Goal: Task Accomplishment & Management: Use online tool/utility

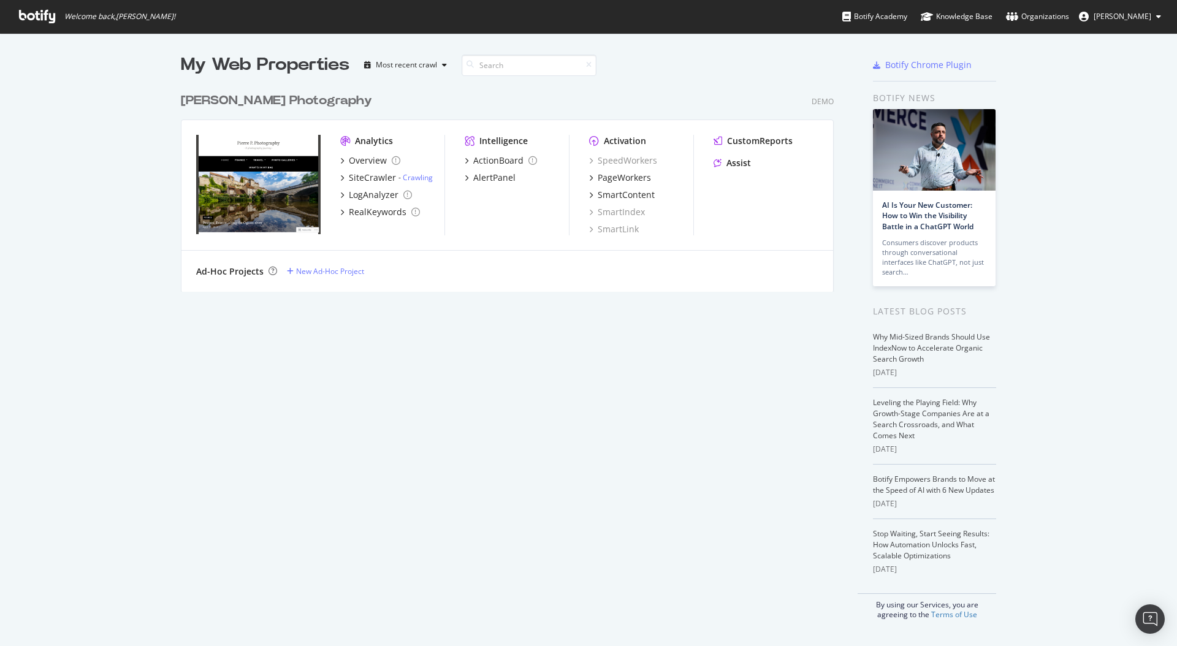
scroll to position [646, 1177]
click at [612, 183] on div "PageWorkers" at bounding box center [624, 178] width 53 height 12
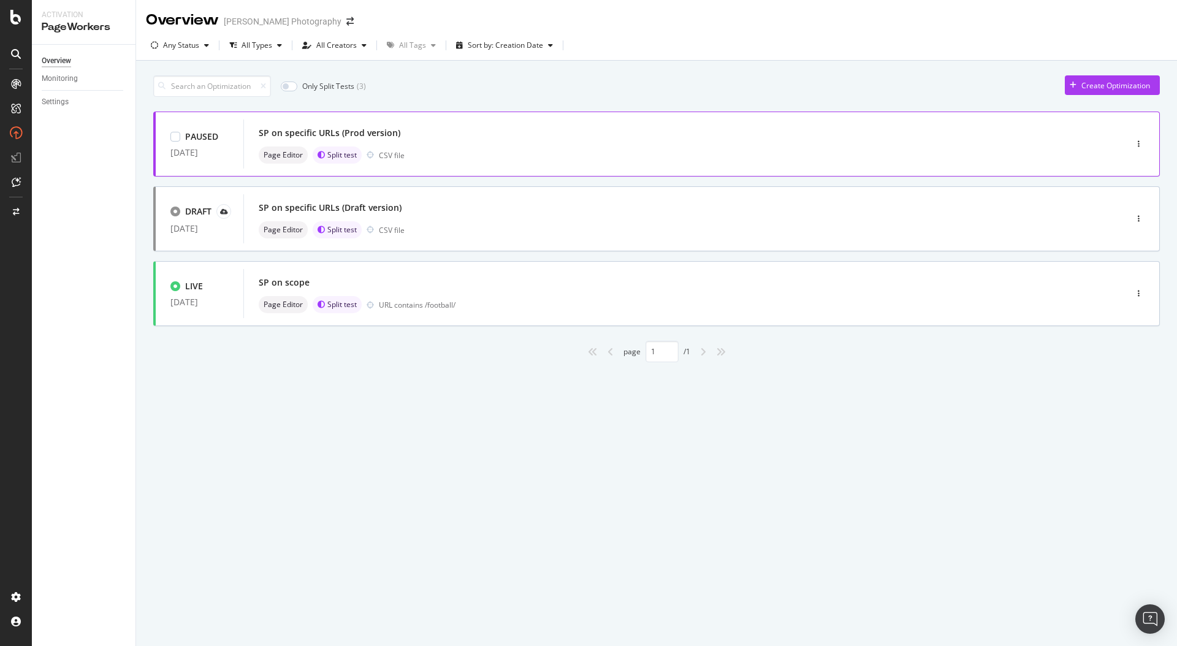
click at [603, 159] on div "Page Editor Split test CSV file" at bounding box center [666, 155] width 815 height 17
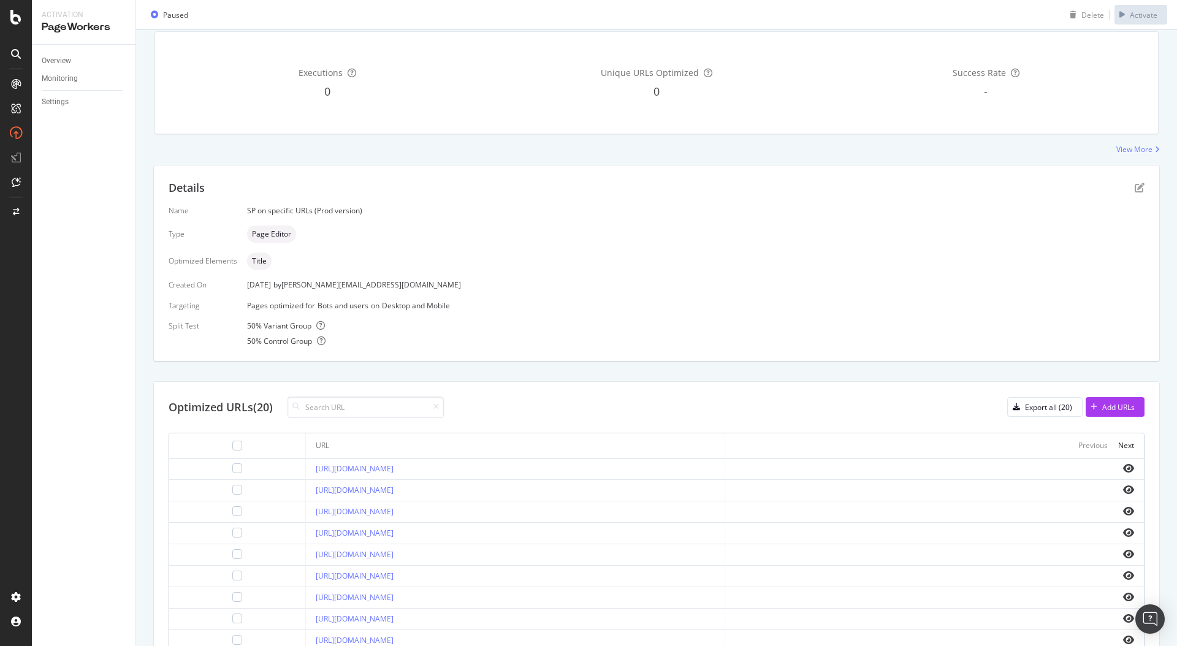
scroll to position [148, 0]
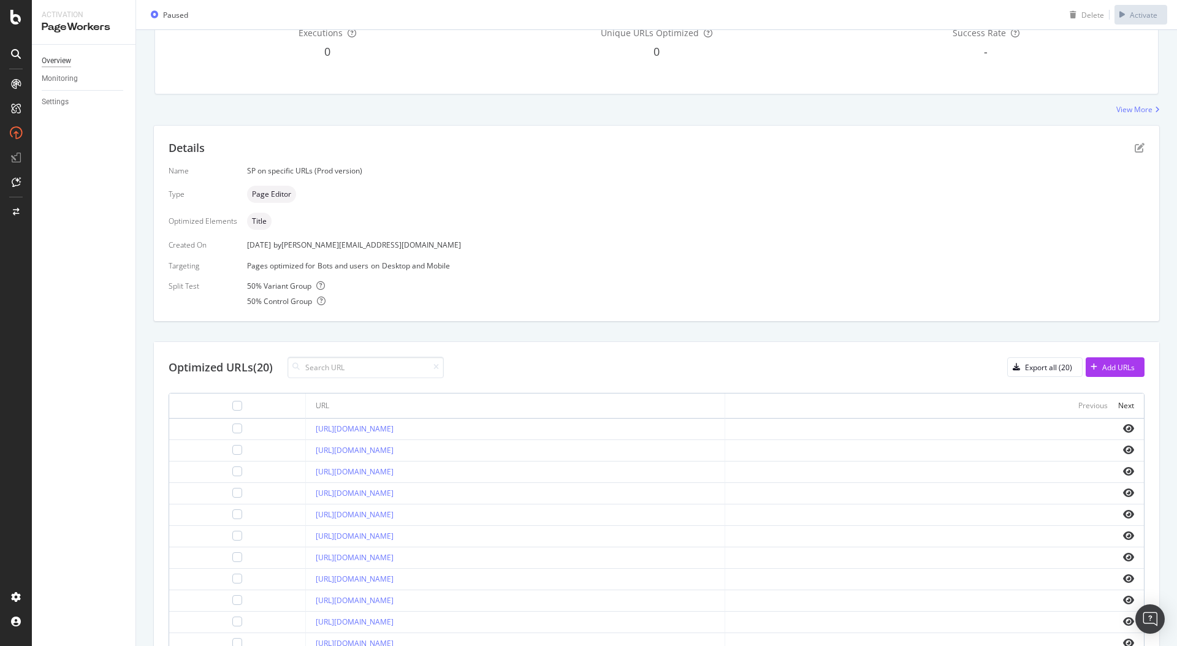
click at [66, 64] on div "Overview" at bounding box center [56, 61] width 29 height 13
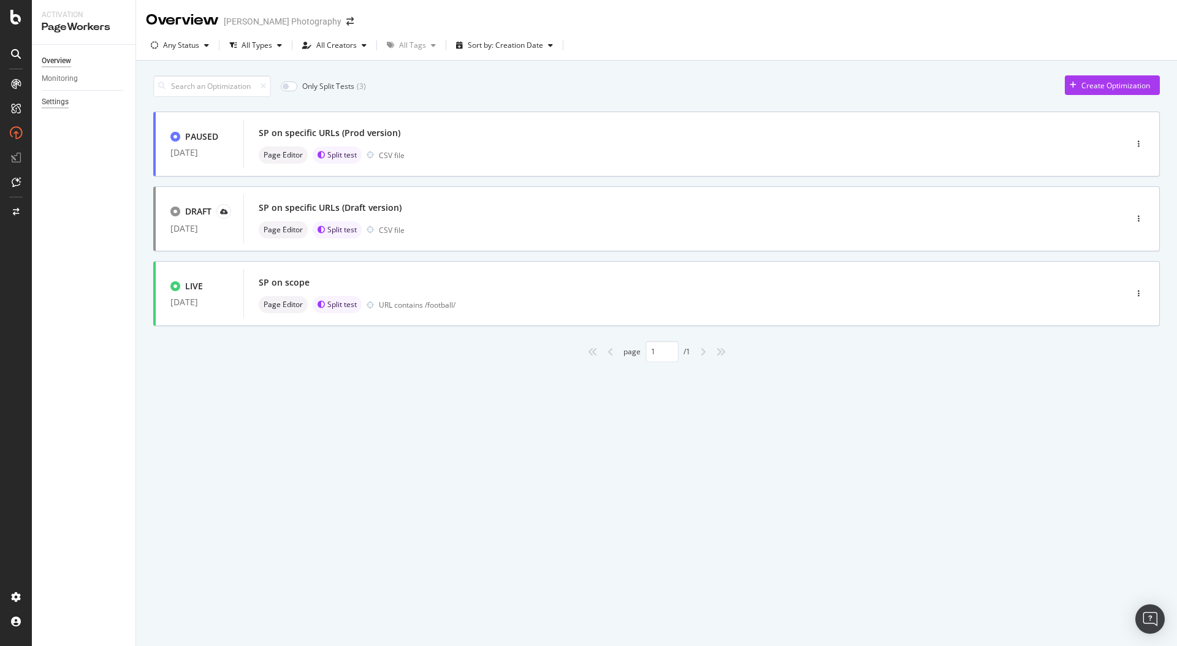
click at [56, 101] on div "Settings" at bounding box center [55, 102] width 27 height 13
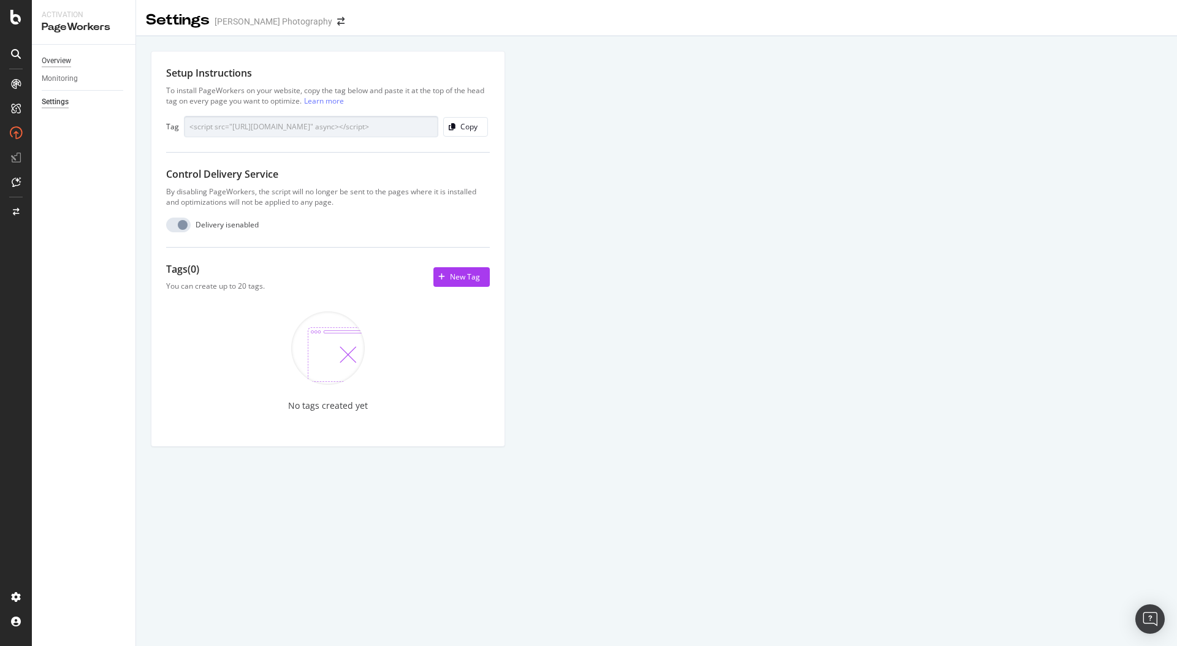
click at [63, 59] on div "Overview" at bounding box center [56, 61] width 29 height 13
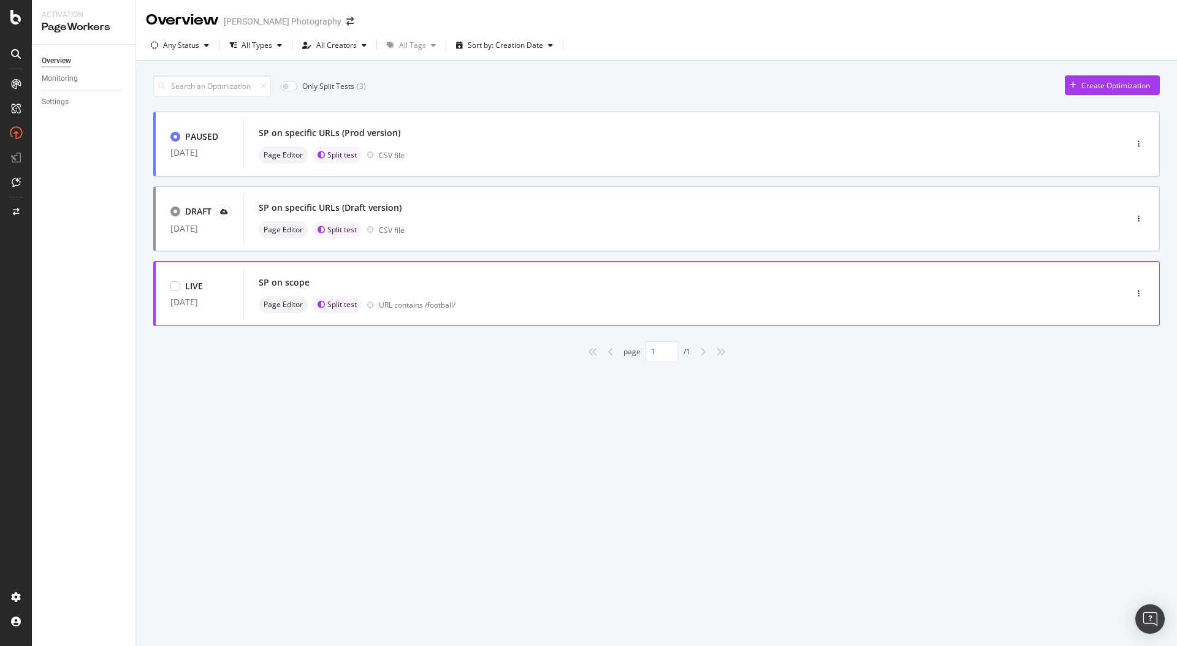
click at [725, 276] on div "SP on scope" at bounding box center [666, 282] width 815 height 17
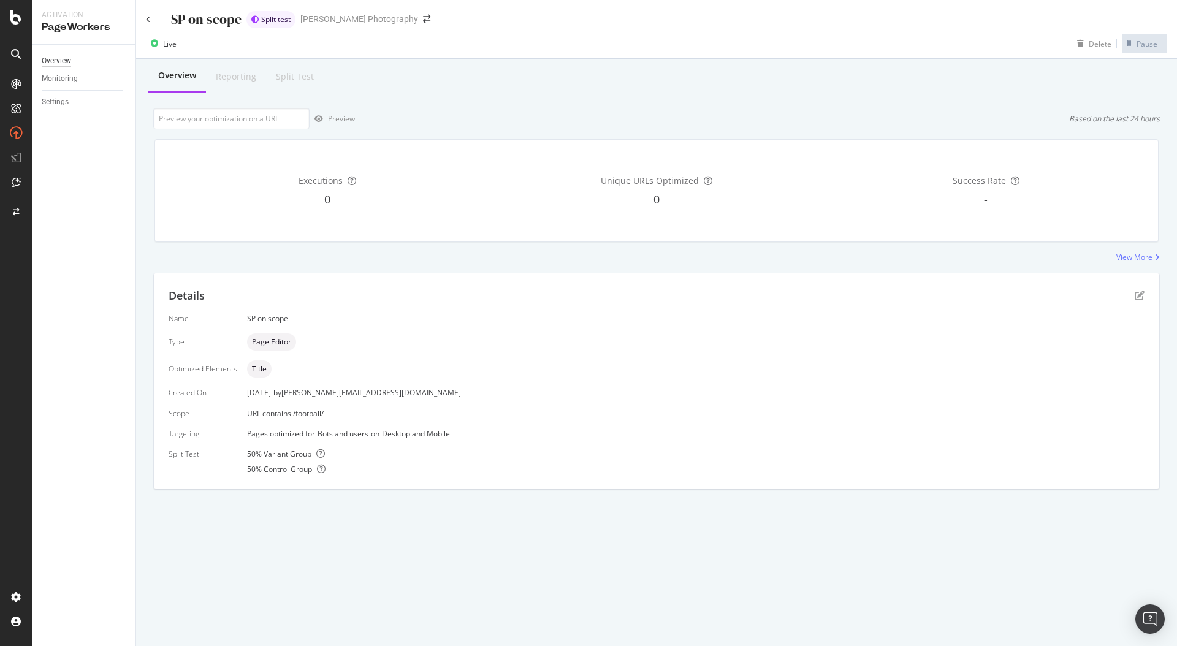
click at [58, 63] on div "Overview" at bounding box center [56, 61] width 29 height 13
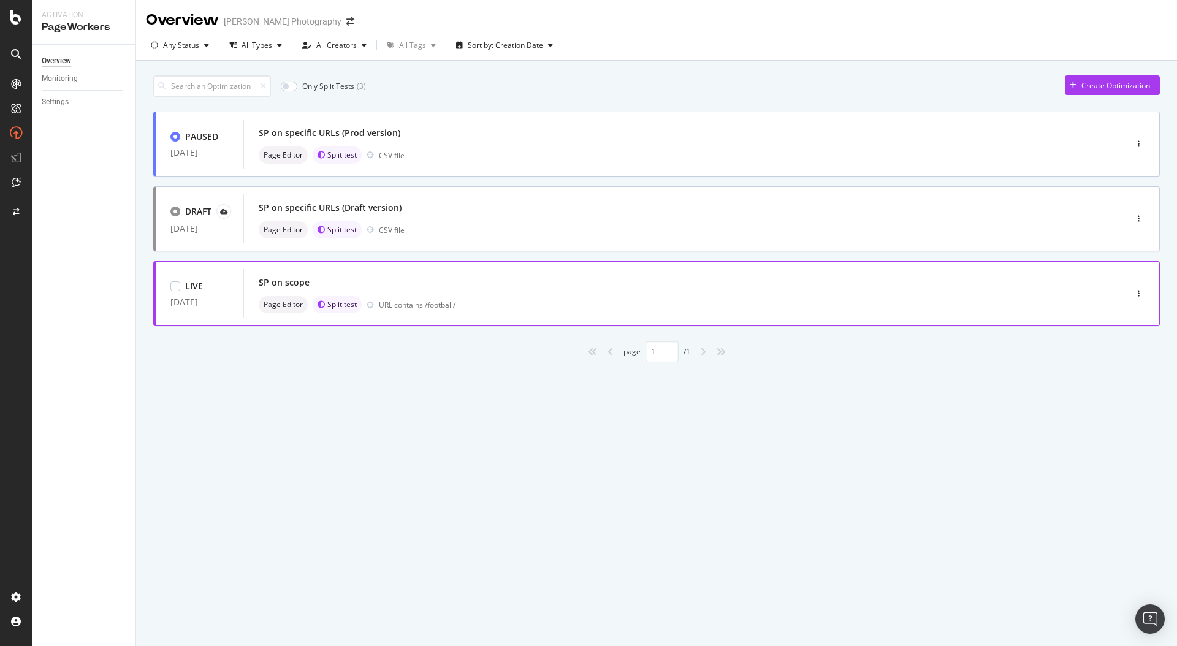
click at [495, 269] on div "SP on scope Page Editor Split test URL contains /football/" at bounding box center [665, 293] width 845 height 49
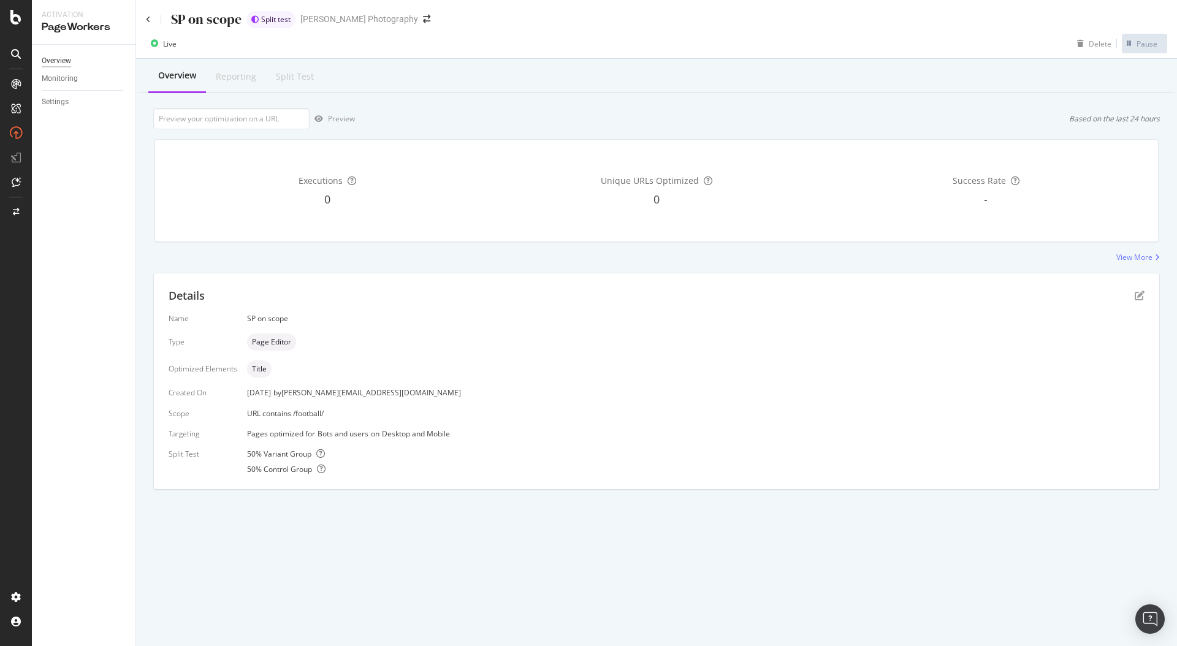
click at [70, 63] on div "Overview" at bounding box center [56, 61] width 29 height 13
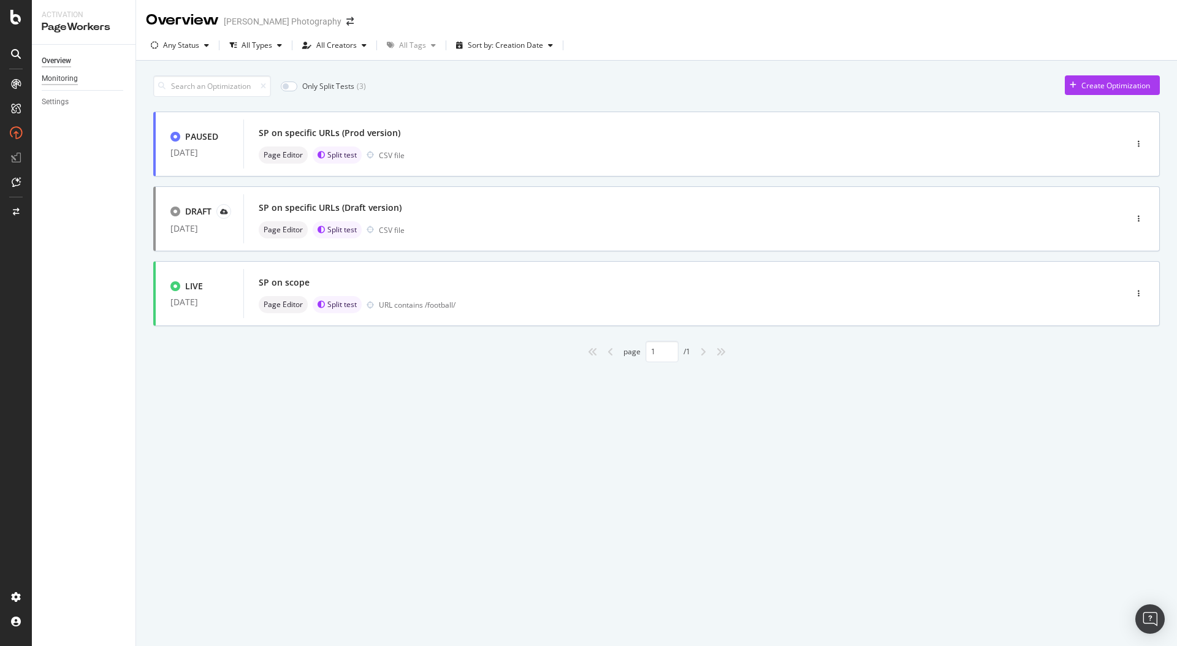
click at [64, 77] on div "Monitoring" at bounding box center [60, 78] width 36 height 13
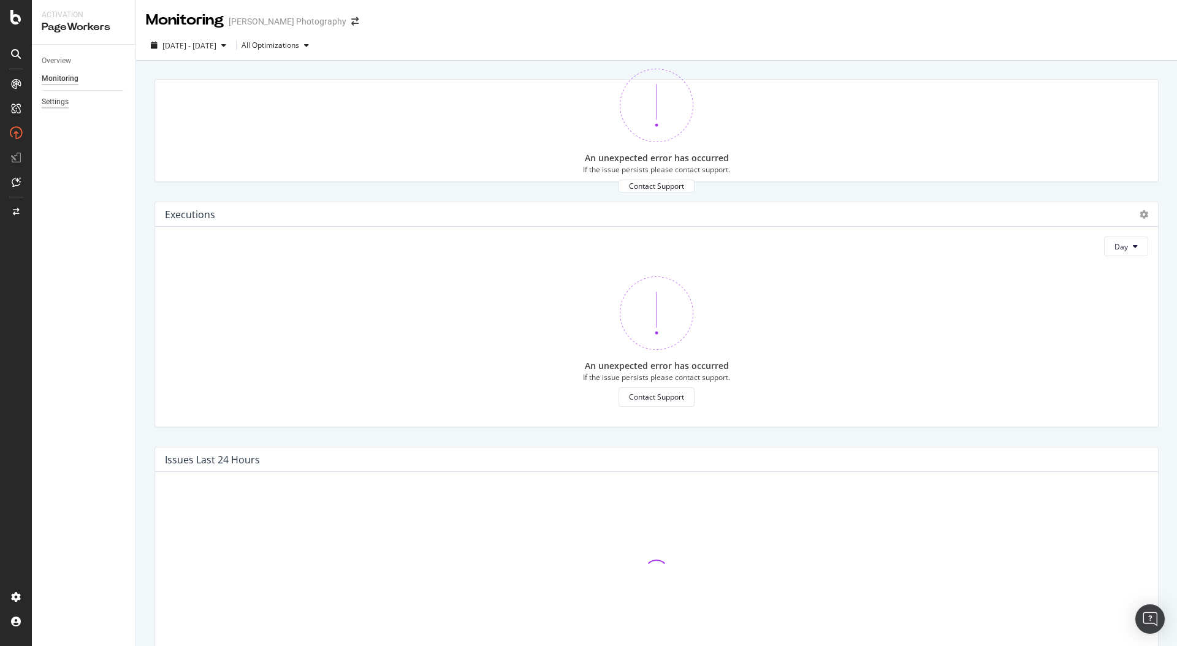
click at [60, 102] on div "Settings" at bounding box center [55, 102] width 27 height 13
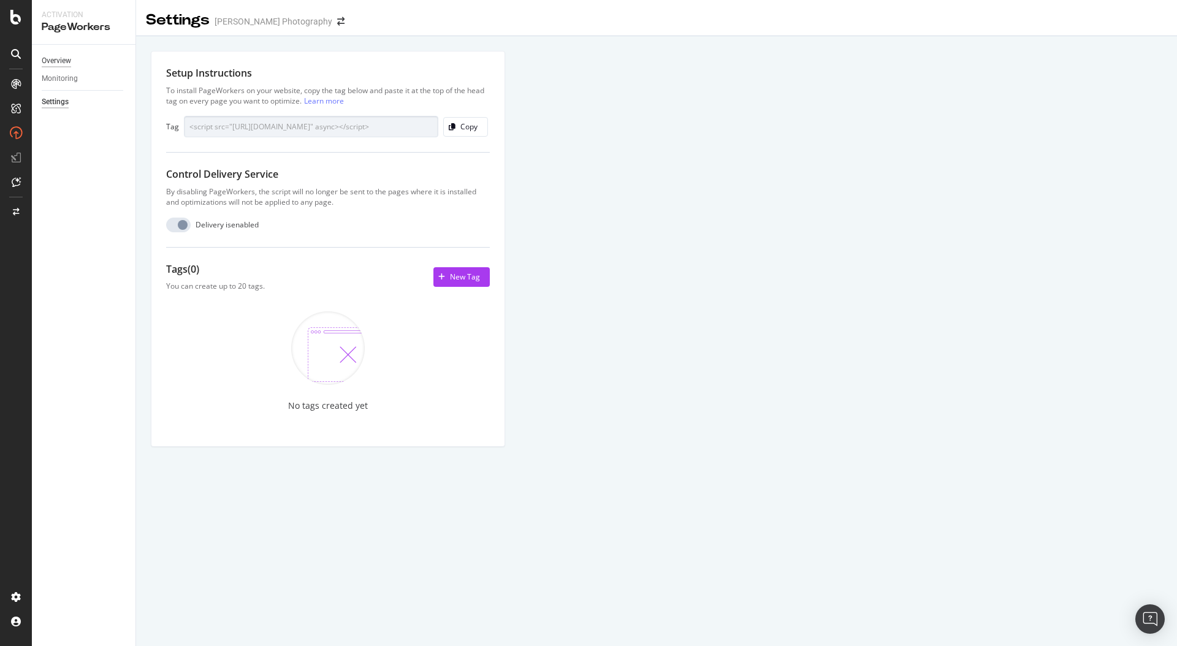
click at [66, 57] on div "Overview" at bounding box center [56, 61] width 29 height 13
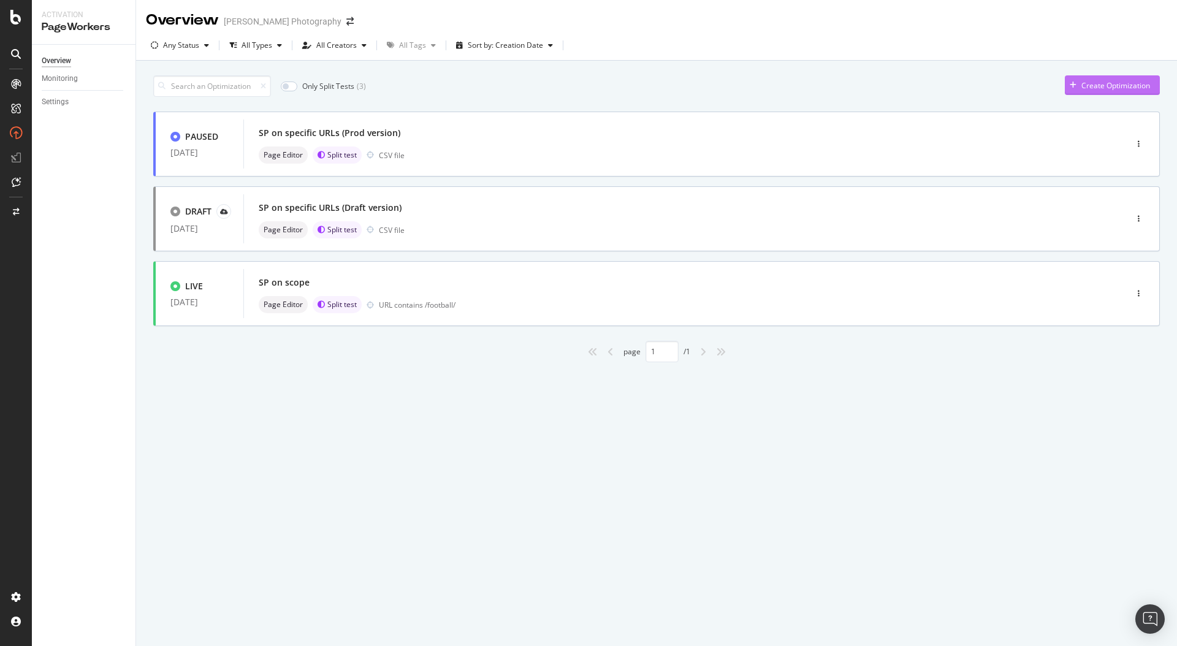
click at [1098, 80] on div "Create Optimization" at bounding box center [1115, 85] width 69 height 10
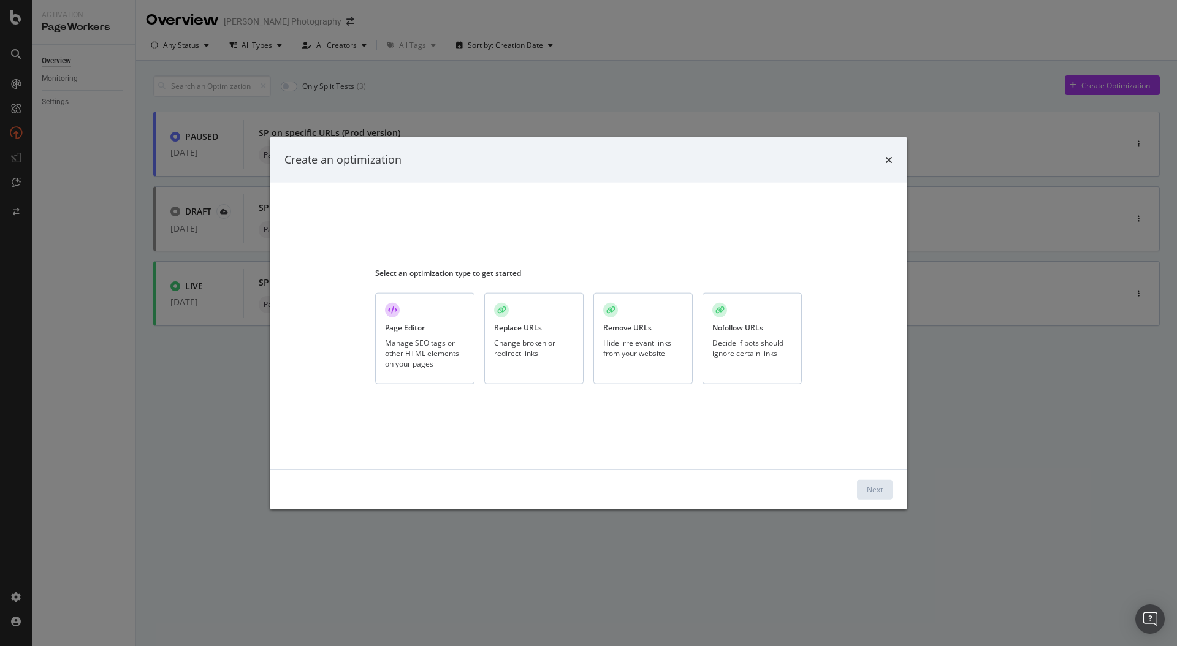
click at [446, 327] on div "Page Editor Manage SEO tags or other HTML elements on your pages" at bounding box center [424, 338] width 99 height 91
click at [874, 485] on div "Next" at bounding box center [875, 489] width 16 height 10
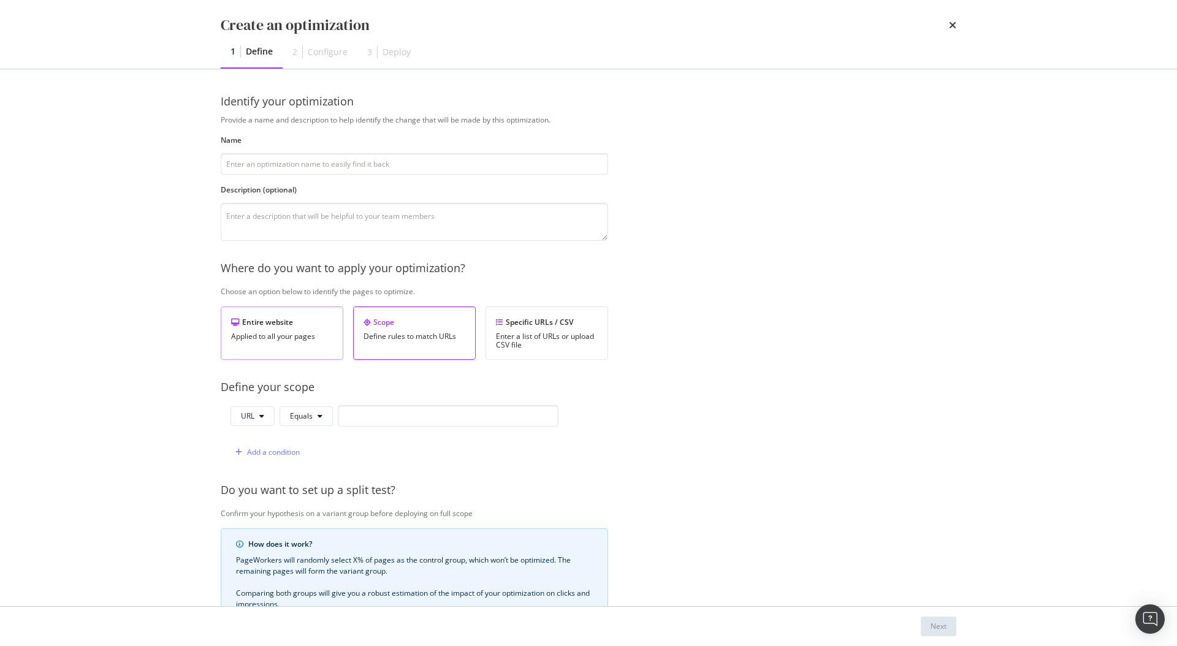
click at [272, 325] on div "Entire website" at bounding box center [282, 322] width 102 height 10
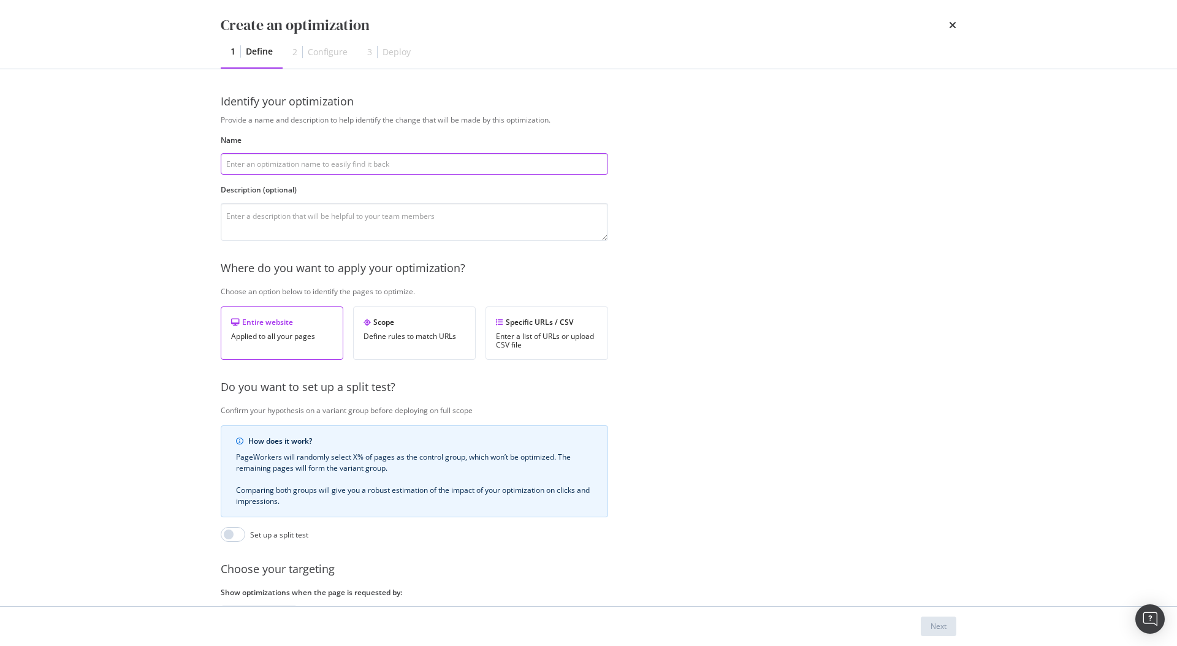
click at [320, 160] on input "modal" at bounding box center [414, 163] width 387 height 21
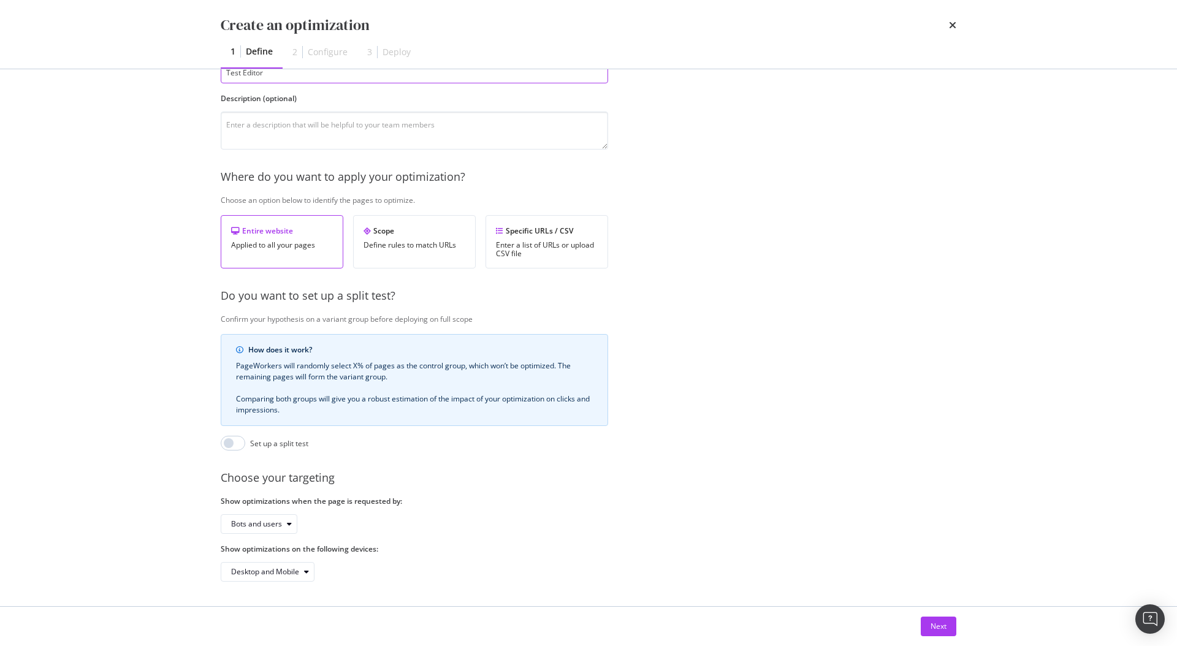
type input "Test Editor"
click at [232, 452] on div "Provide a name and description to help identify the change that will be made by…" at bounding box center [589, 302] width 736 height 558
click at [232, 448] on input "modal" at bounding box center [233, 443] width 25 height 15
checkbox input "true"
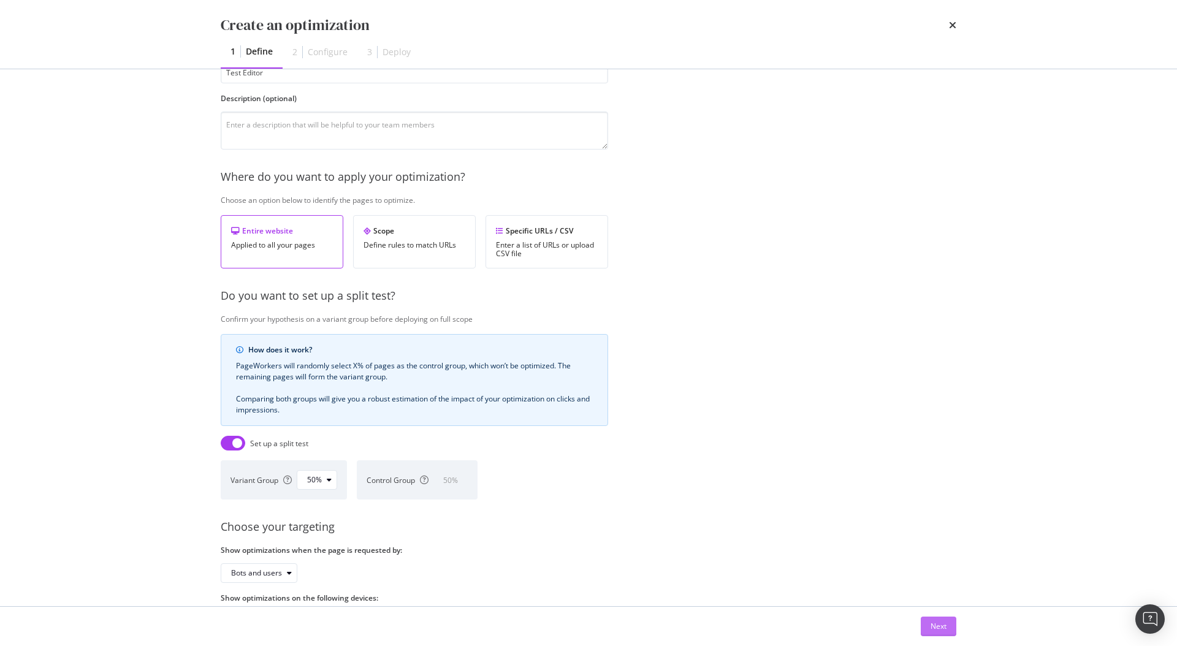
click at [945, 618] on div "Next" at bounding box center [939, 626] width 16 height 18
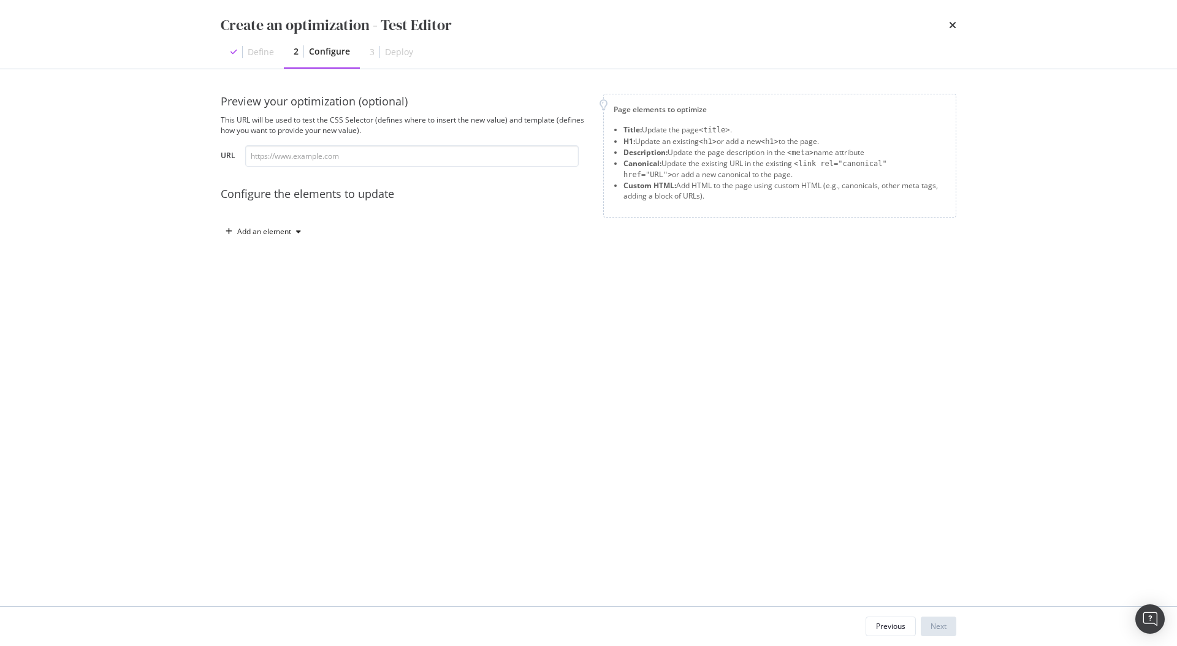
scroll to position [0, 0]
click at [291, 231] on div "modal" at bounding box center [298, 231] width 15 height 7
click at [271, 253] on div "Title" at bounding box center [270, 254] width 83 height 15
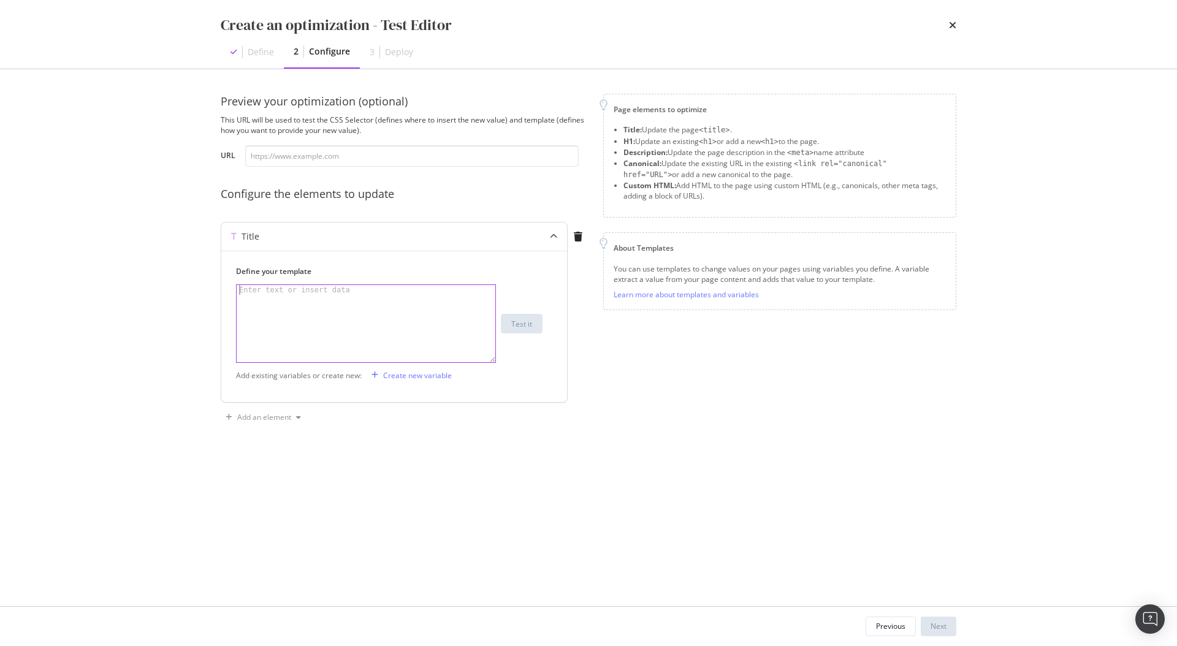
click at [335, 303] on div "modal" at bounding box center [366, 333] width 259 height 97
type textarea "Test Split testing"
click at [944, 622] on div "Next" at bounding box center [939, 626] width 16 height 10
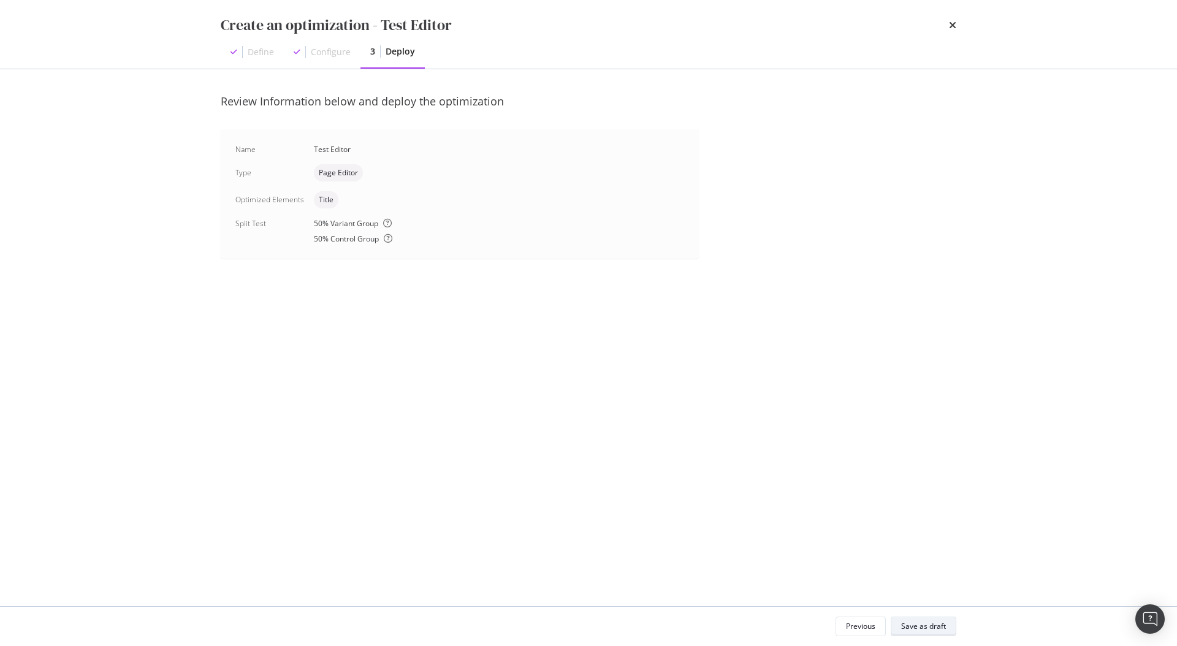
click at [944, 622] on div "Save as draft" at bounding box center [923, 626] width 45 height 10
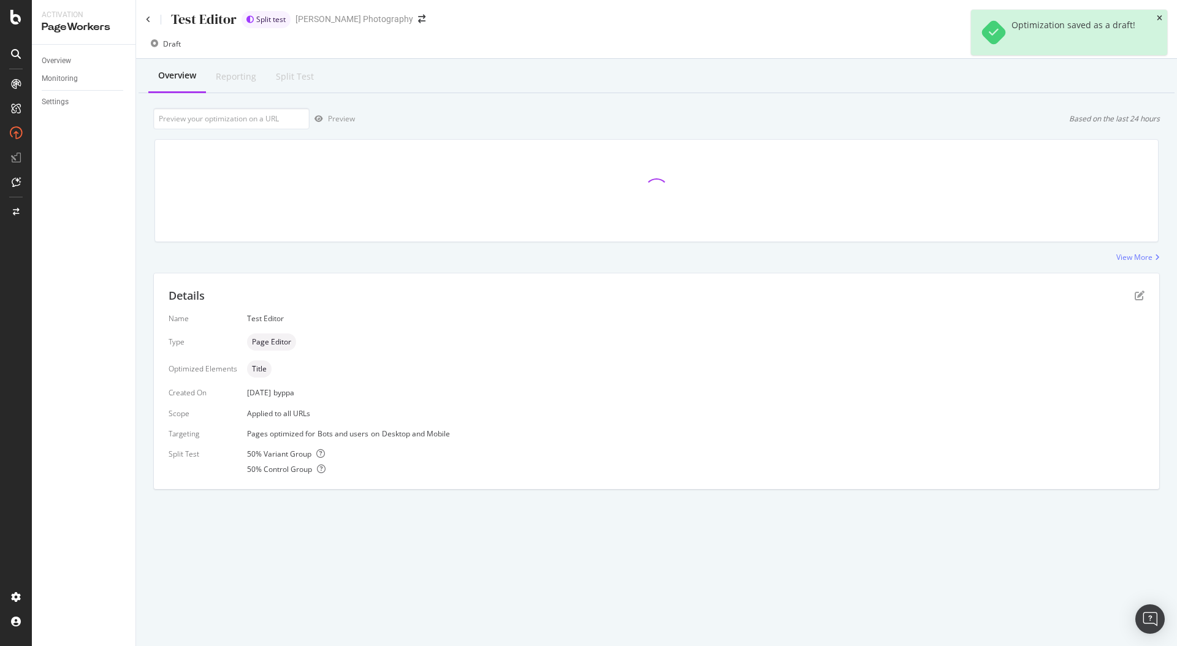
click at [1159, 18] on icon "close toast" at bounding box center [1160, 18] width 6 height 7
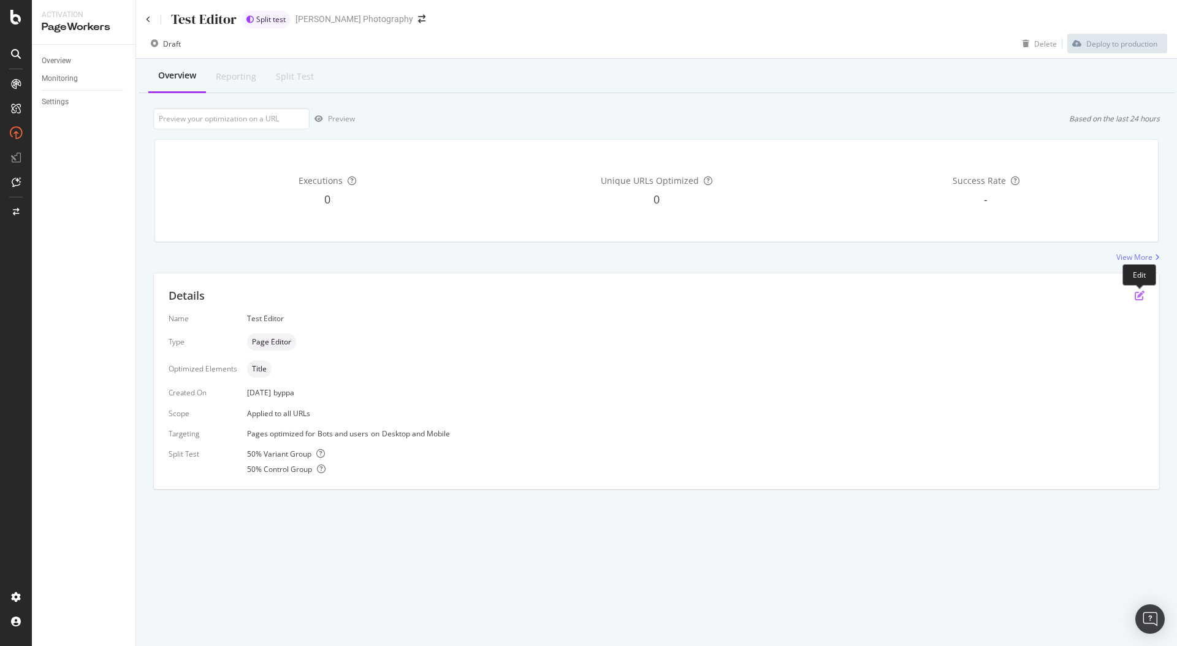
click at [1140, 297] on icon "pen-to-square" at bounding box center [1140, 296] width 10 height 10
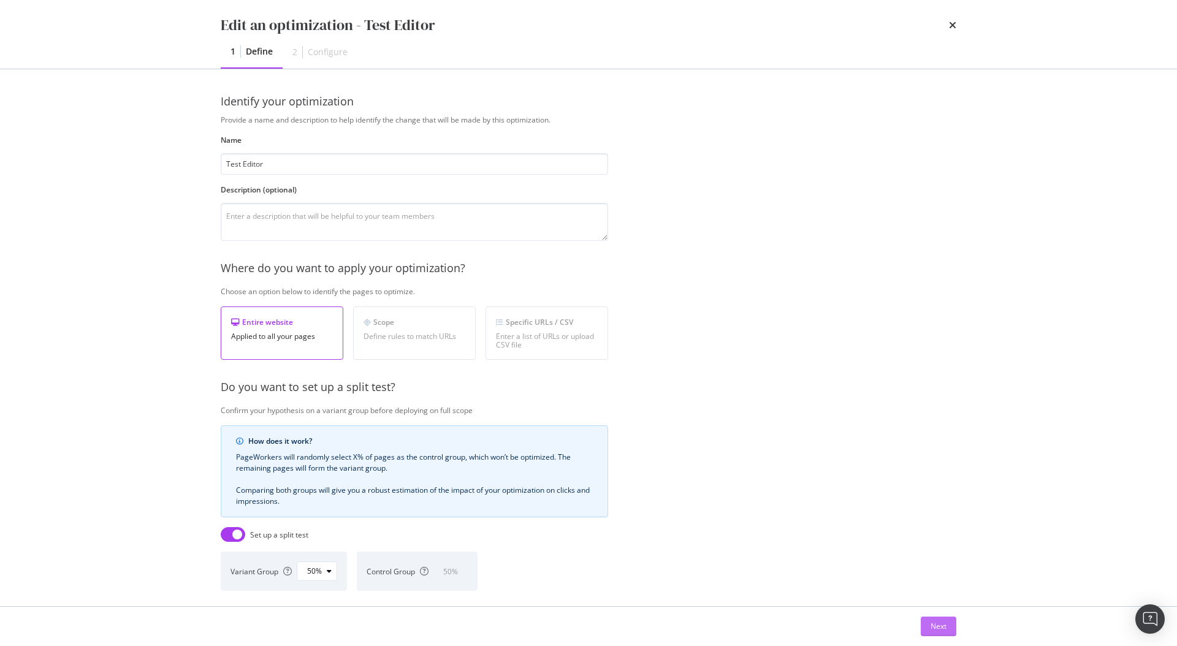
click at [943, 619] on div "Next" at bounding box center [939, 626] width 16 height 18
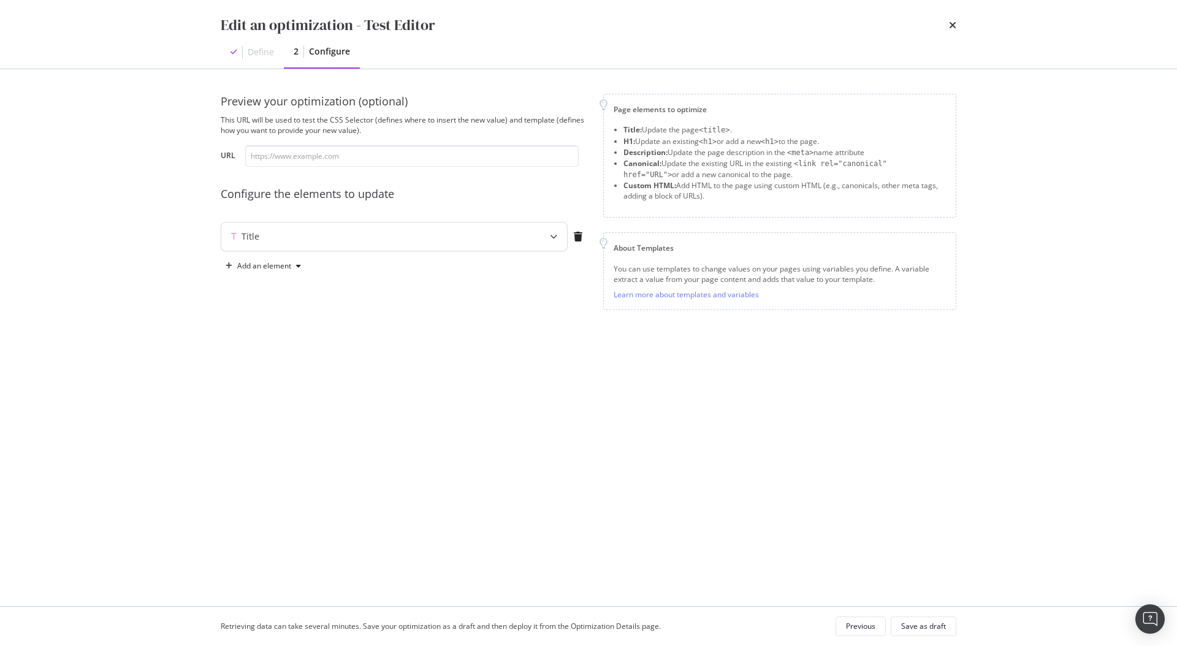
click at [554, 234] on icon "modal" at bounding box center [553, 236] width 7 height 7
click at [417, 300] on div "Test Split testing" at bounding box center [366, 333] width 259 height 97
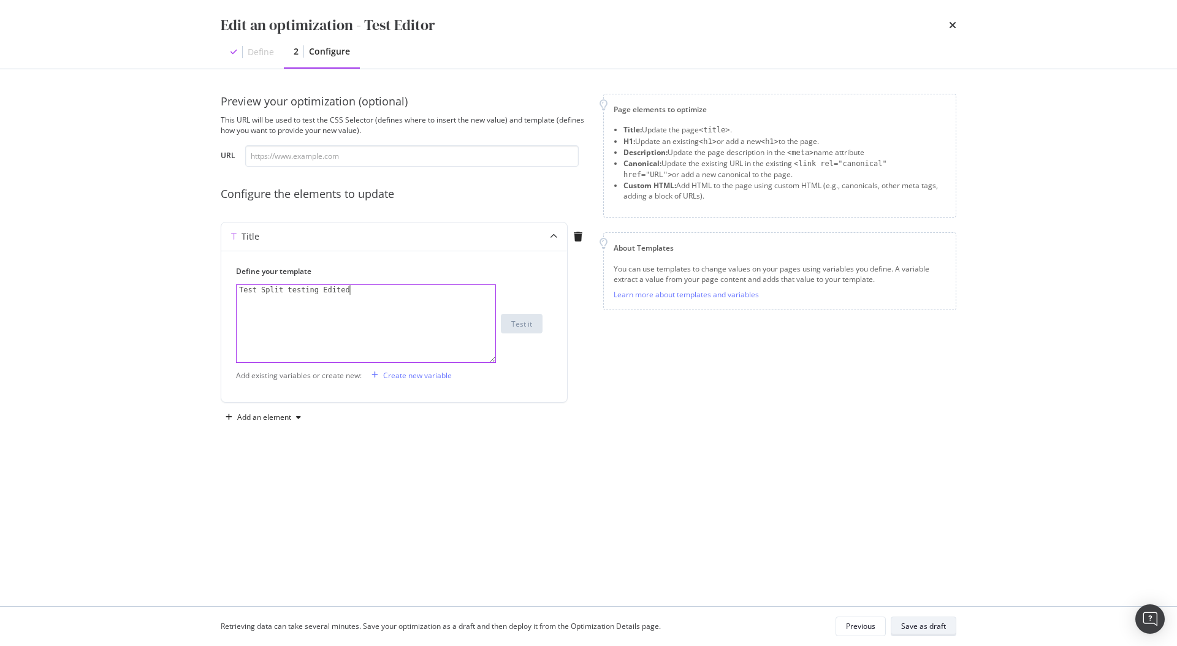
type textarea "Test Split testing Edited"
click at [919, 618] on div "Save as draft" at bounding box center [923, 626] width 45 height 17
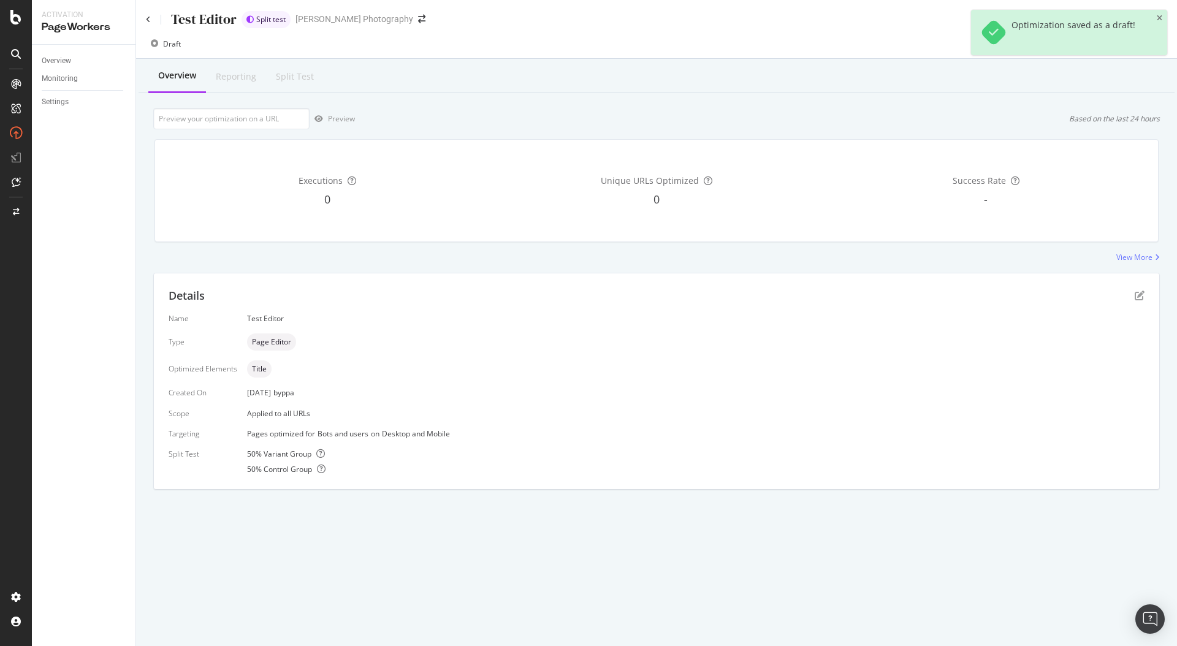
click at [1163, 18] on div "Optimization saved as a draft!" at bounding box center [1069, 32] width 196 height 45
click at [1158, 15] on icon "close toast" at bounding box center [1160, 18] width 6 height 7
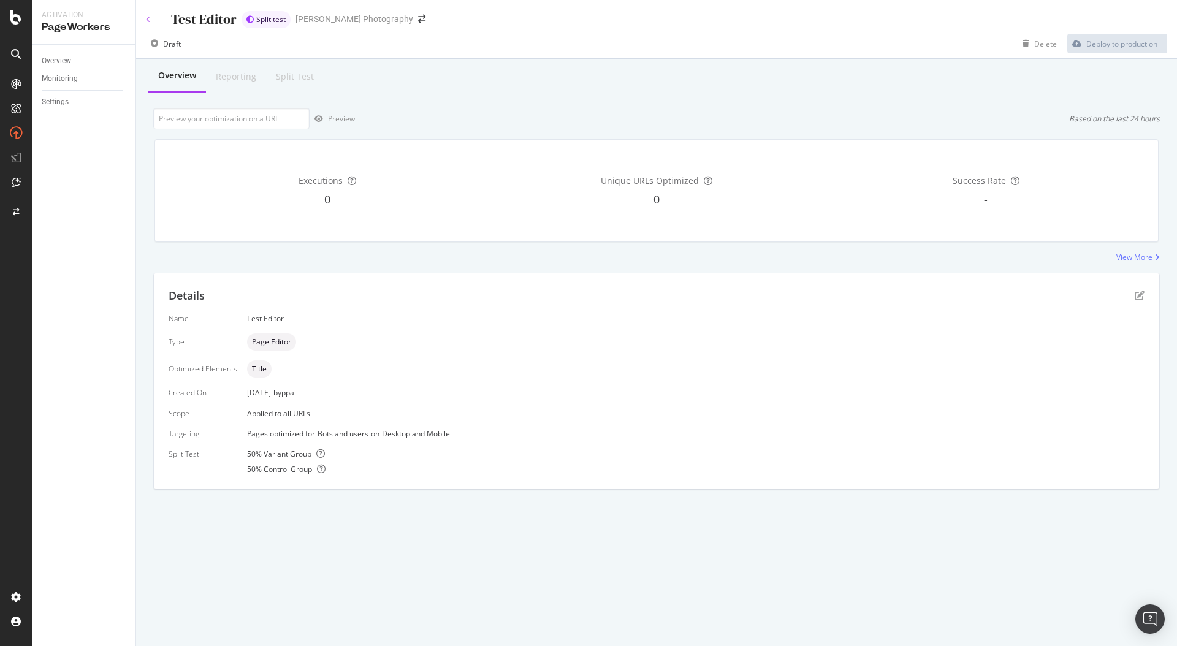
click at [150, 22] on icon at bounding box center [148, 19] width 5 height 7
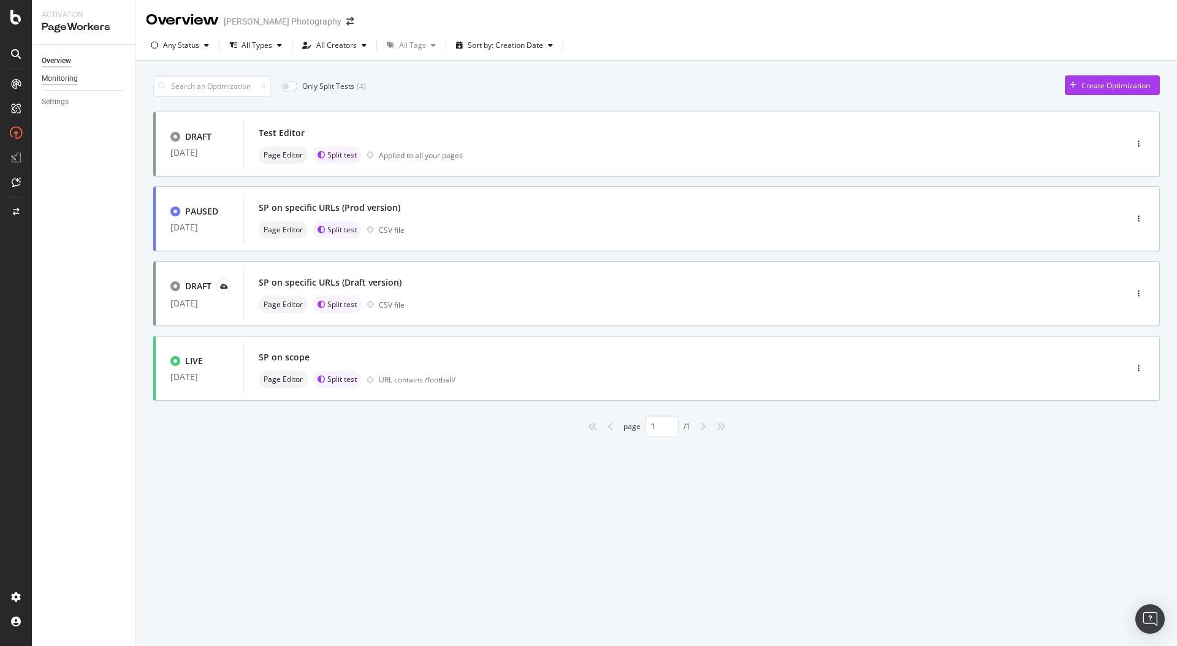
click at [53, 82] on div "Monitoring" at bounding box center [60, 78] width 36 height 13
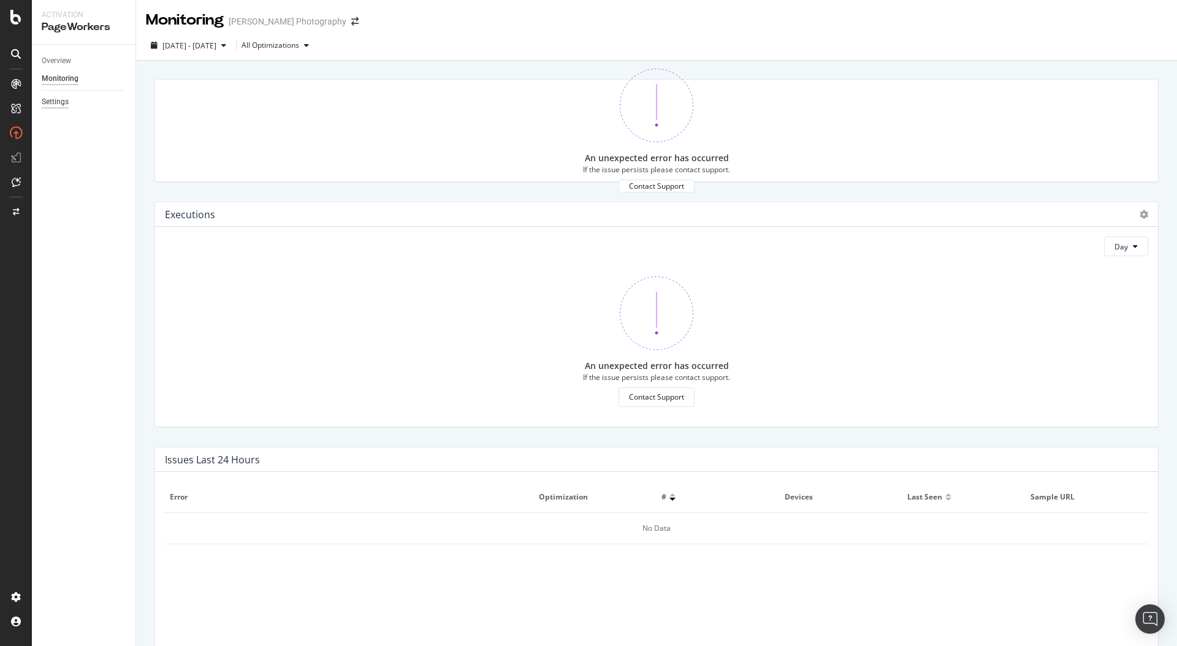
click at [59, 105] on div "Settings" at bounding box center [55, 102] width 27 height 13
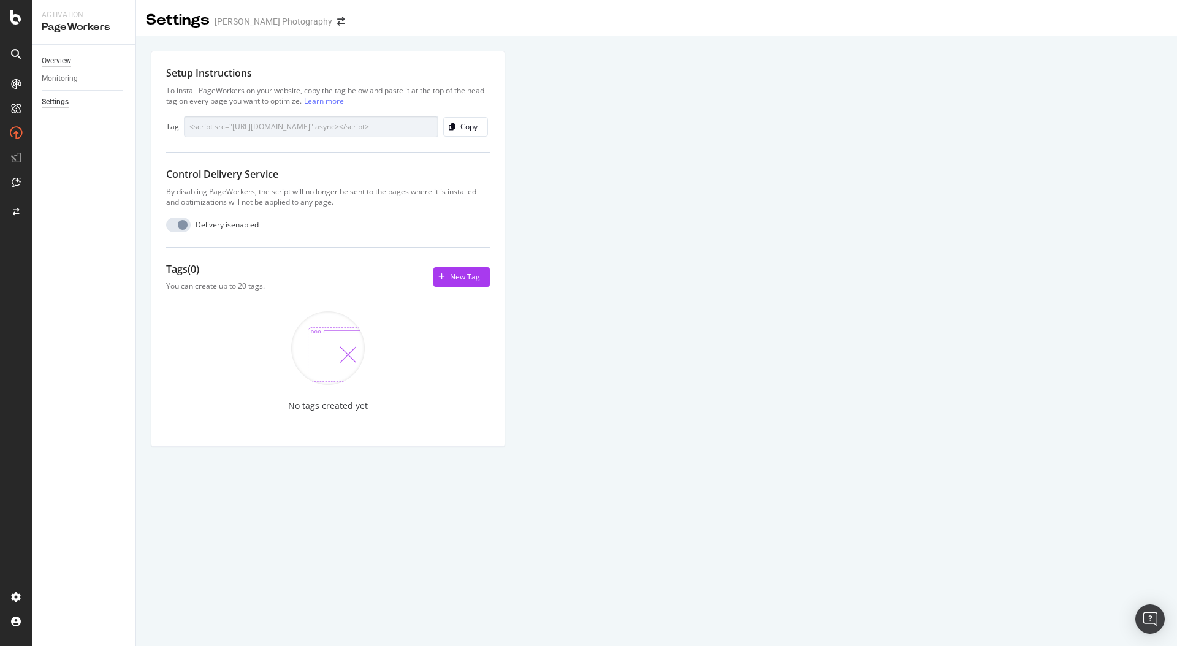
click at [63, 63] on div "Overview" at bounding box center [56, 61] width 29 height 13
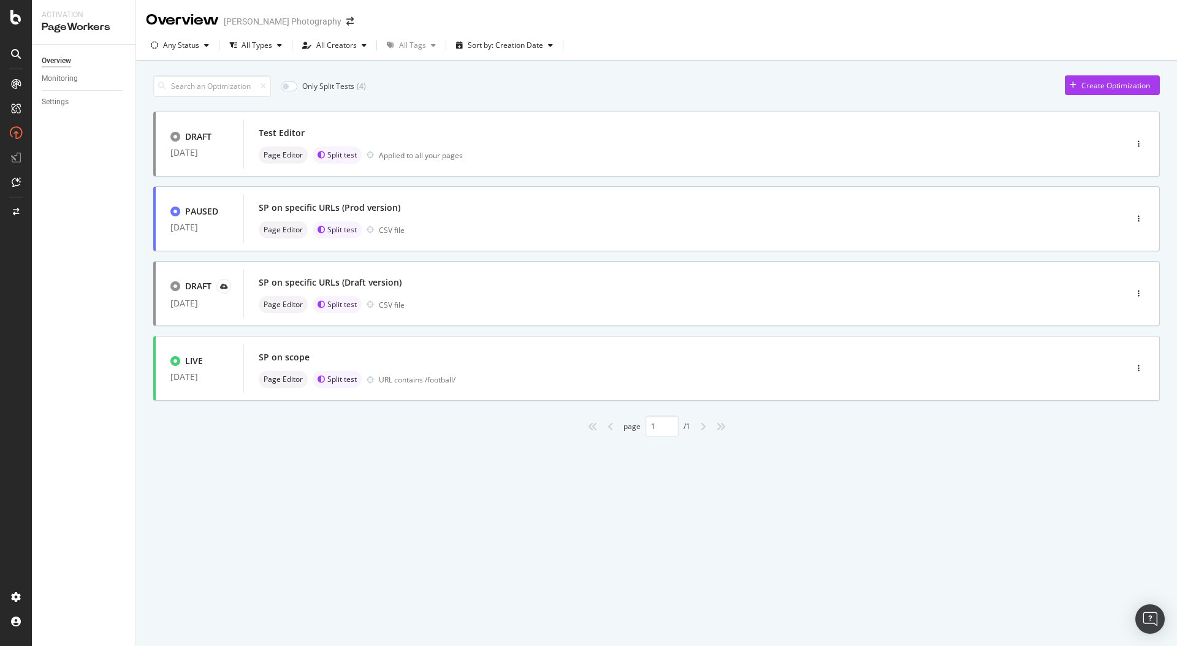
click at [706, 424] on icon "angle-right" at bounding box center [703, 427] width 6 height 10
click at [614, 429] on div "angle-left" at bounding box center [611, 427] width 16 height 20
click at [705, 145] on div "Test Editor Page Editor Split test Applied to all your pages" at bounding box center [666, 143] width 815 height 39
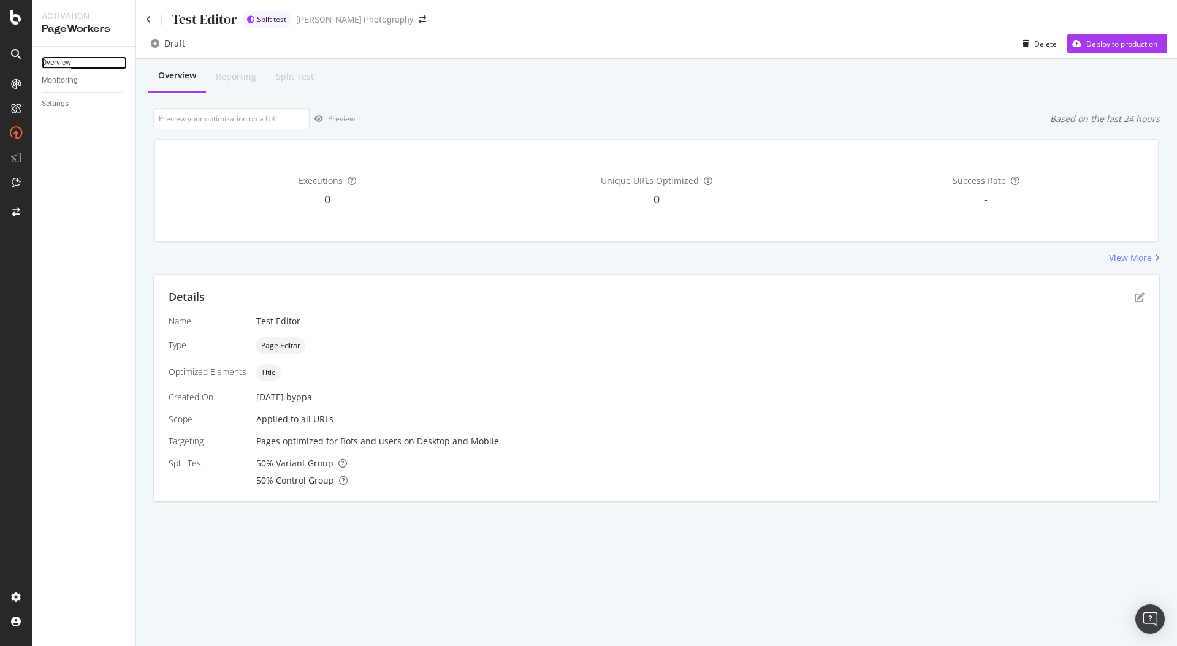
click at [52, 61] on div "Overview" at bounding box center [56, 62] width 29 height 13
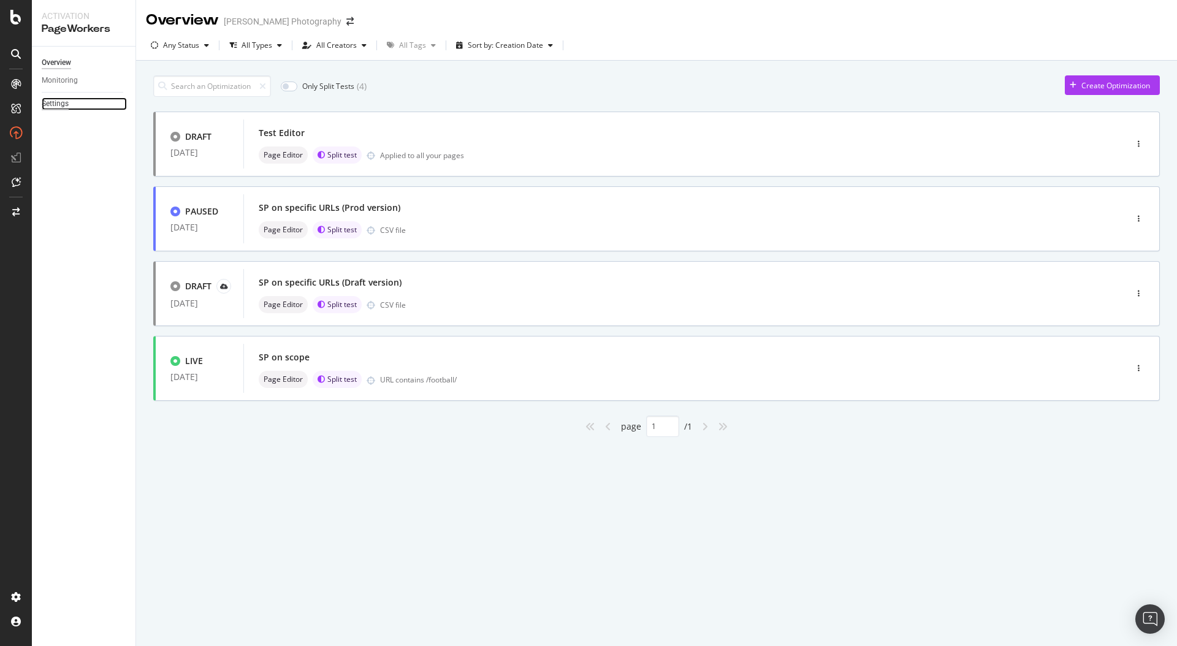
click at [57, 100] on div "Settings" at bounding box center [55, 103] width 27 height 13
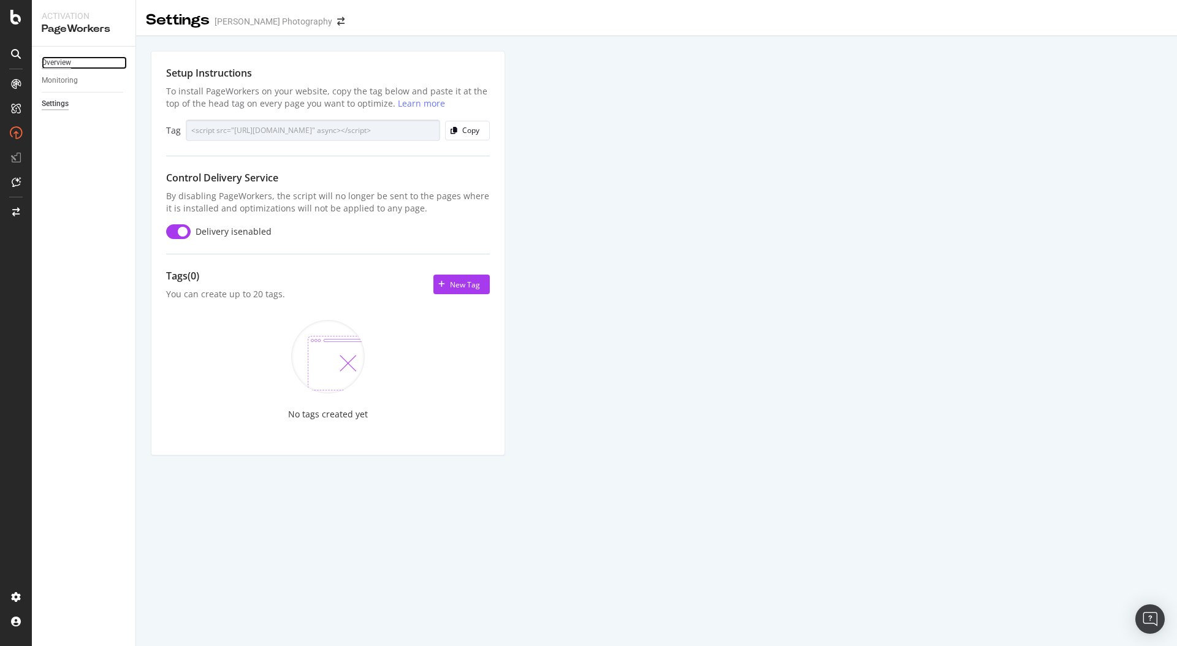
click at [66, 61] on div "Overview" at bounding box center [56, 62] width 29 height 13
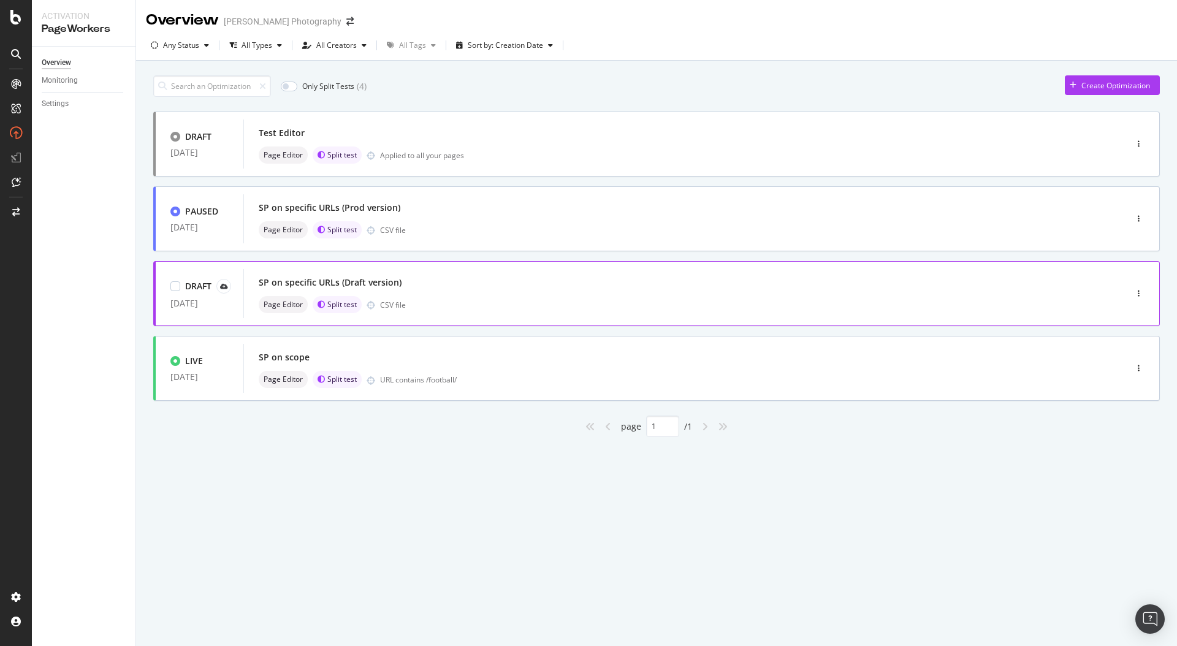
click at [588, 318] on div "SP on specific URLs (Draft version) Page Editor Split test CSV file" at bounding box center [665, 293] width 845 height 49
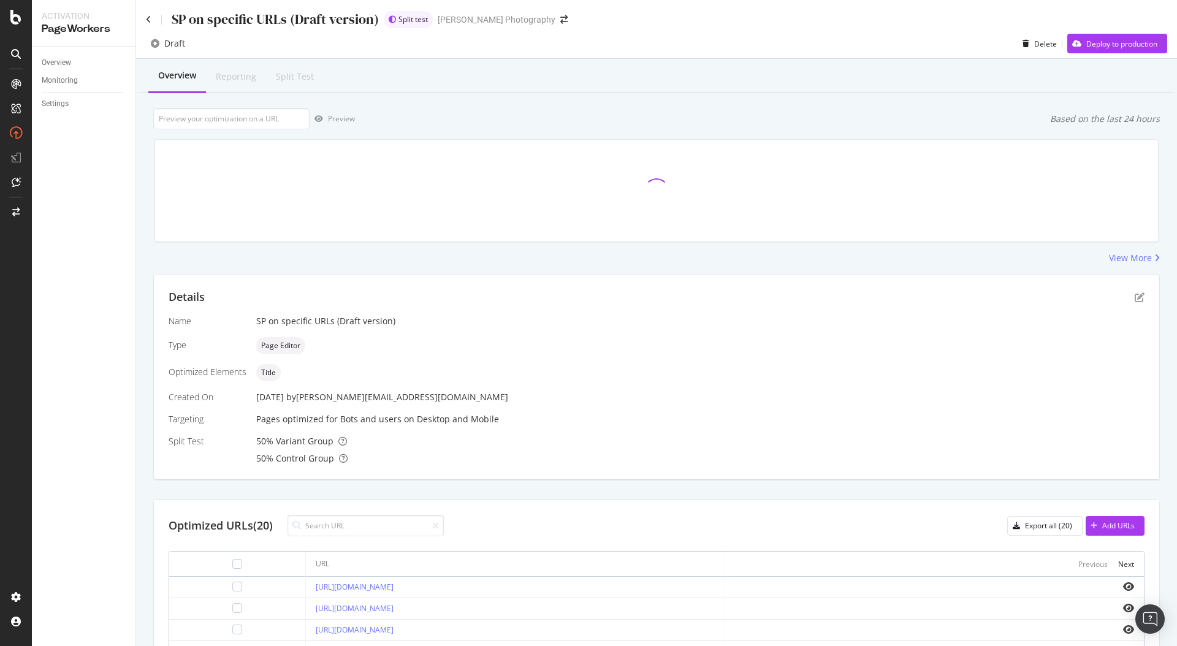
scroll to position [253, 0]
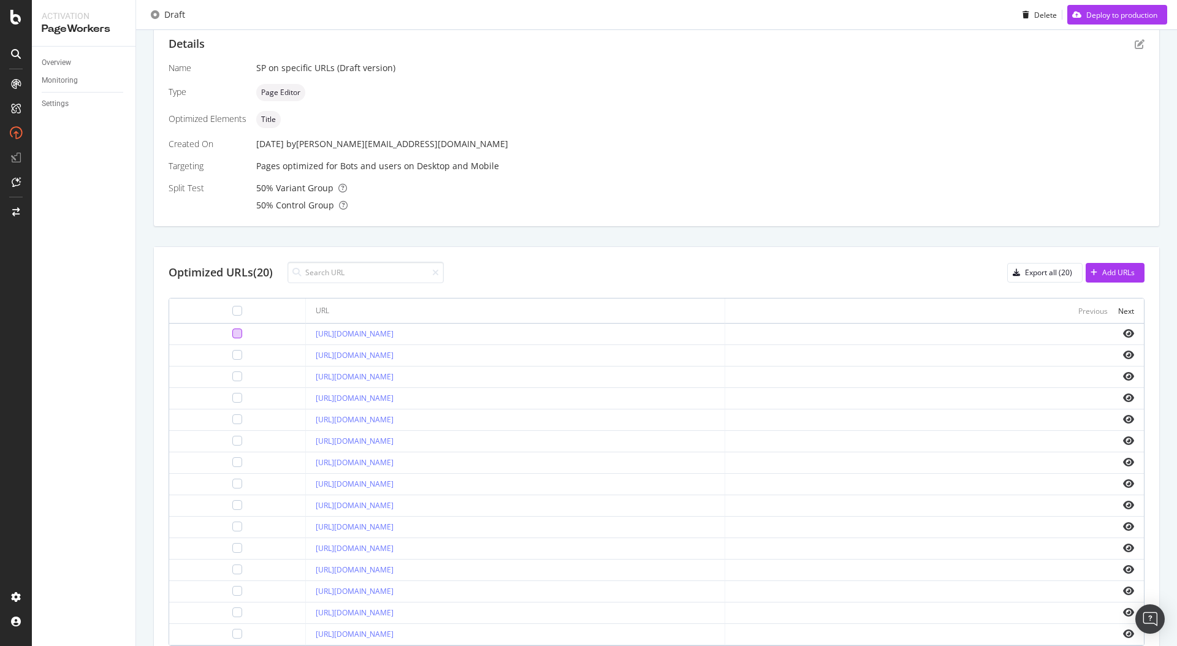
click at [236, 335] on div at bounding box center [237, 334] width 10 height 10
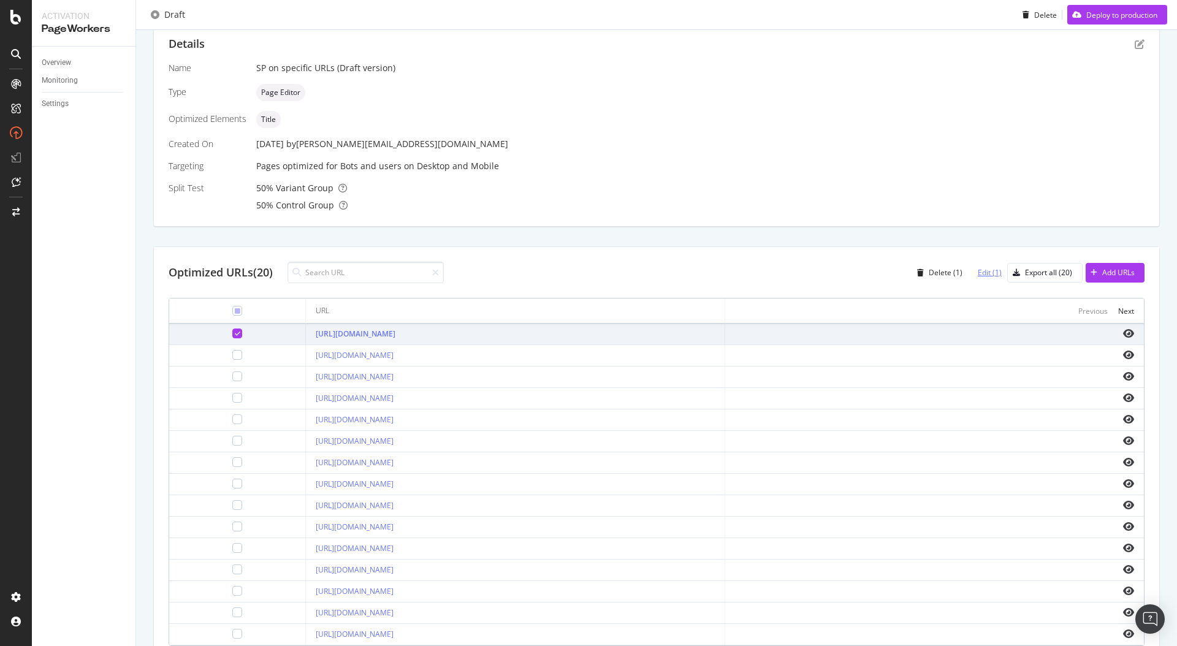
click at [996, 271] on div "Edit (1)" at bounding box center [990, 272] width 24 height 10
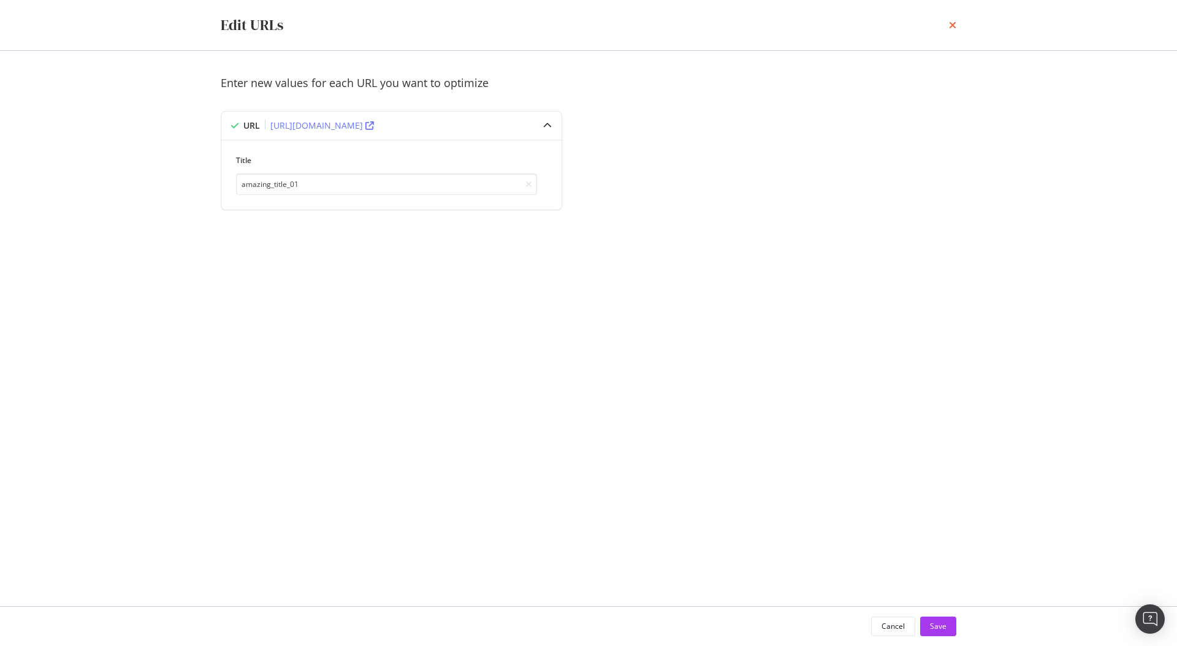
click at [951, 28] on icon "times" at bounding box center [952, 25] width 7 height 10
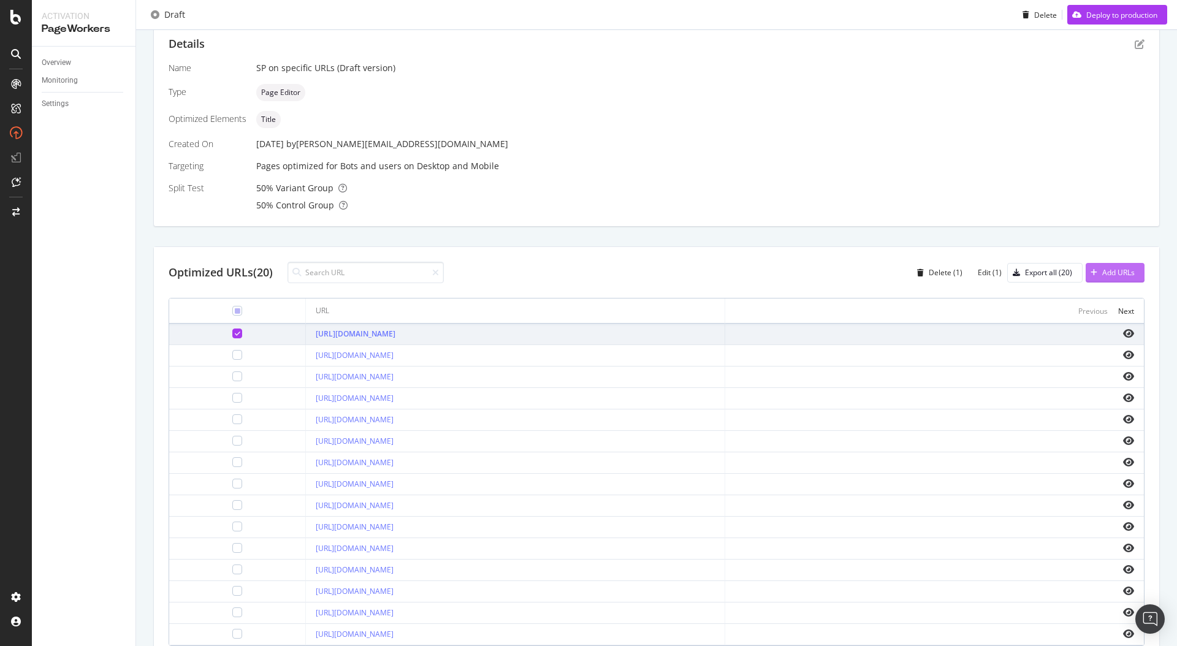
click at [1100, 271] on div "button" at bounding box center [1094, 272] width 17 height 7
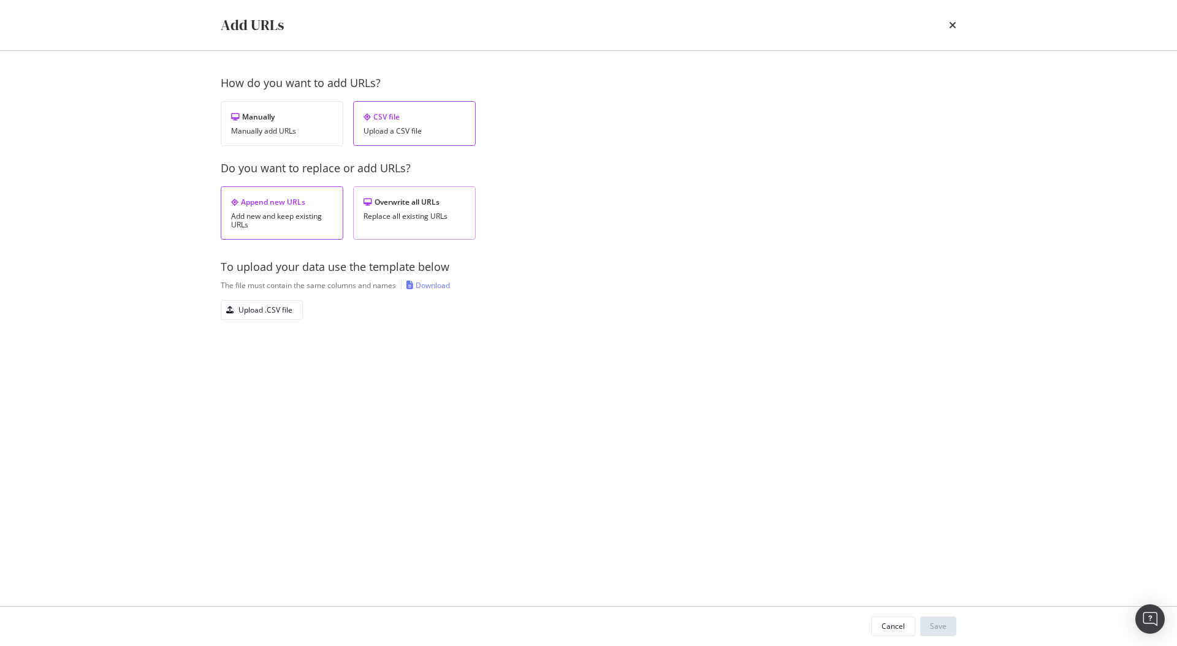
click at [454, 218] on div "Replace all existing URLs" at bounding box center [415, 216] width 102 height 9
click at [266, 109] on div "Manually Manually add URLs" at bounding box center [282, 123] width 123 height 45
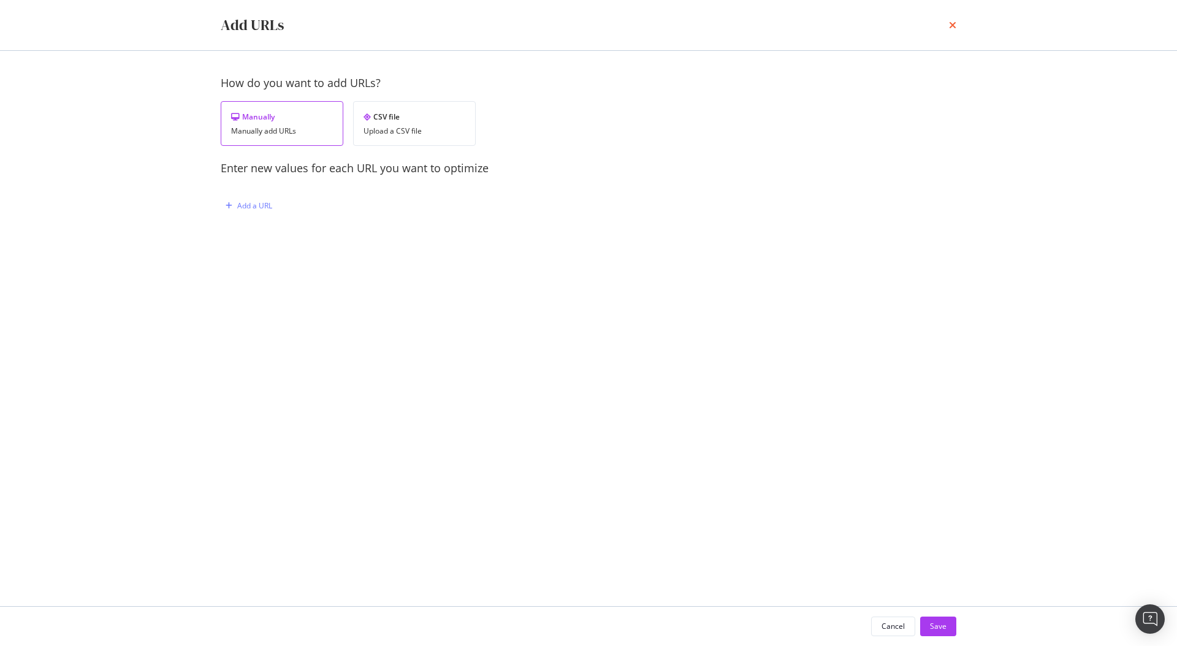
click at [955, 23] on icon "times" at bounding box center [952, 25] width 7 height 10
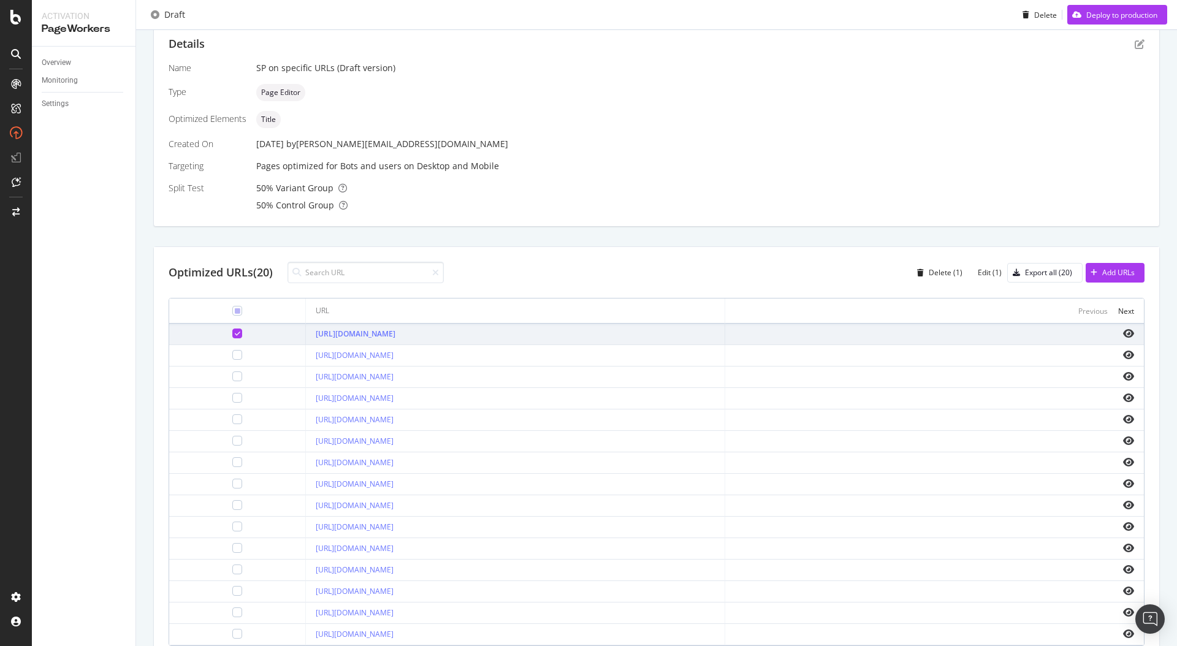
scroll to position [311, 0]
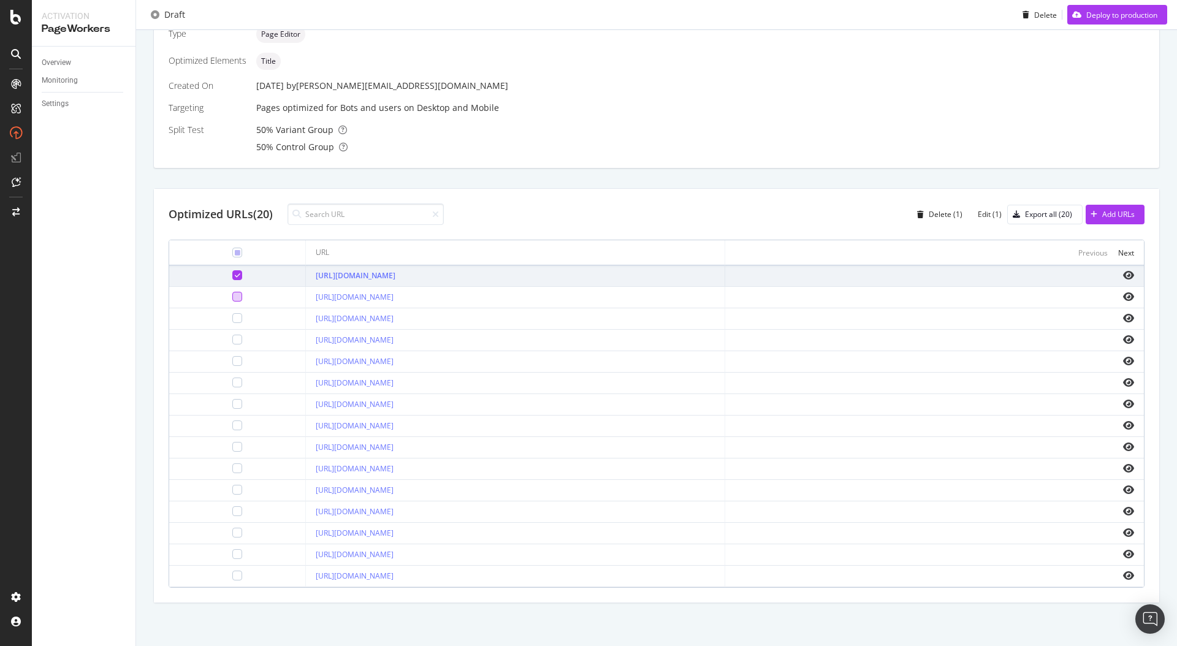
click at [232, 293] on div at bounding box center [237, 297] width 10 height 10
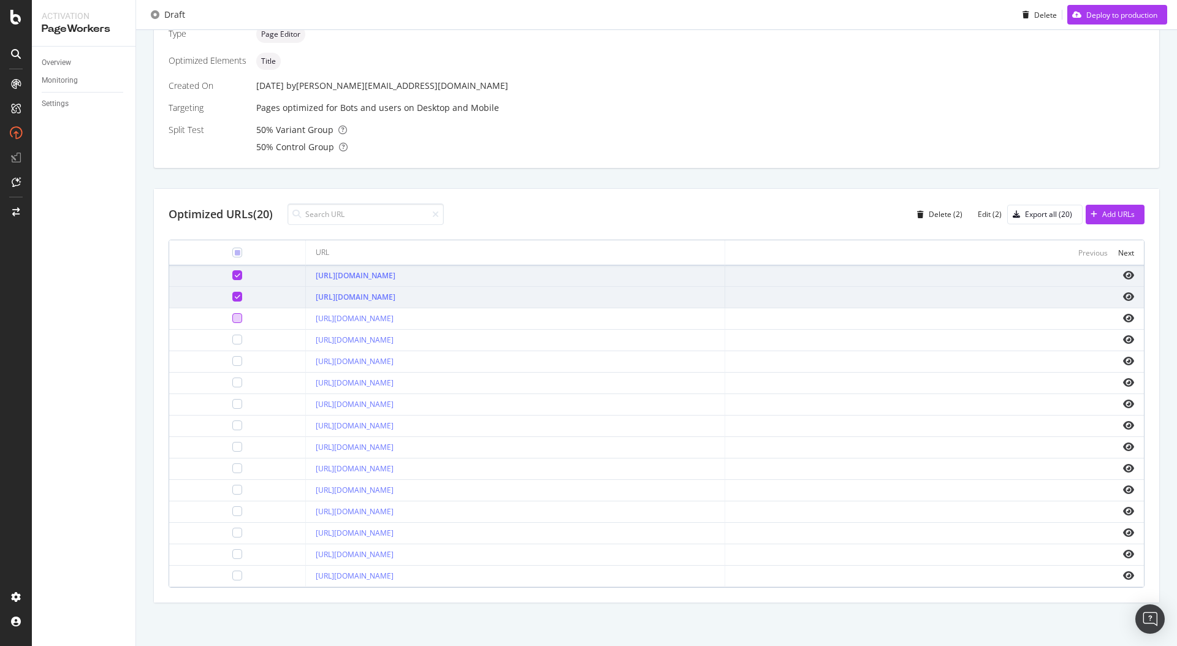
click at [234, 313] on div at bounding box center [237, 318] width 10 height 10
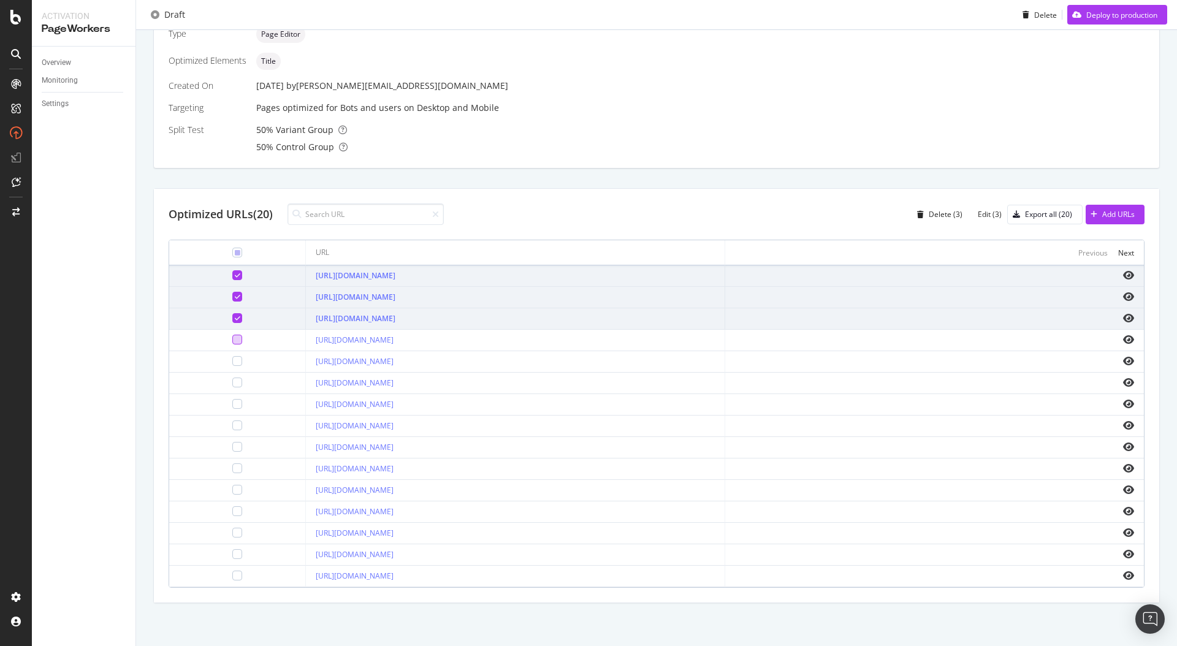
click at [237, 340] on div at bounding box center [237, 340] width 10 height 10
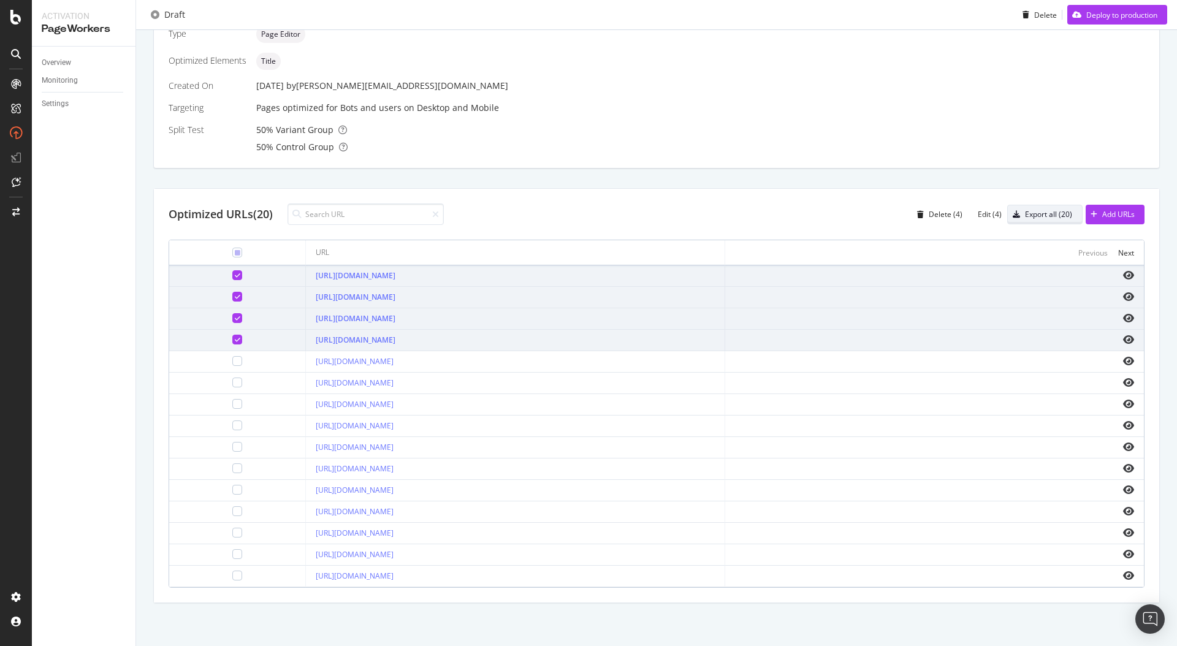
click at [1027, 217] on div "Export all (20)" at bounding box center [1048, 214] width 47 height 10
click at [1105, 214] on div "Add URLs" at bounding box center [1118, 214] width 32 height 10
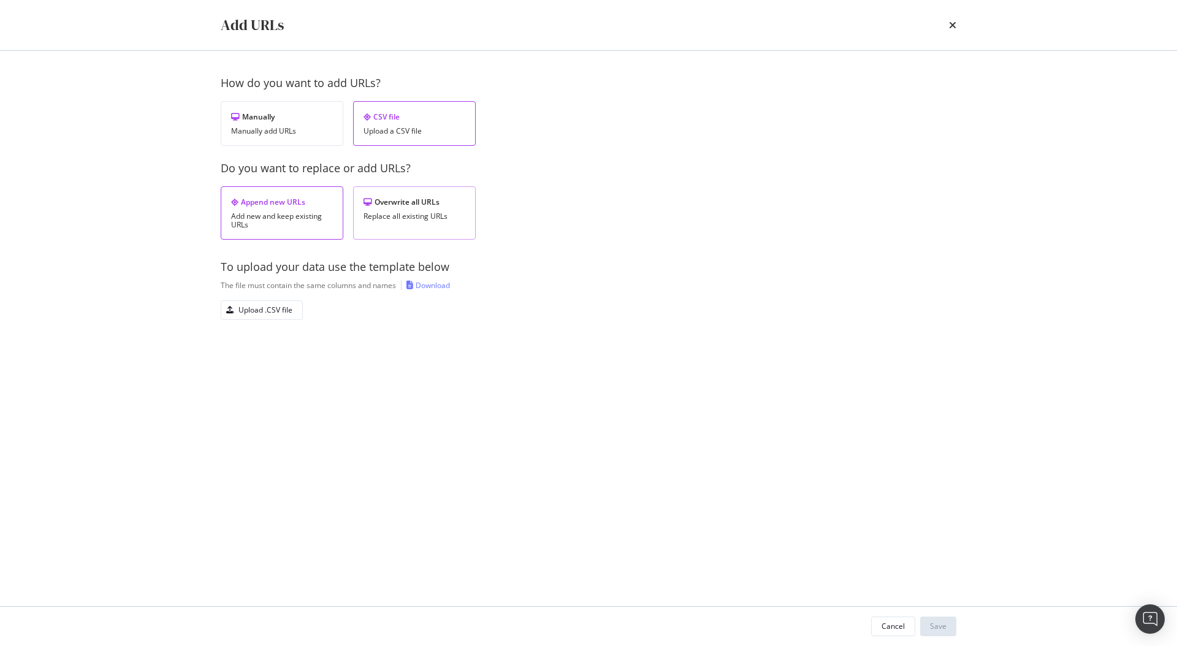
click at [396, 203] on div "Overwrite all URLs" at bounding box center [415, 202] width 102 height 10
click at [281, 309] on div "Upload .CSV file" at bounding box center [265, 310] width 54 height 10
click at [944, 626] on div "Save" at bounding box center [938, 626] width 17 height 10
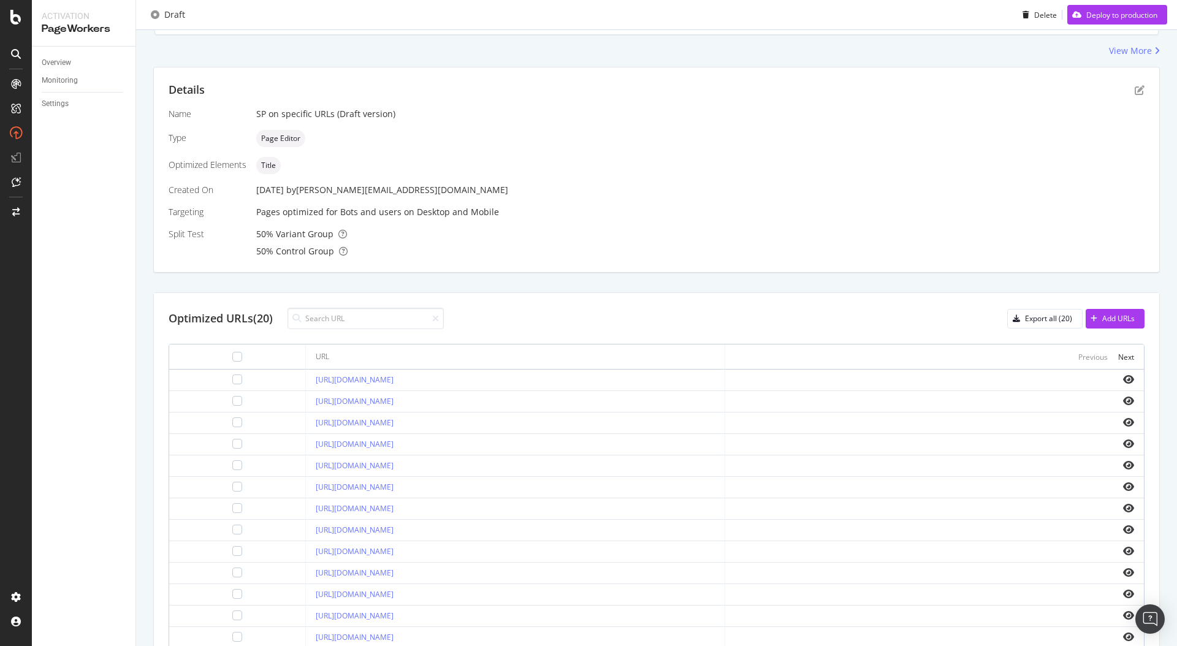
scroll to position [214, 0]
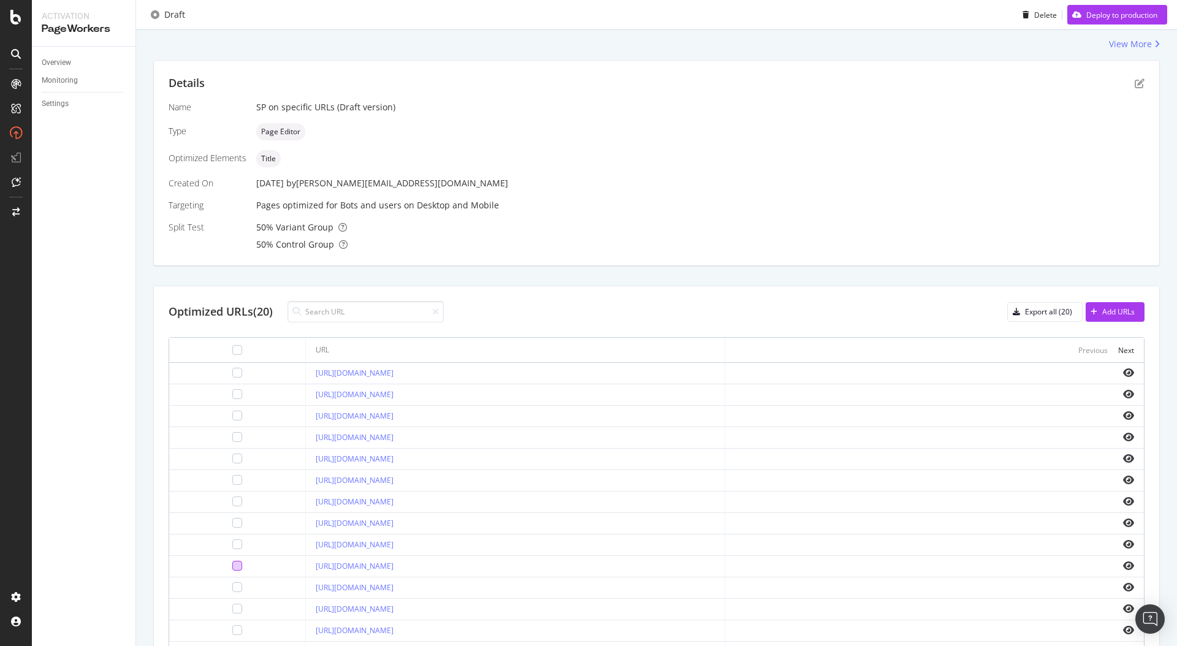
click at [232, 562] on div at bounding box center [237, 566] width 10 height 10
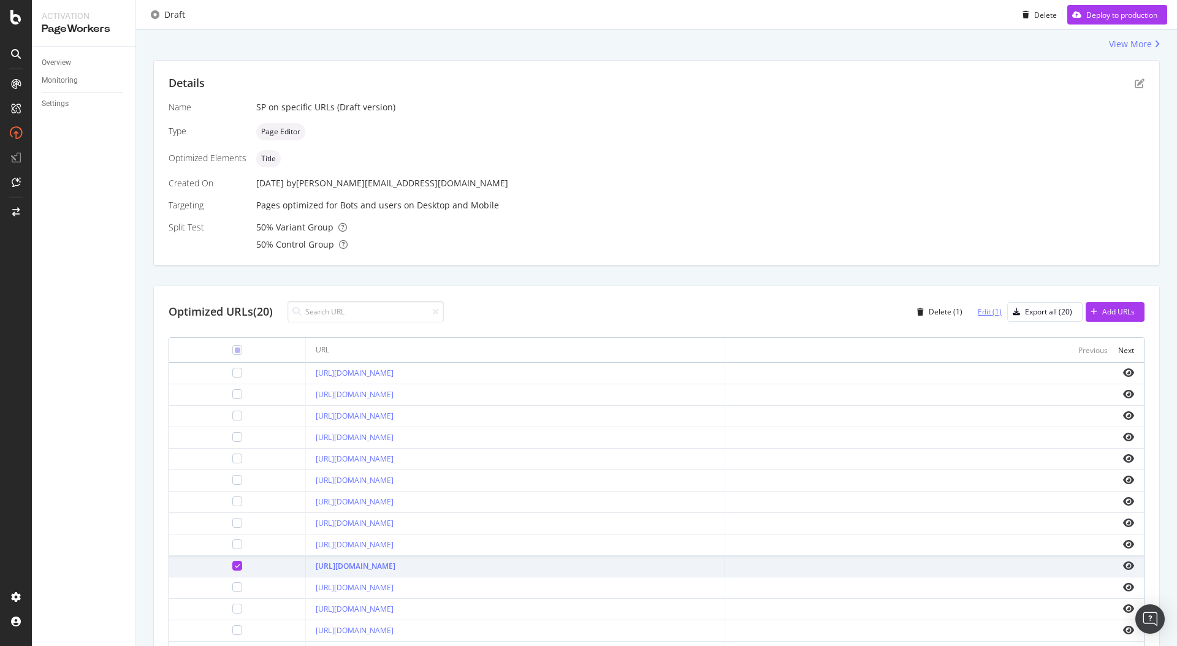
click at [992, 307] on div "Edit (1)" at bounding box center [990, 312] width 24 height 10
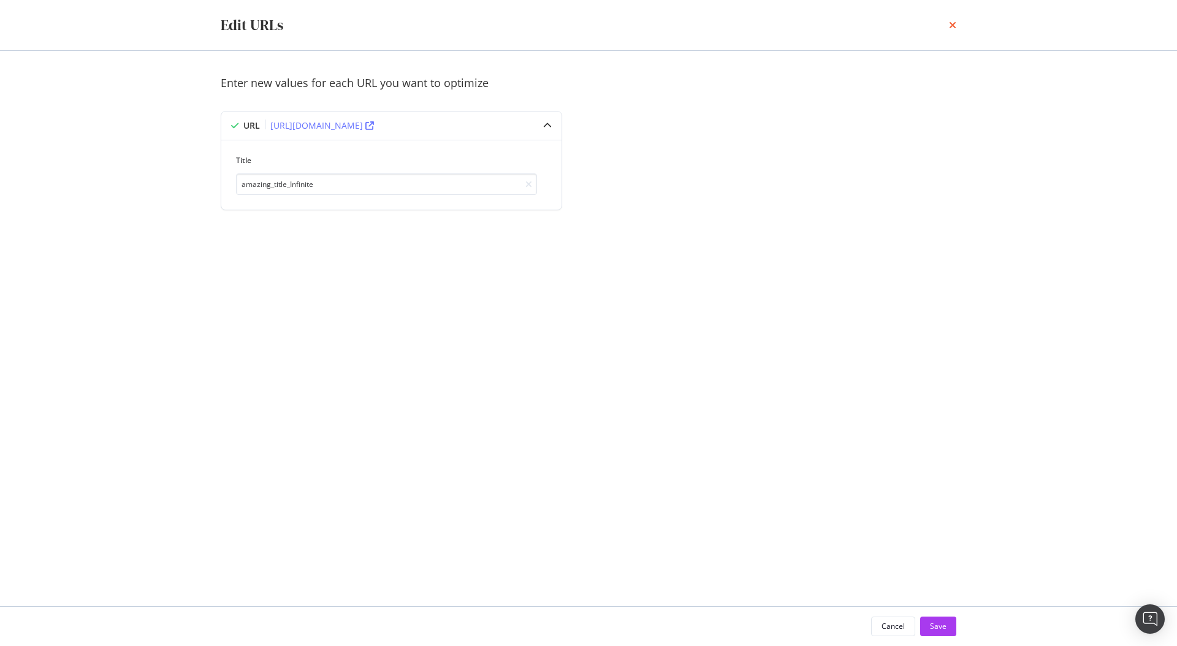
click at [953, 23] on icon "times" at bounding box center [952, 25] width 7 height 10
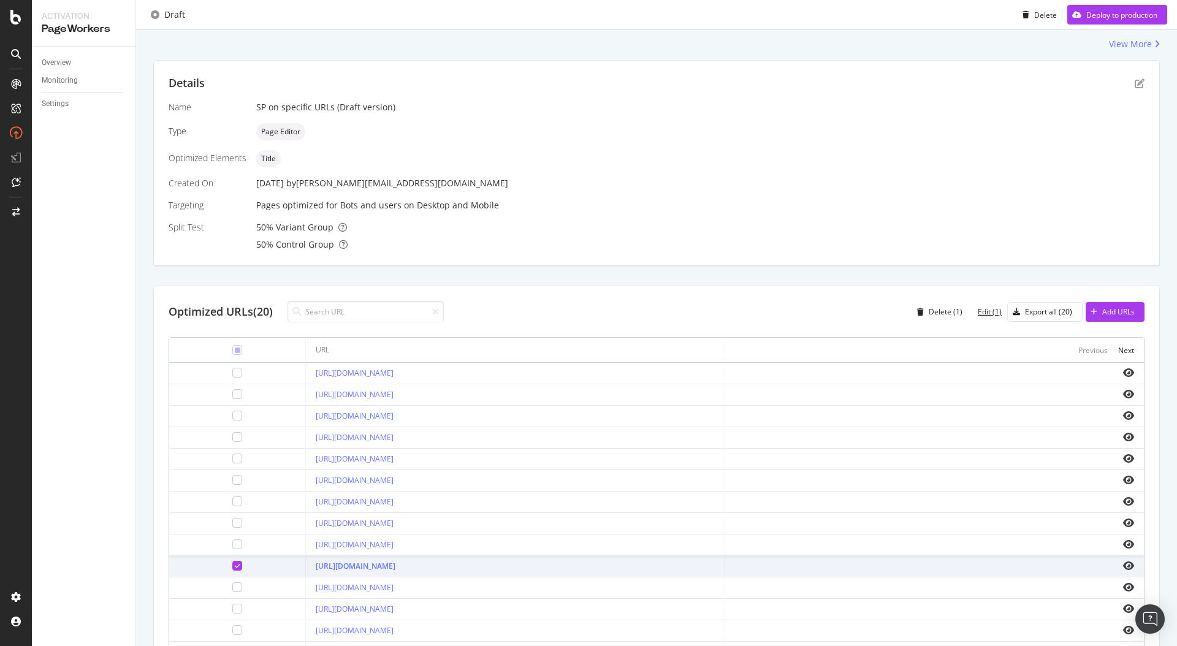
scroll to position [0, 0]
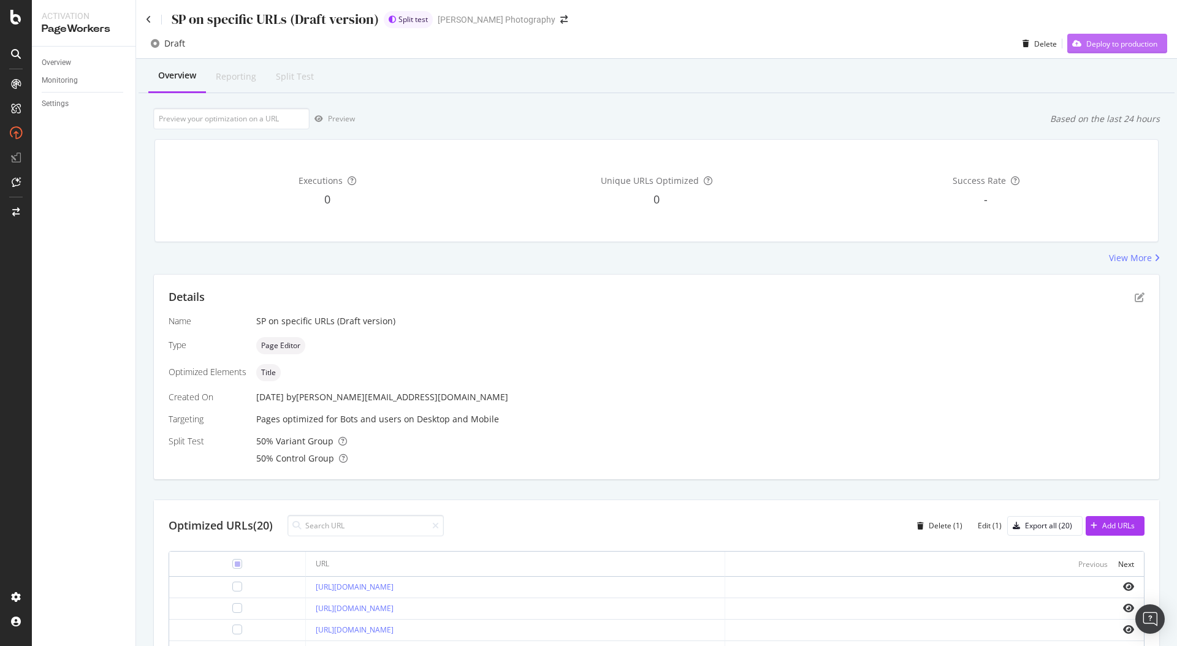
click at [1100, 41] on div "Deploy to production" at bounding box center [1121, 44] width 71 height 10
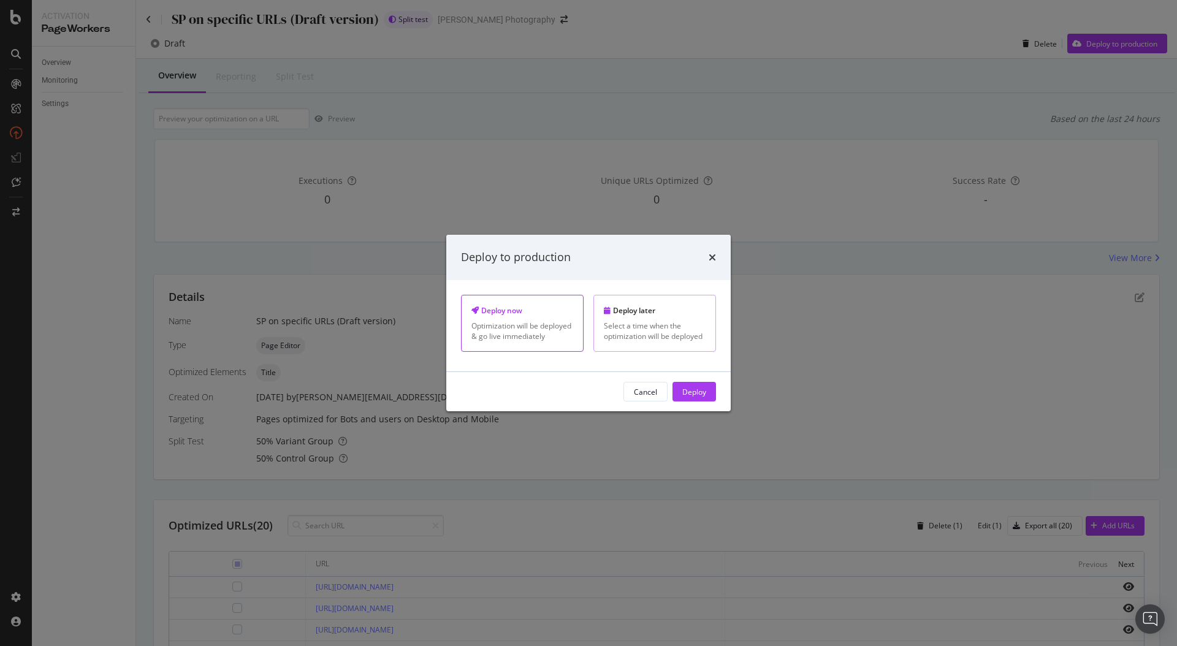
click at [657, 335] on div "Select a time when the optimization will be deployed" at bounding box center [655, 331] width 102 height 21
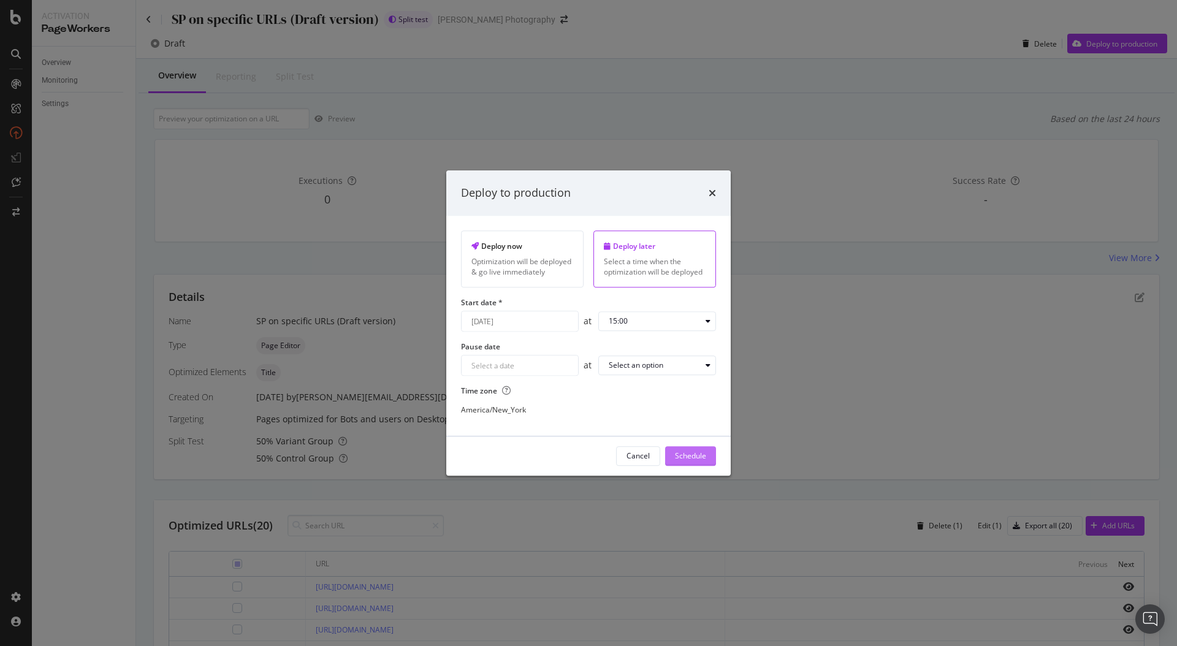
click at [698, 457] on div "Schedule" at bounding box center [690, 456] width 31 height 10
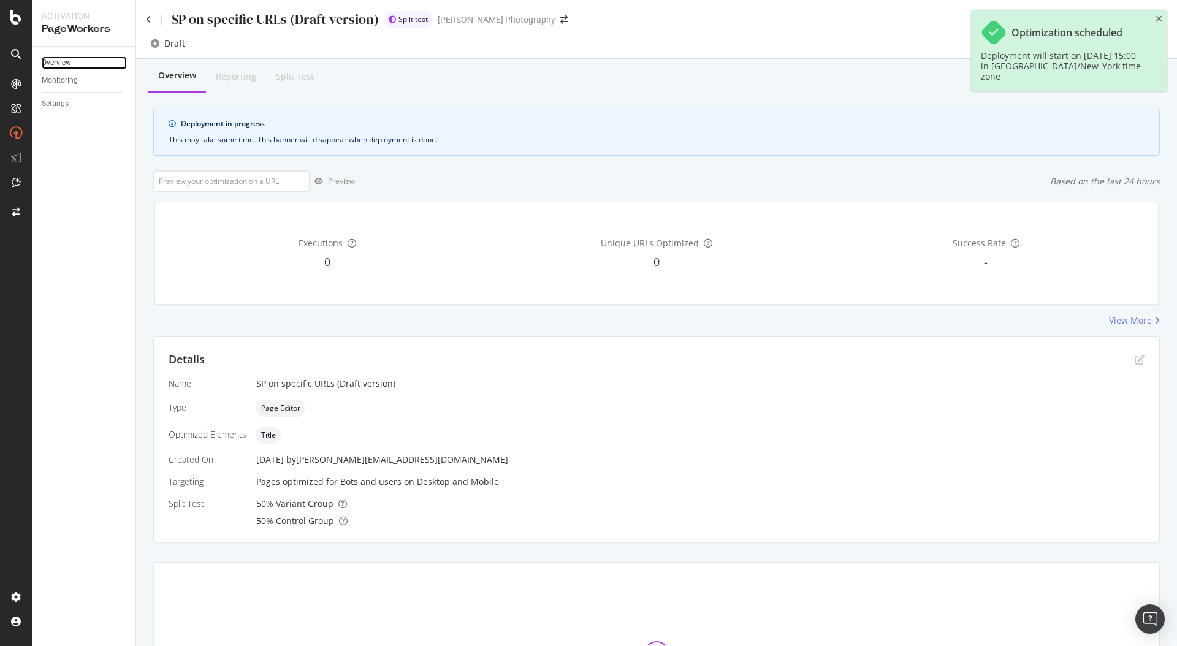
click at [71, 60] on link "Overview" at bounding box center [84, 62] width 85 height 13
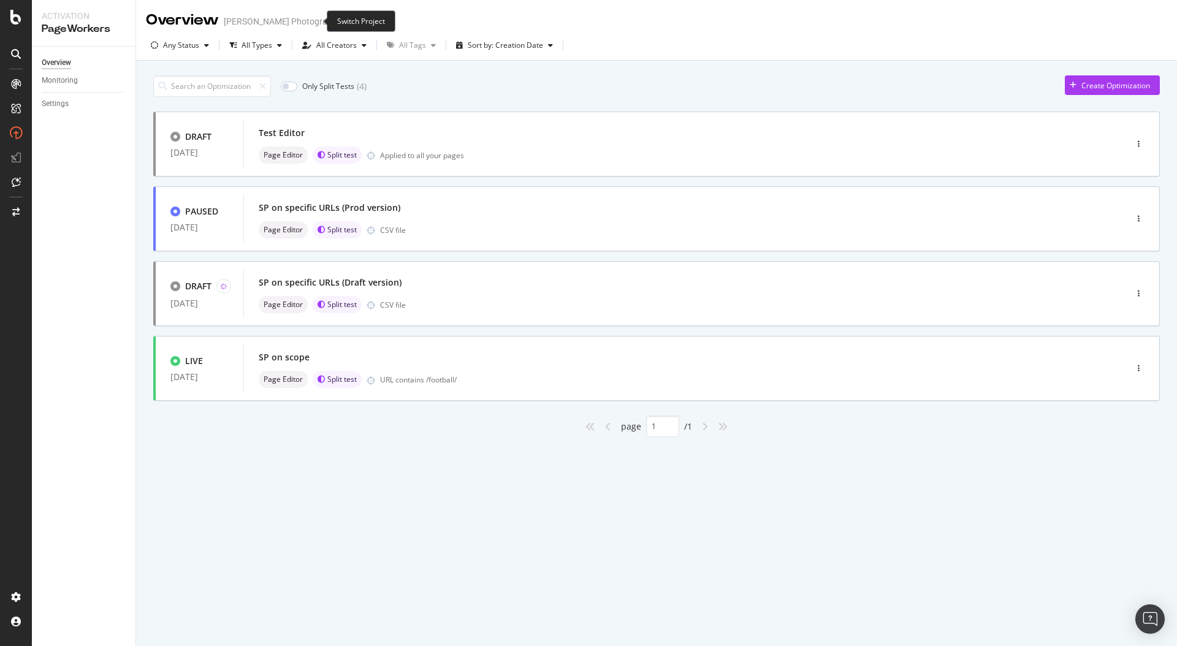
click at [346, 23] on icon "arrow-right-arrow-left" at bounding box center [349, 21] width 7 height 9
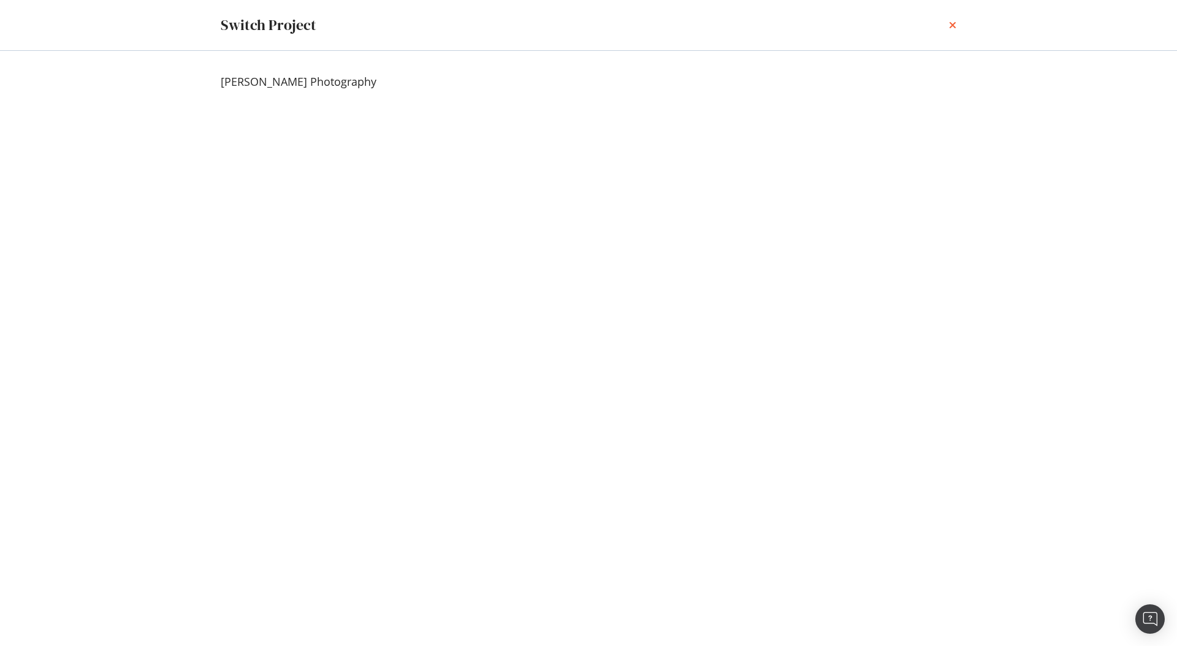
click at [951, 25] on icon "times" at bounding box center [952, 25] width 7 height 10
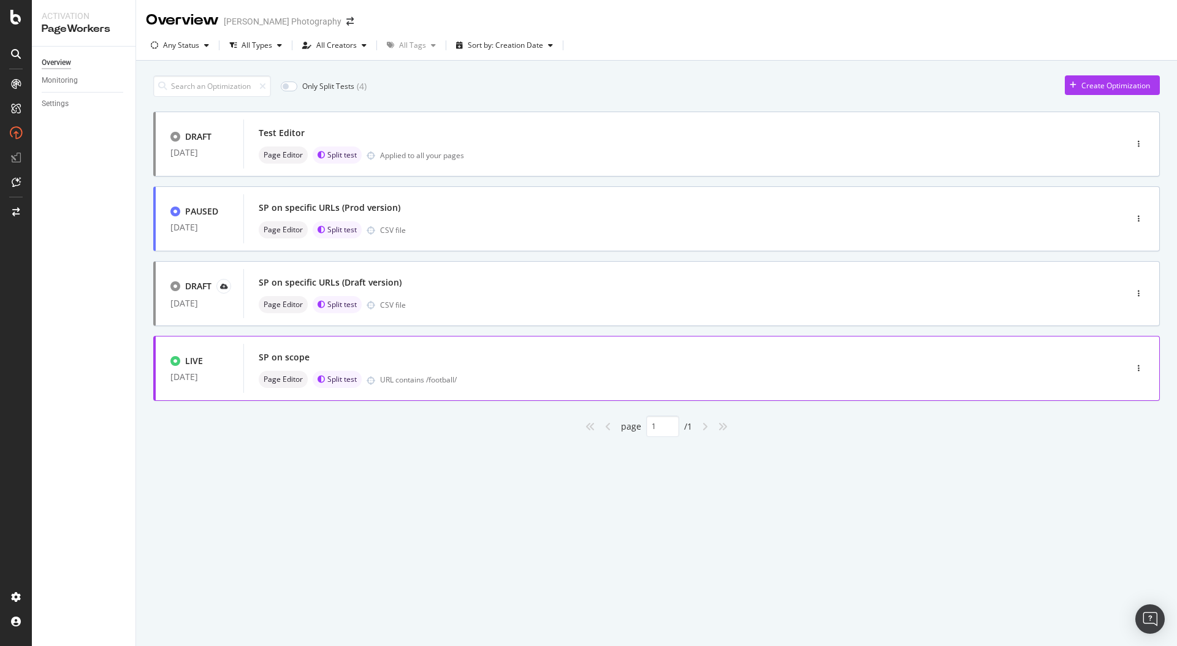
click at [819, 384] on div "URL contains /football/" at bounding box center [727, 380] width 694 height 10
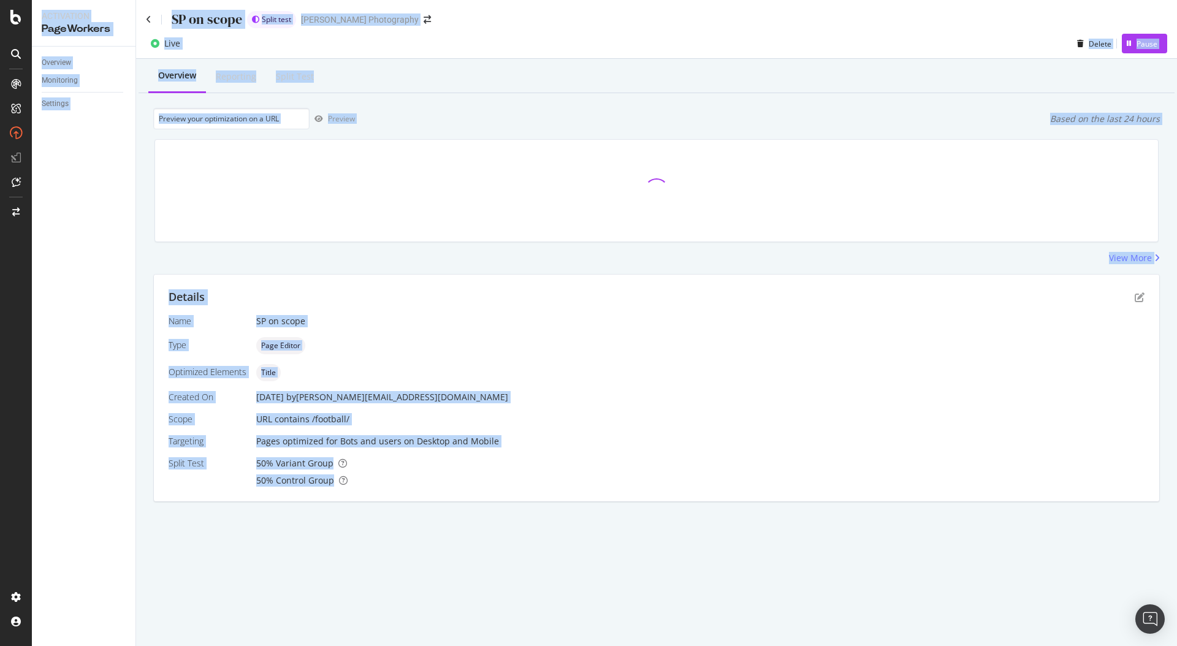
click at [1129, 84] on div "Overview Reporting Split Test" at bounding box center [657, 76] width 1036 height 33
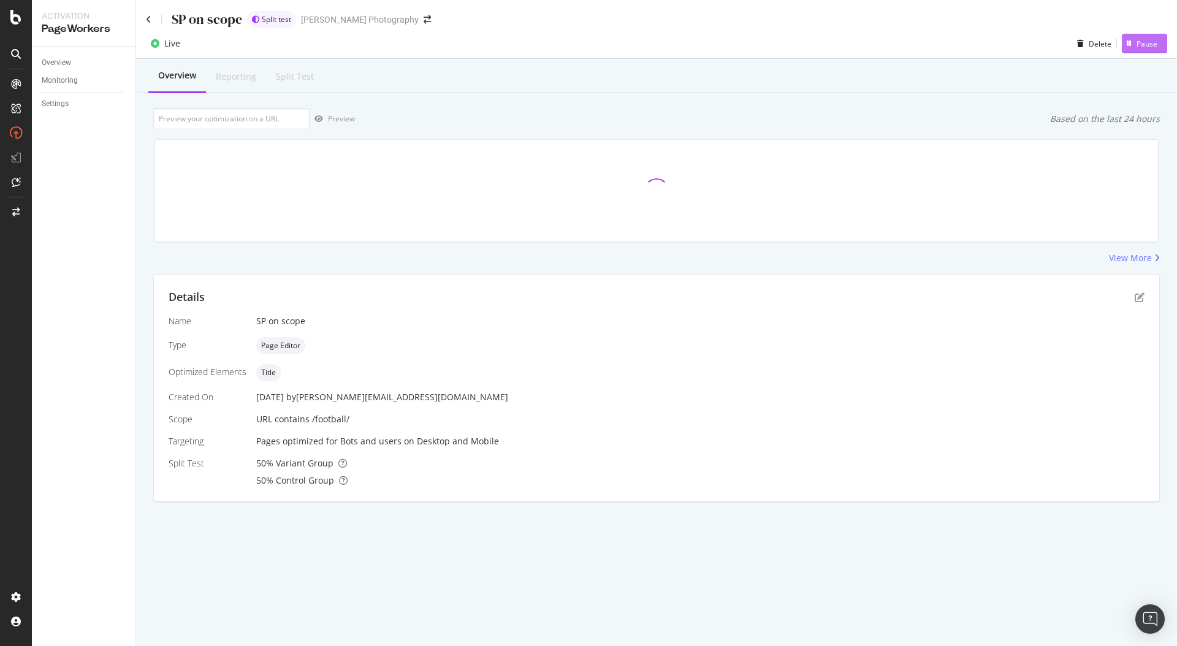
click at [1141, 45] on div "Pause" at bounding box center [1147, 44] width 21 height 10
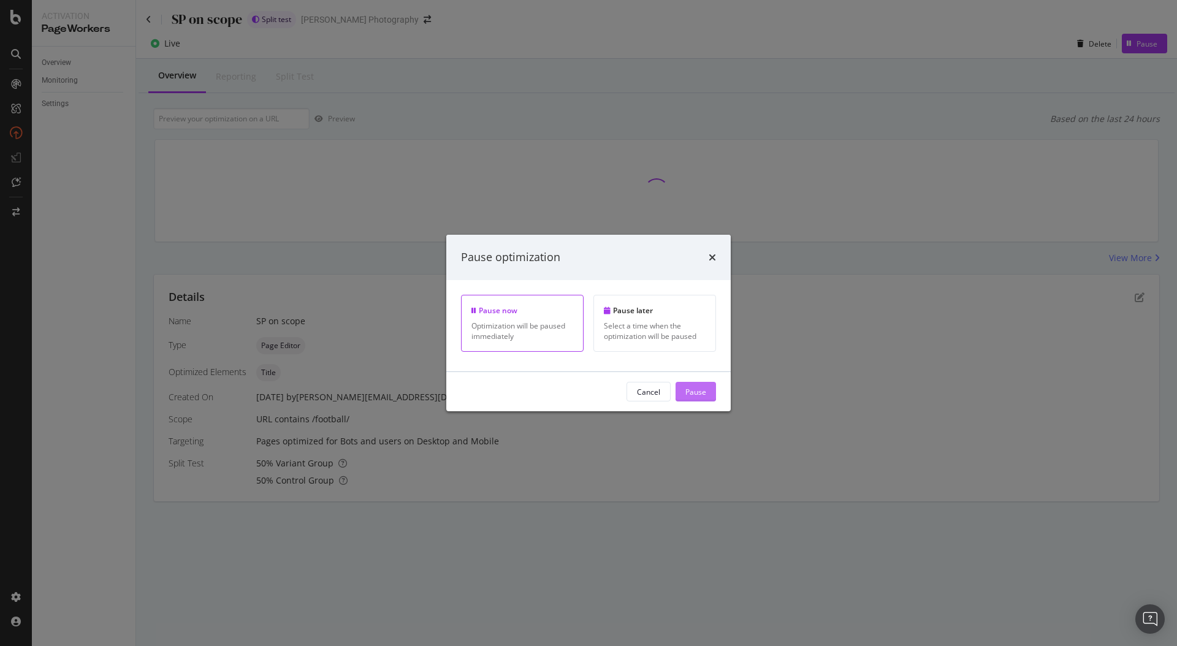
click at [697, 389] on div "Pause" at bounding box center [695, 391] width 21 height 10
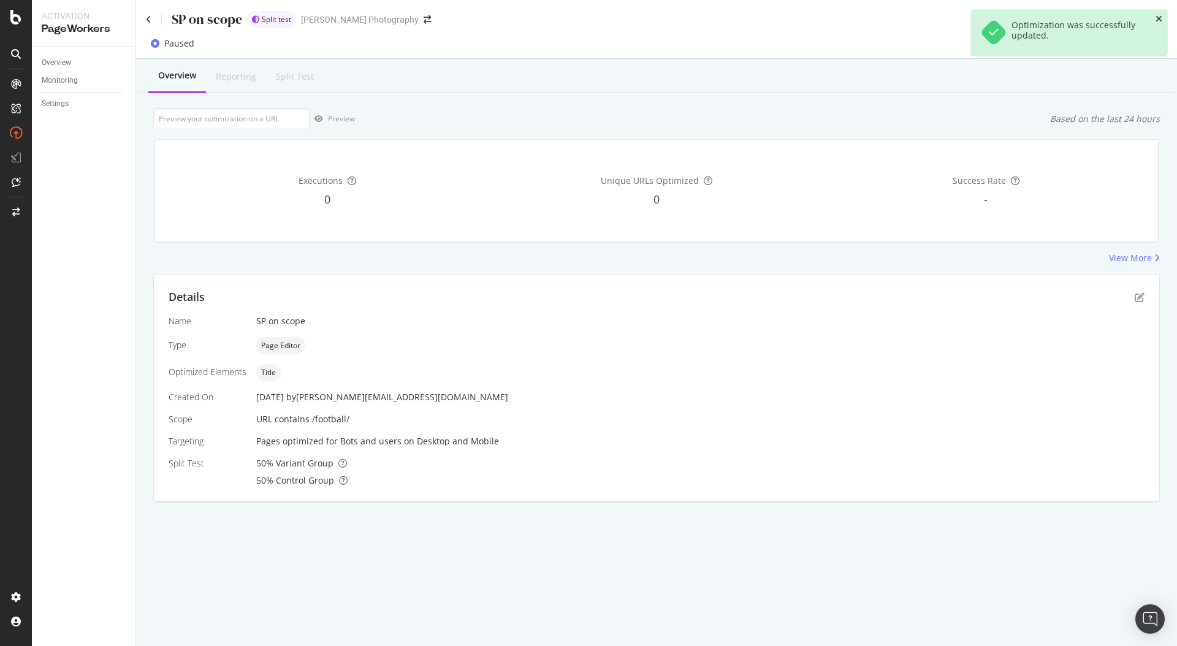
click at [1162, 17] on icon "close toast" at bounding box center [1159, 19] width 7 height 9
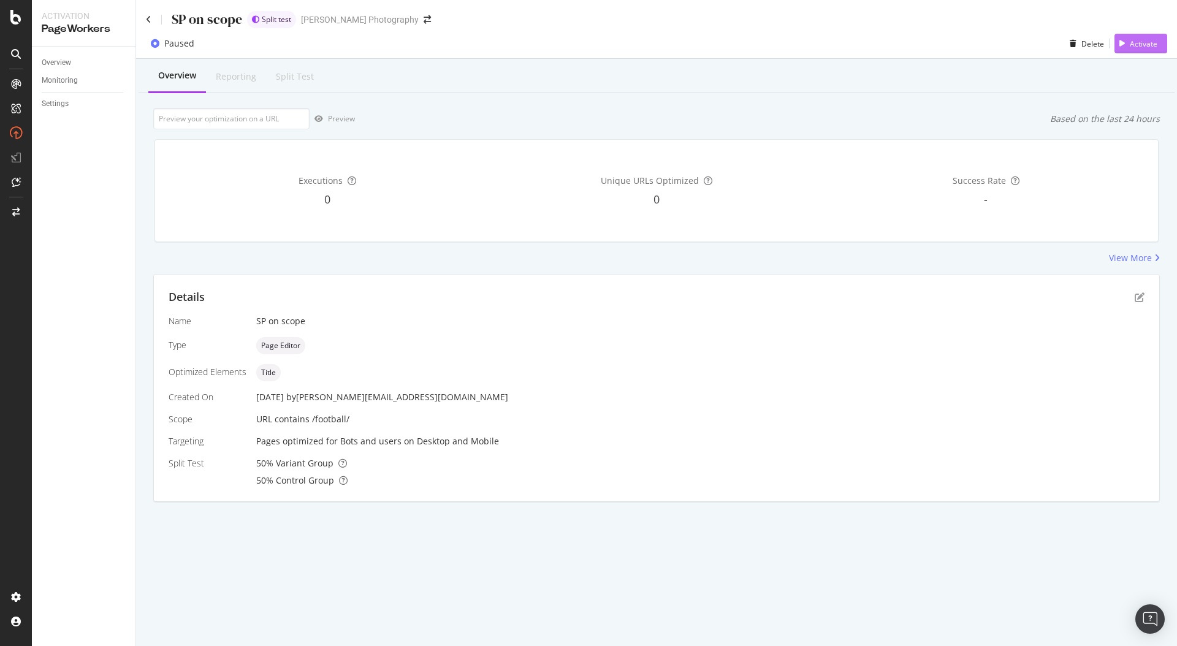
click at [1133, 47] on div "Activate" at bounding box center [1144, 44] width 28 height 10
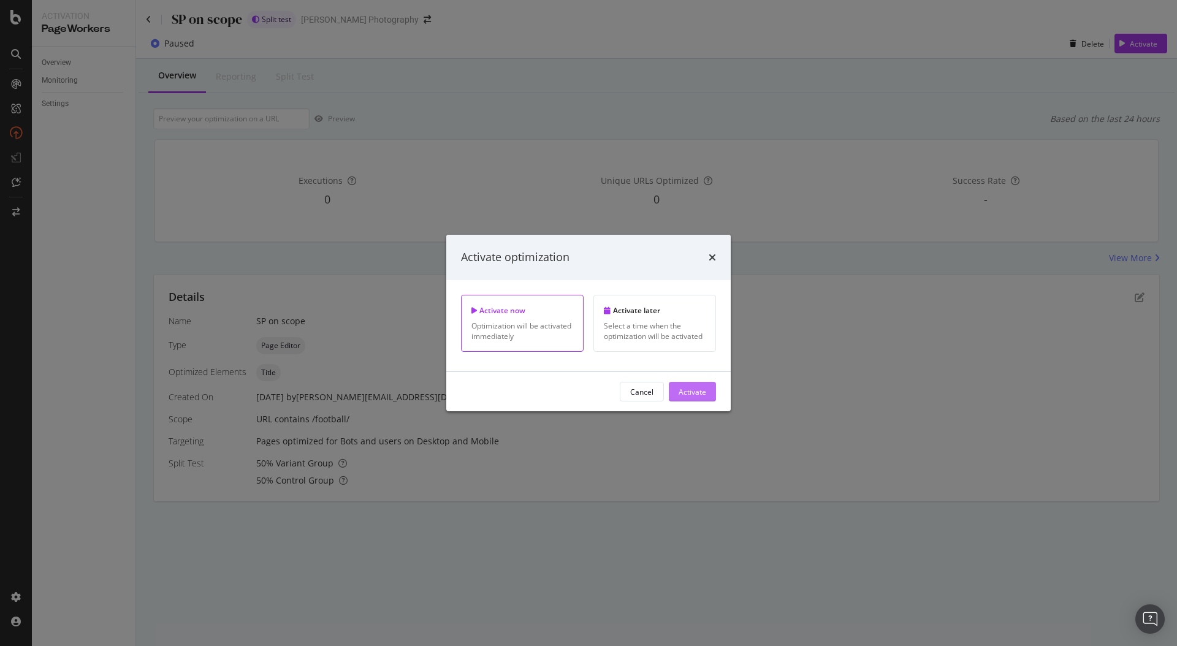
click at [699, 392] on div "Activate" at bounding box center [693, 391] width 28 height 10
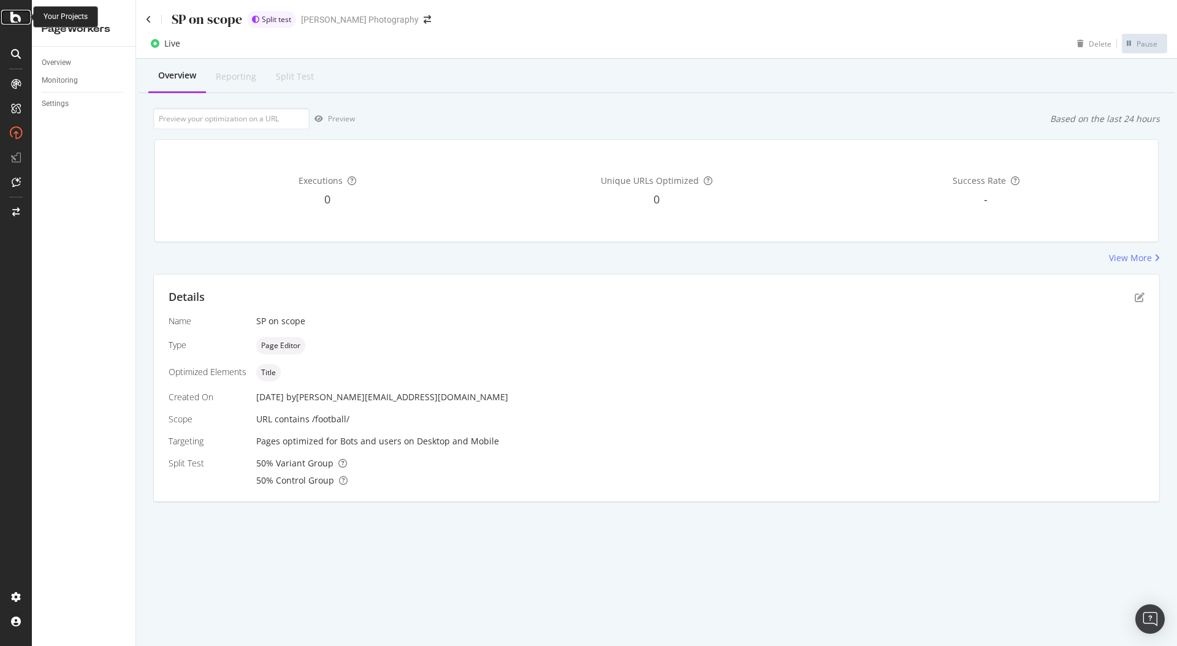
click at [14, 15] on icon at bounding box center [15, 17] width 11 height 15
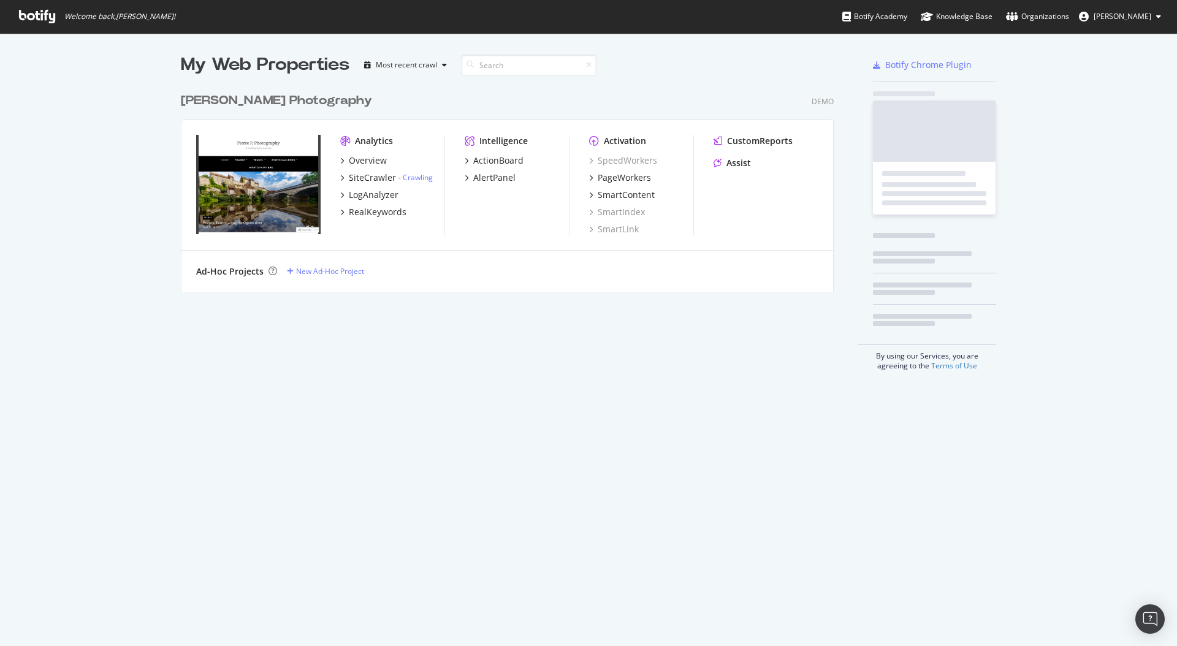
scroll to position [646, 1177]
click at [625, 175] on div "PageWorkers" at bounding box center [624, 178] width 53 height 12
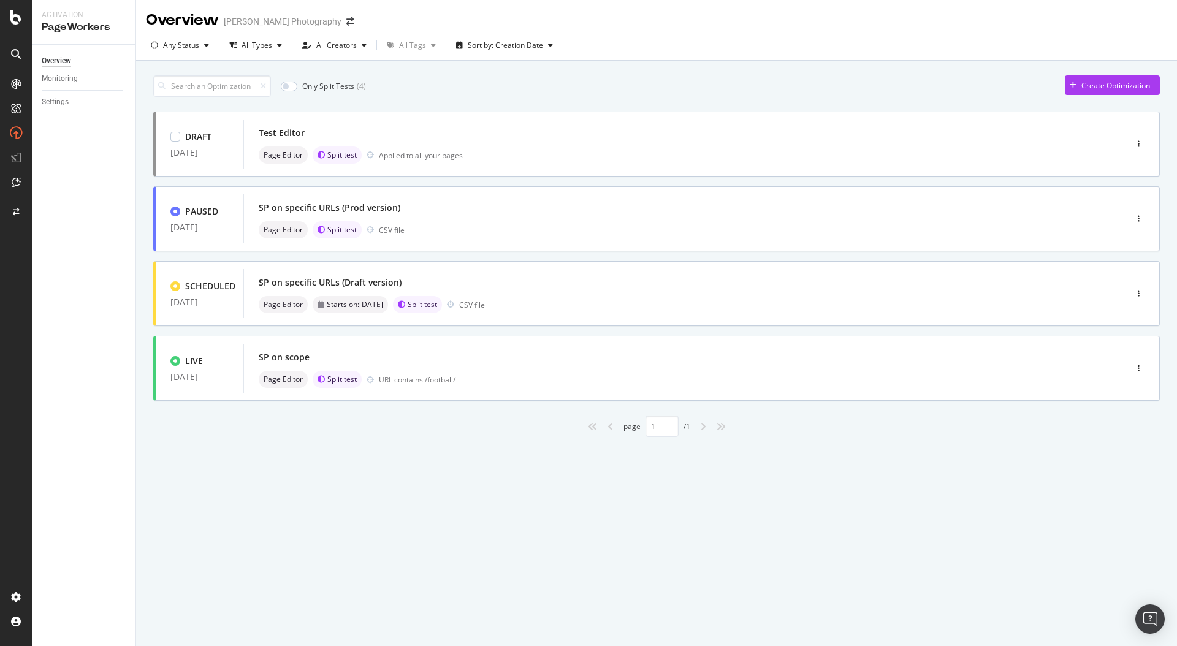
click at [623, 175] on div "DRAFT 11 Aug. 2025 Test Editor Page Editor Split test Applied to all your pages" at bounding box center [656, 144] width 1007 height 65
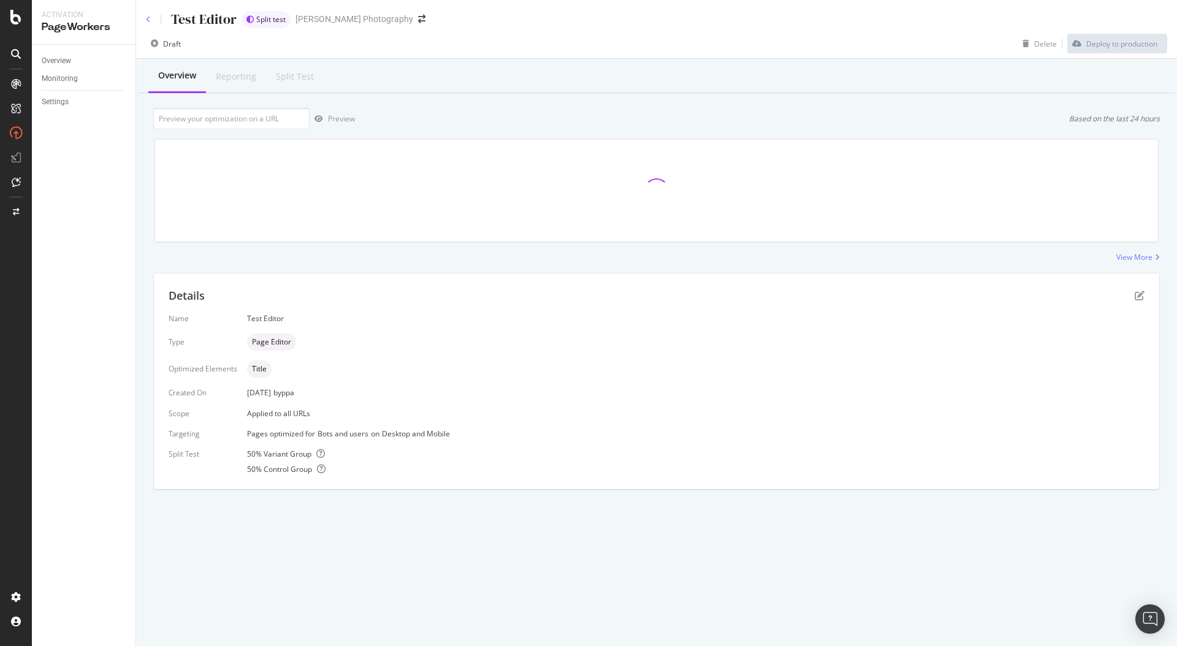
click at [149, 19] on icon at bounding box center [148, 19] width 5 height 7
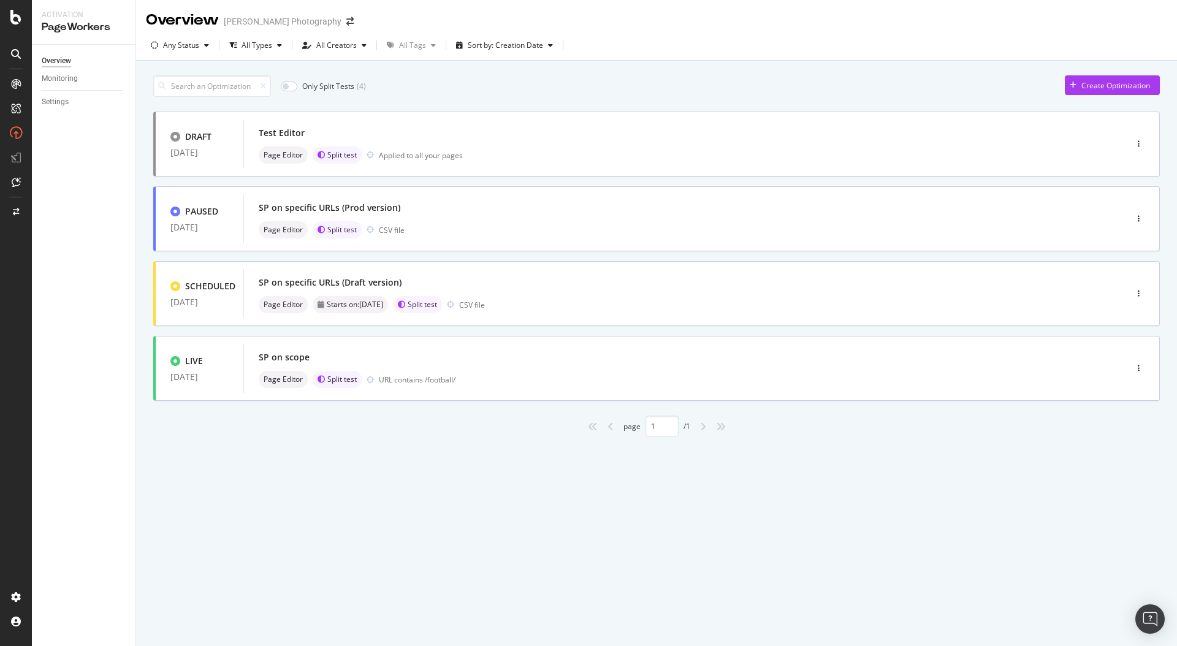
click at [178, 35] on div "Any Status All Types All Creators All Tags Sort by: Creation Date" at bounding box center [656, 46] width 1041 height 30
click at [187, 42] on div "Any Status" at bounding box center [181, 45] width 36 height 7
click at [192, 47] on div "Any Status" at bounding box center [181, 45] width 36 height 7
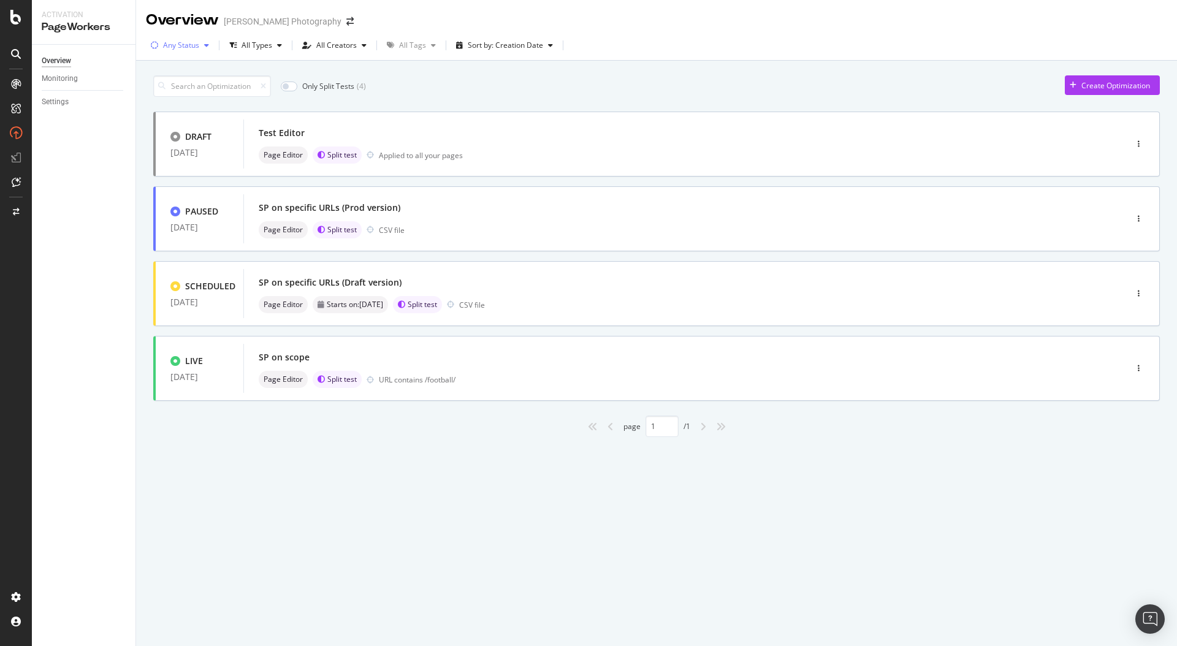
click at [192, 47] on div "Any Status" at bounding box center [181, 45] width 36 height 7
click at [543, 48] on div "button" at bounding box center [550, 45] width 15 height 7
click at [499, 108] on div "Scheduled deploy date" at bounding box center [501, 106] width 77 height 10
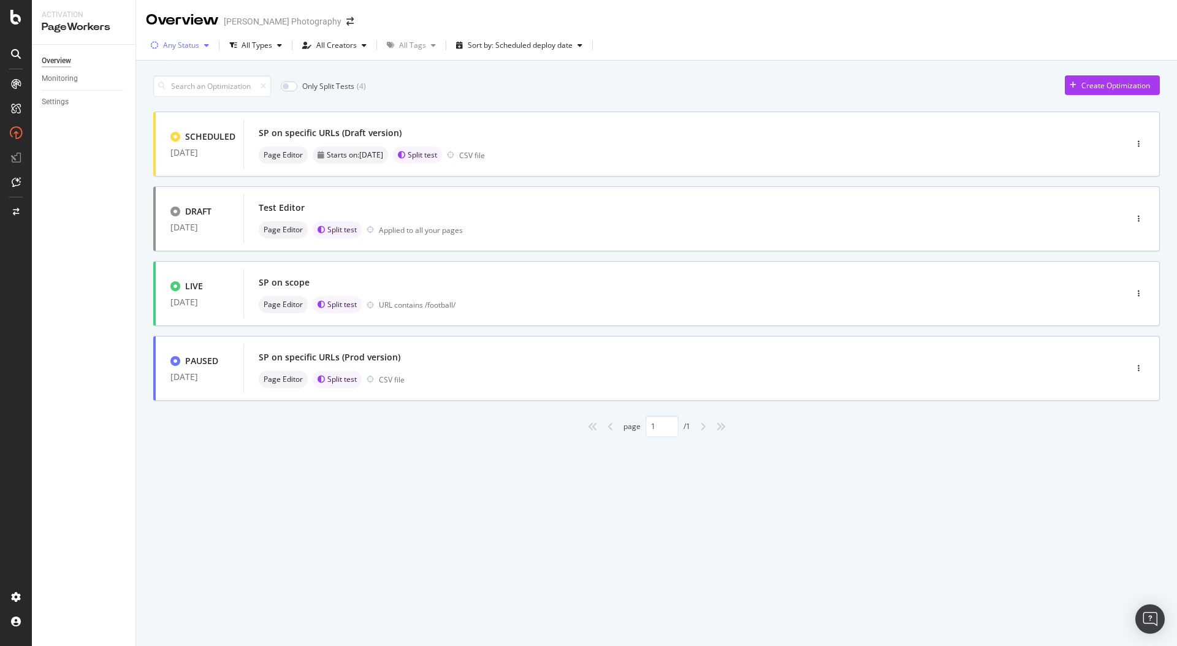
click at [186, 44] on div "Any Status" at bounding box center [181, 45] width 36 height 7
click at [539, 96] on div "Only Split Tests ( 4 ) Create Optimization" at bounding box center [656, 85] width 1007 height 21
click at [663, 131] on div "SP on specific URLs (Draft version)" at bounding box center [666, 132] width 815 height 17
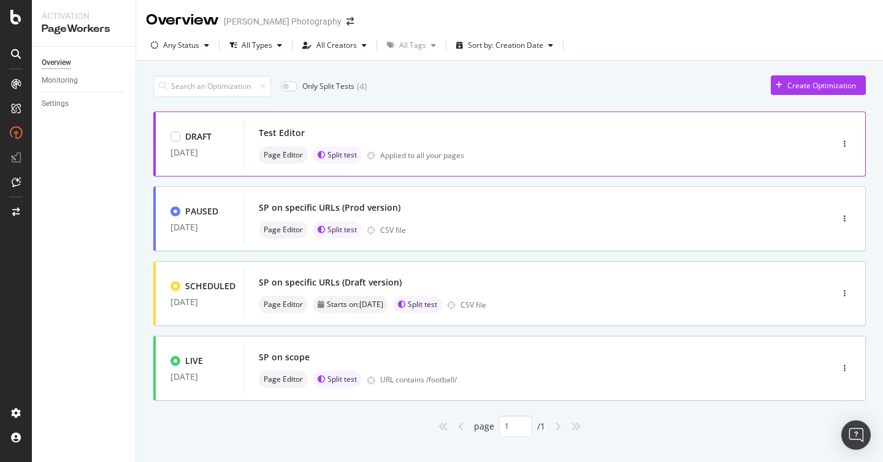
click at [478, 157] on div "Page Editor Split test Applied to all your pages" at bounding box center [519, 155] width 521 height 17
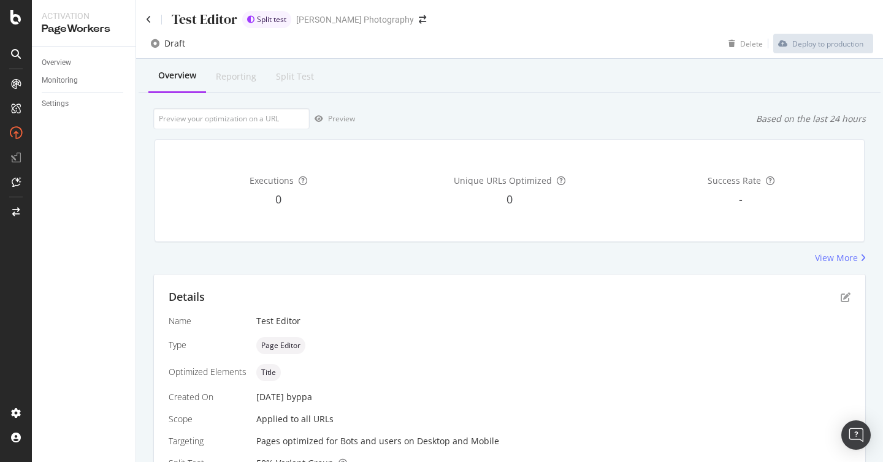
click at [614, 212] on div "Unique URLs Optimized 0" at bounding box center [509, 191] width 226 height 82
click at [350, 283] on div "Details Name Test Editor Type Page Editor Optimized Elements Title Created On […" at bounding box center [509, 388] width 711 height 227
click at [835, 46] on div "Deploy to production" at bounding box center [827, 44] width 71 height 10
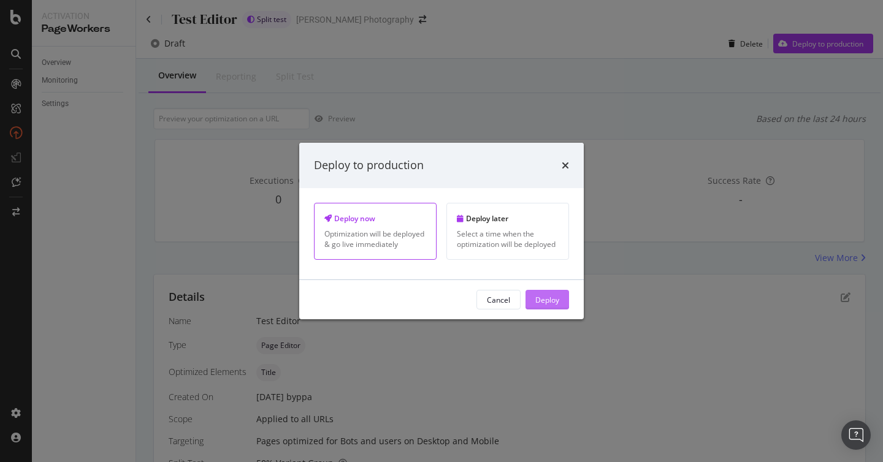
click at [560, 300] on button "Deploy" at bounding box center [547, 300] width 44 height 20
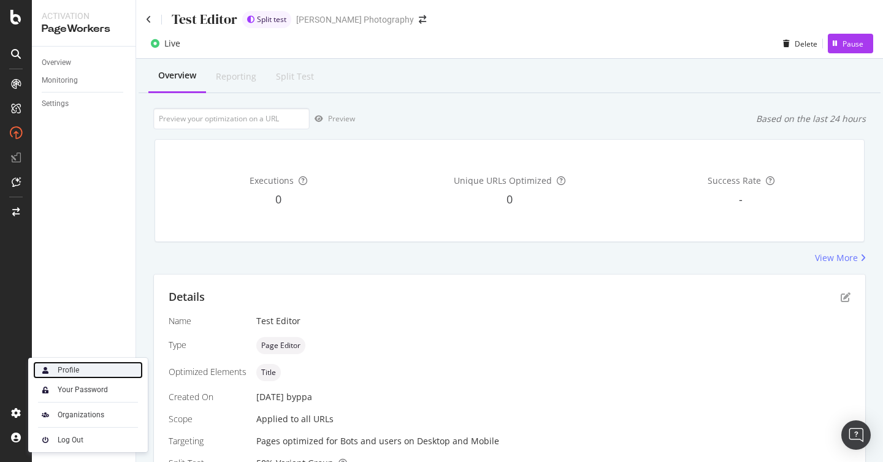
click at [88, 366] on div "Profile" at bounding box center [88, 370] width 110 height 17
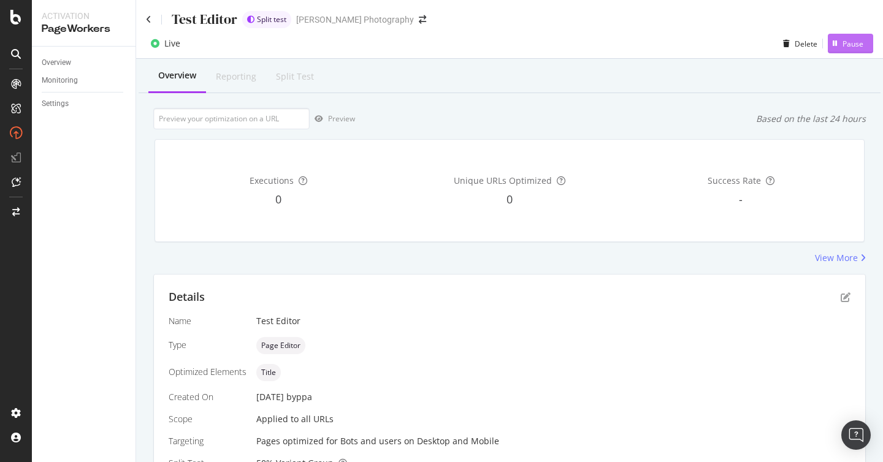
click at [848, 43] on div "Pause" at bounding box center [852, 44] width 21 height 10
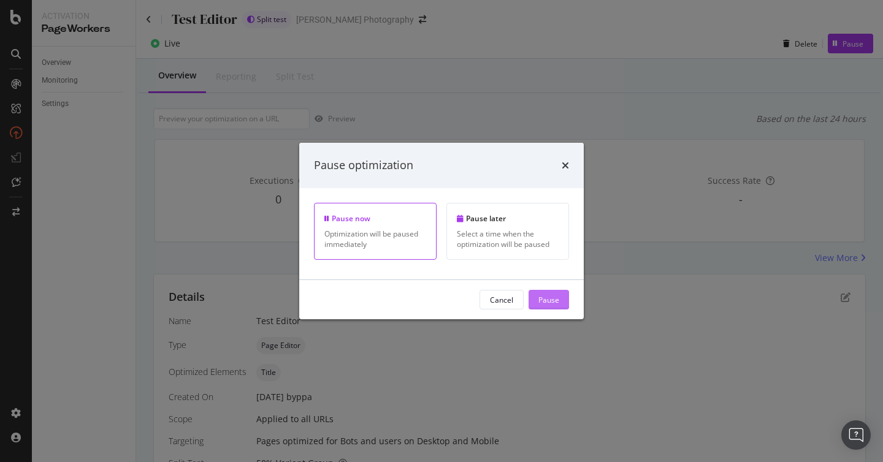
click at [554, 302] on div "Pause" at bounding box center [548, 299] width 21 height 10
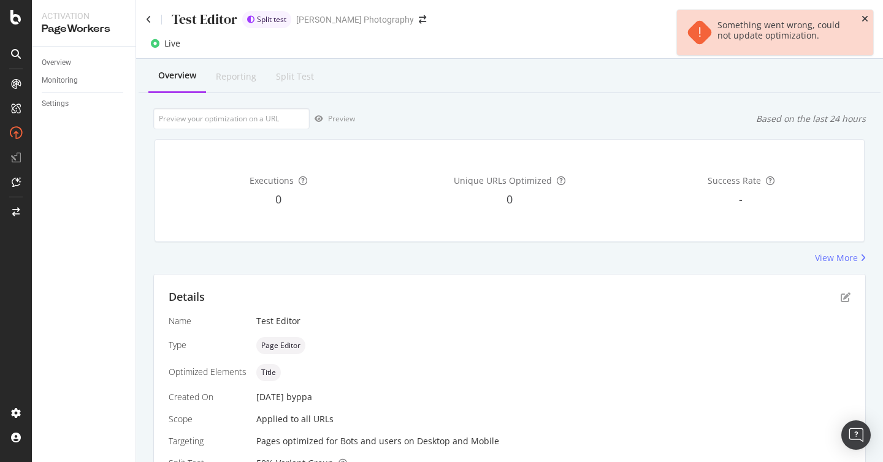
click at [867, 15] on icon "close toast" at bounding box center [864, 19] width 7 height 9
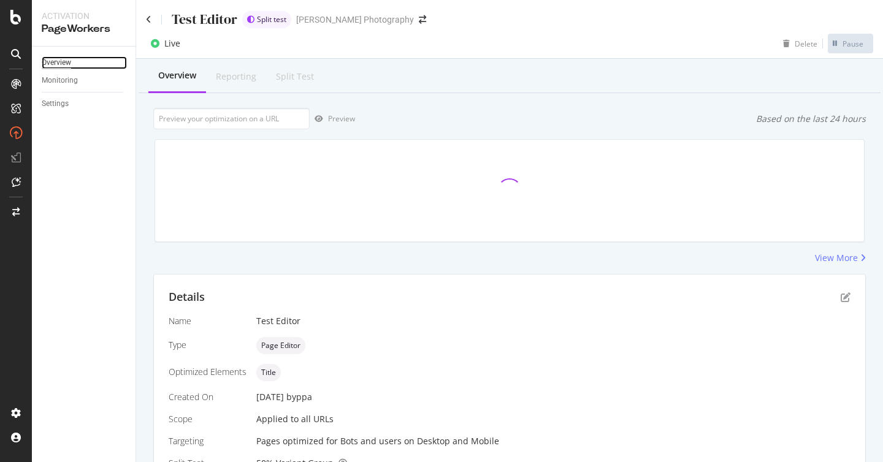
click at [66, 67] on div "Overview" at bounding box center [56, 62] width 29 height 13
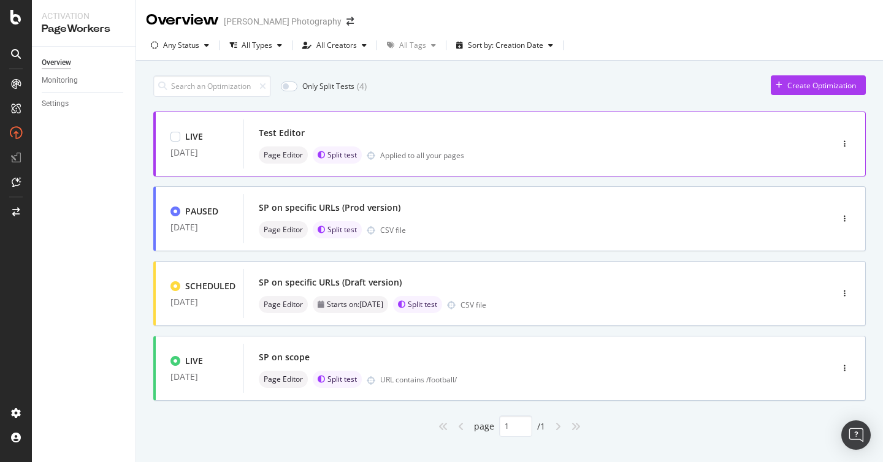
click at [590, 139] on div "Test Editor" at bounding box center [519, 132] width 521 height 17
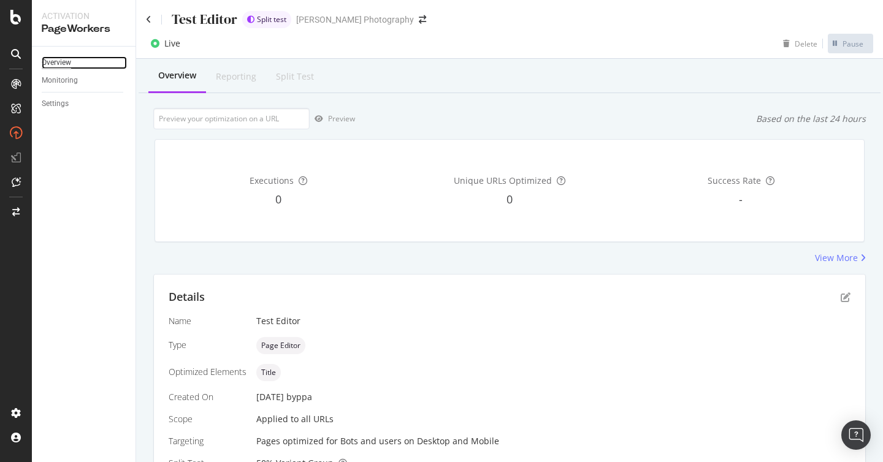
click at [61, 62] on div "Overview" at bounding box center [56, 62] width 29 height 13
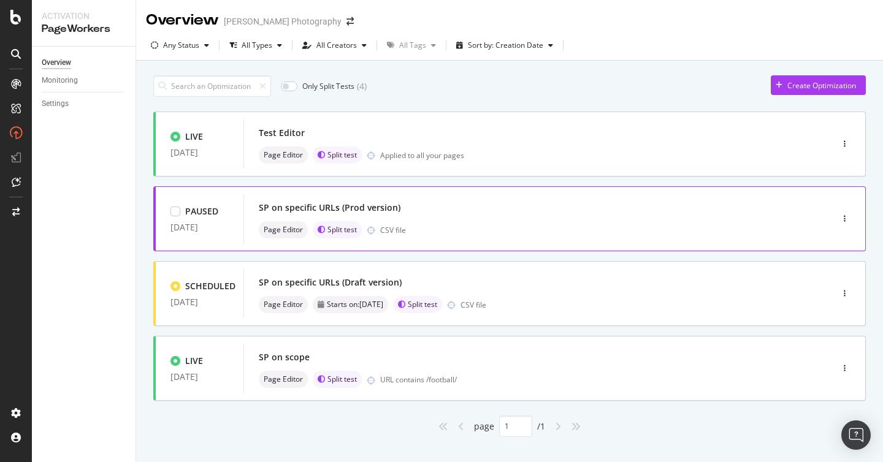
click at [504, 226] on div "Page Editor Split test CSV file" at bounding box center [519, 229] width 521 height 17
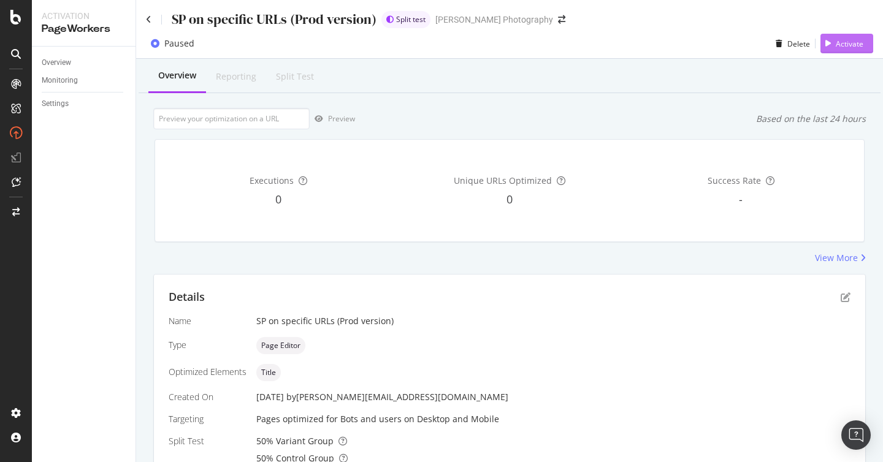
click at [842, 41] on div "Activate" at bounding box center [850, 44] width 28 height 10
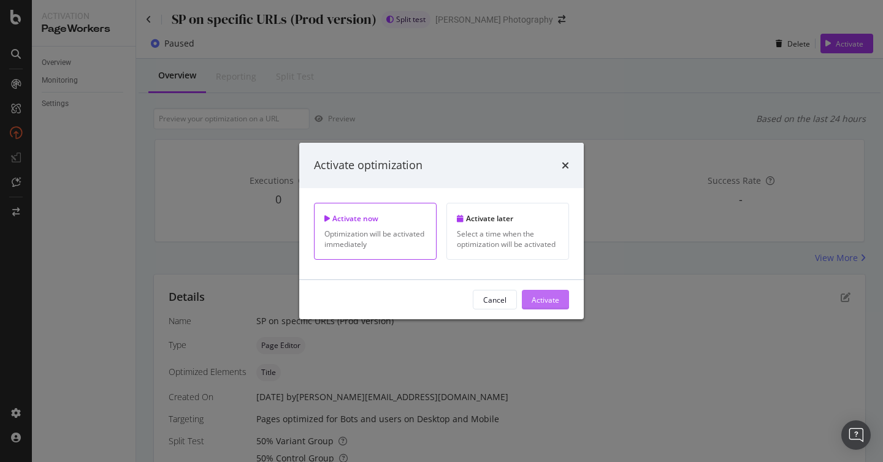
click at [536, 300] on div "Activate" at bounding box center [546, 299] width 28 height 10
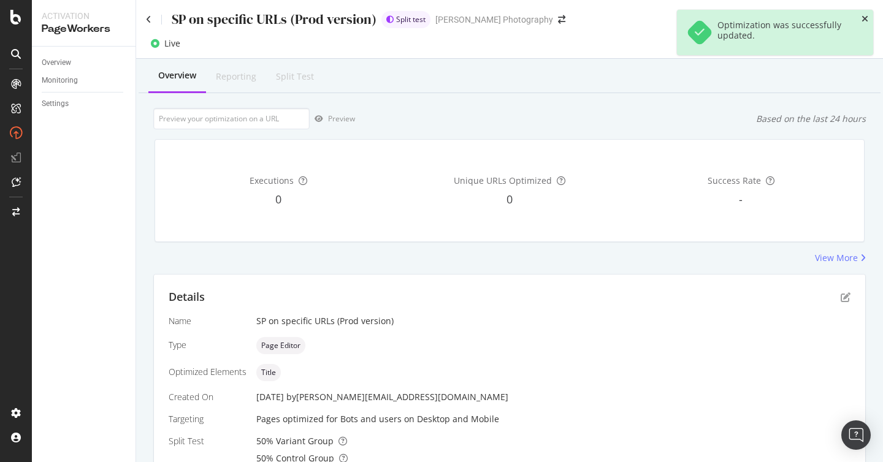
click at [865, 16] on icon "close toast" at bounding box center [864, 19] width 7 height 9
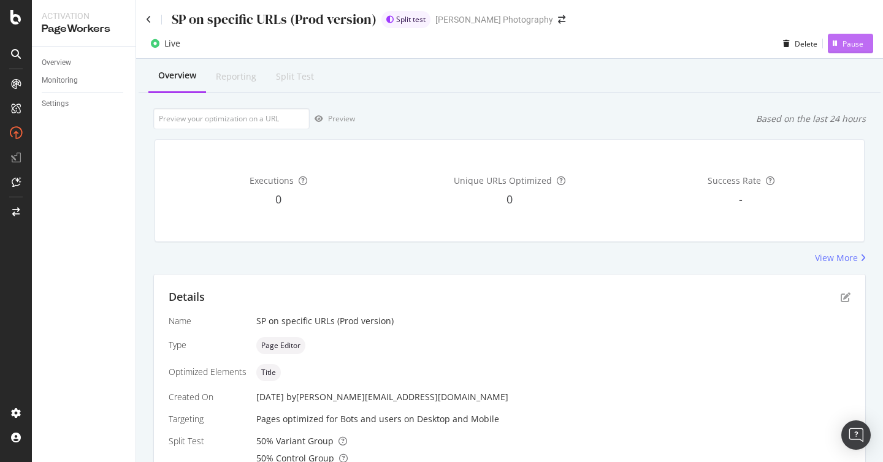
click at [851, 48] on div "Pause" at bounding box center [852, 44] width 21 height 10
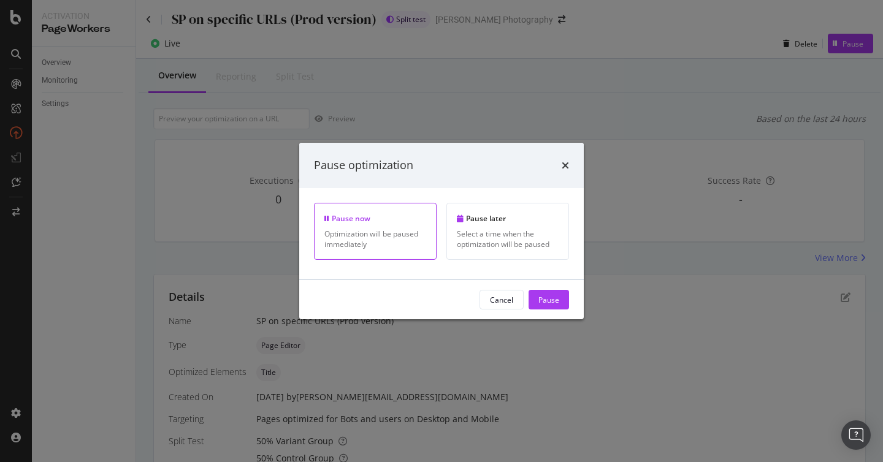
click at [558, 289] on div "Cancel Pause" at bounding box center [441, 299] width 284 height 39
click at [555, 301] on div "Pause" at bounding box center [548, 299] width 21 height 10
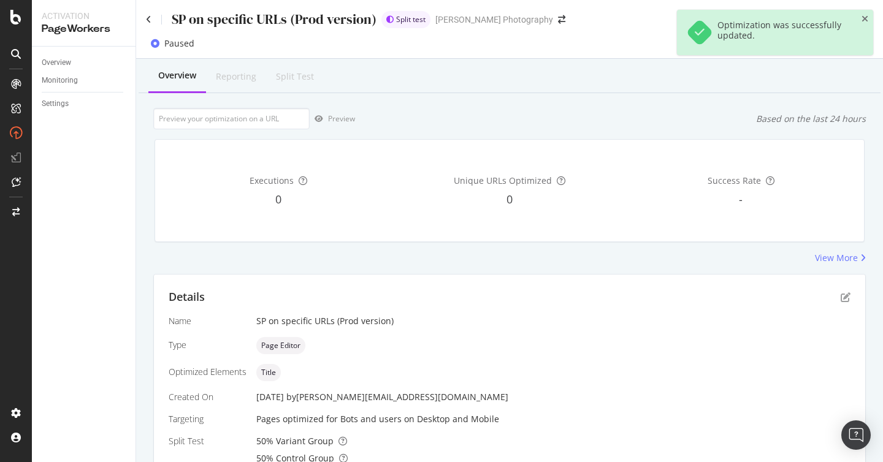
click at [619, 88] on div "Overview Reporting Split Test" at bounding box center [510, 76] width 742 height 33
click at [867, 18] on icon "close toast" at bounding box center [864, 19] width 7 height 9
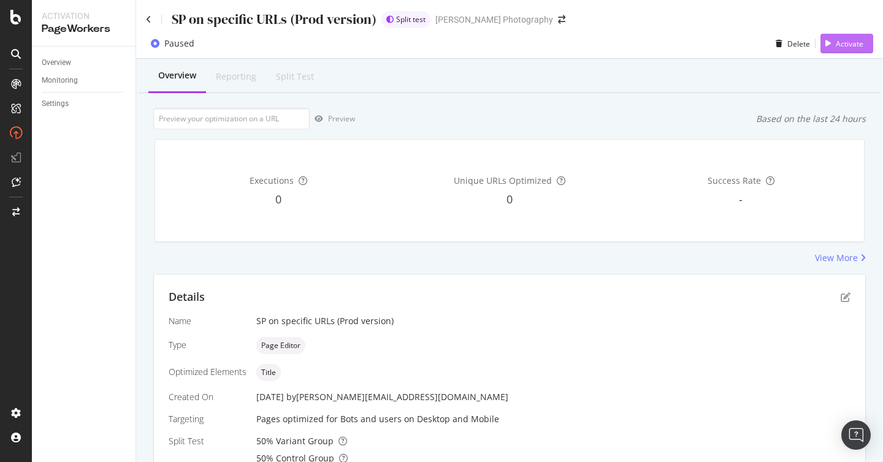
click at [848, 42] on div "Activate" at bounding box center [850, 44] width 28 height 10
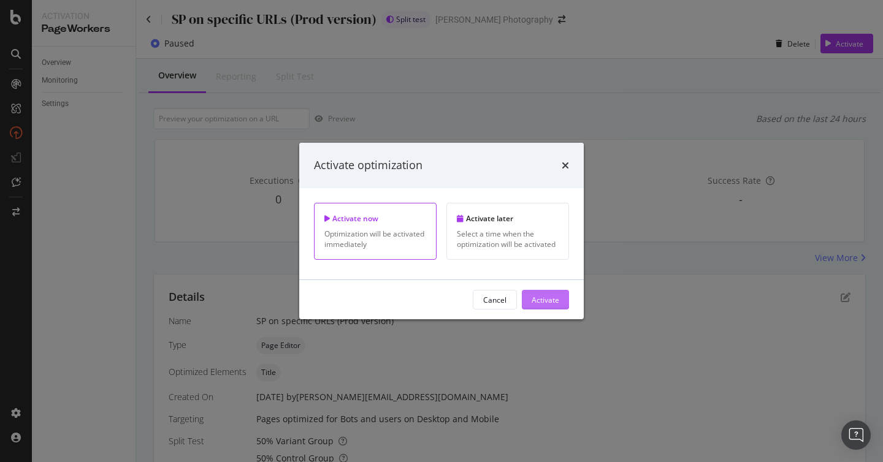
click at [546, 300] on div "Activate" at bounding box center [546, 299] width 28 height 10
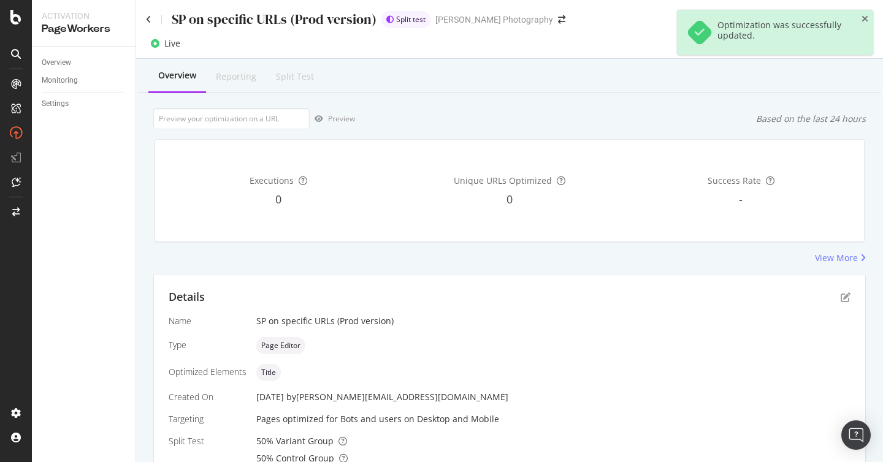
click at [551, 85] on div "Overview Reporting Split Test" at bounding box center [510, 76] width 742 height 33
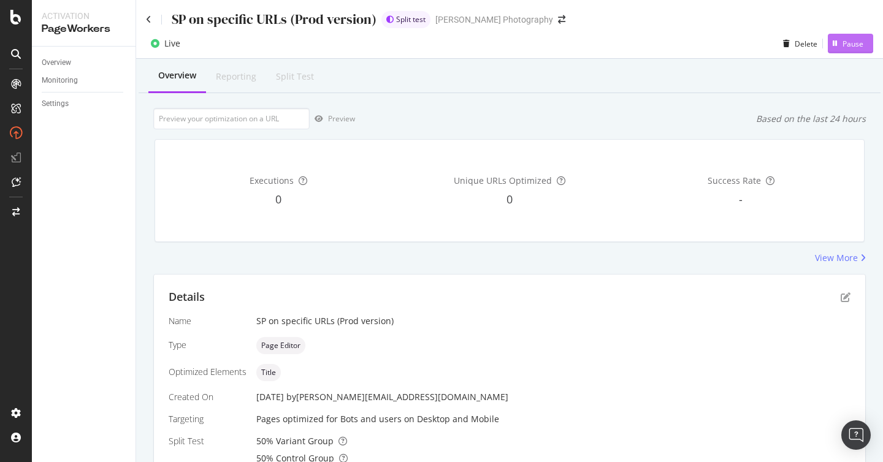
click at [839, 45] on div "button" at bounding box center [835, 43] width 15 height 7
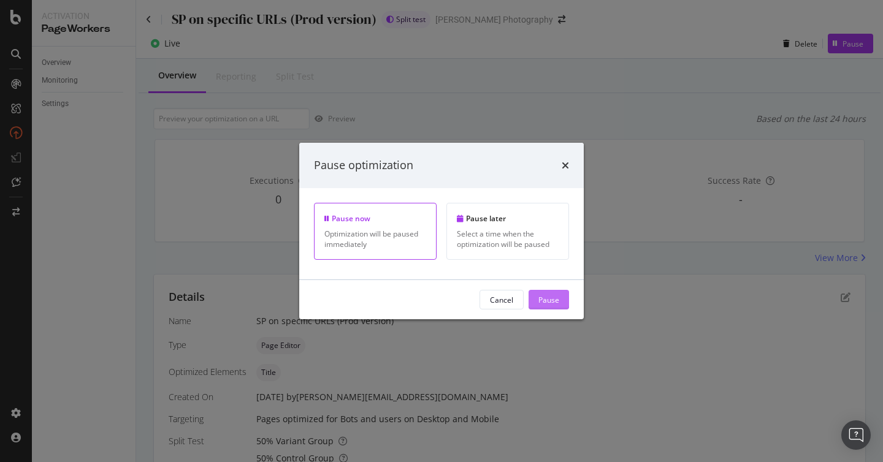
click at [549, 301] on div "Pause" at bounding box center [548, 299] width 21 height 10
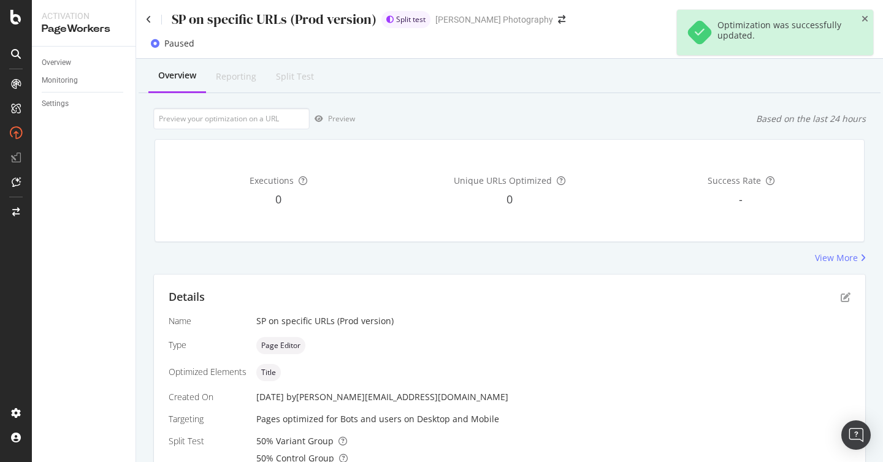
click at [634, 64] on div "Overview Reporting Split Test" at bounding box center [510, 76] width 742 height 33
click at [867, 16] on icon "close toast" at bounding box center [864, 19] width 7 height 9
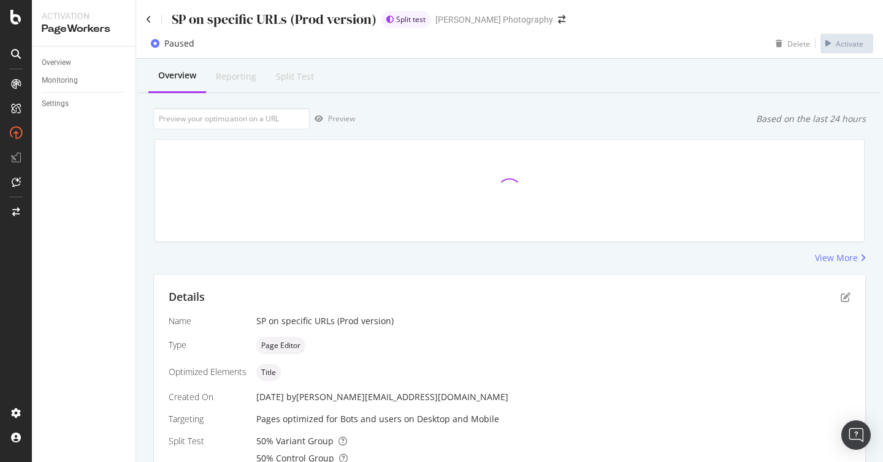
scroll to position [273, 0]
click at [844, 48] on div "Activate" at bounding box center [850, 44] width 28 height 10
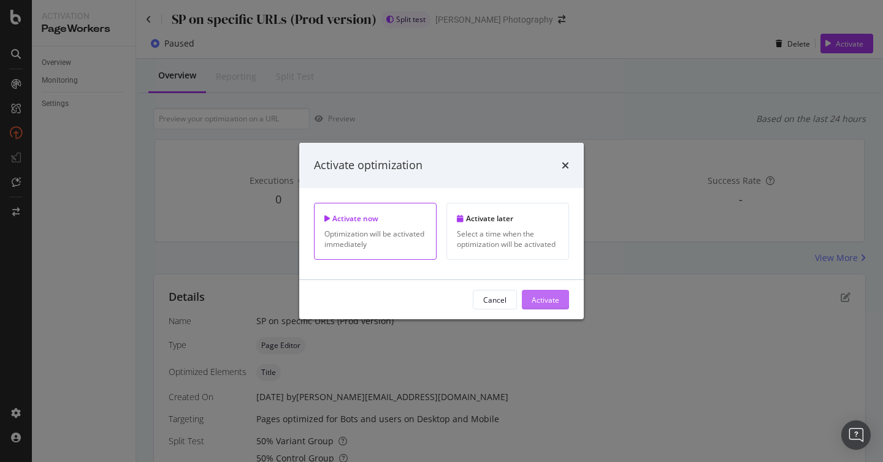
click at [550, 301] on div "Activate" at bounding box center [546, 299] width 28 height 10
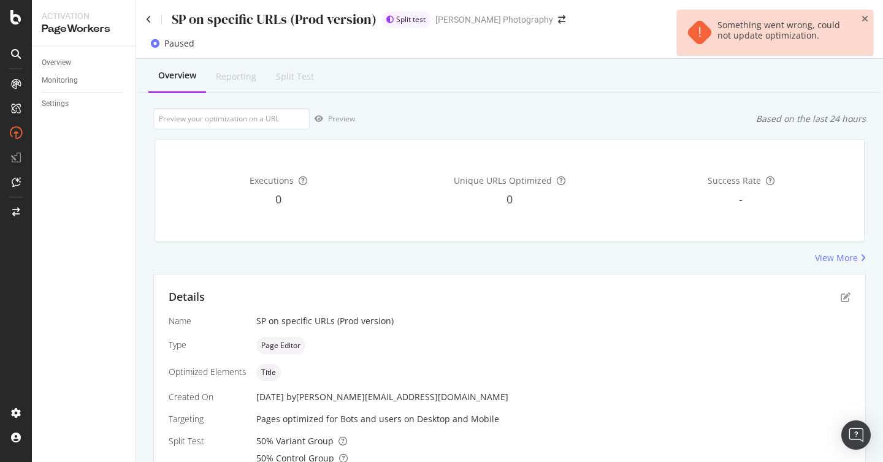
click at [866, 13] on div "Something went wrong, could not update optimization." at bounding box center [775, 32] width 196 height 45
click at [866, 16] on icon "close toast" at bounding box center [864, 19] width 7 height 9
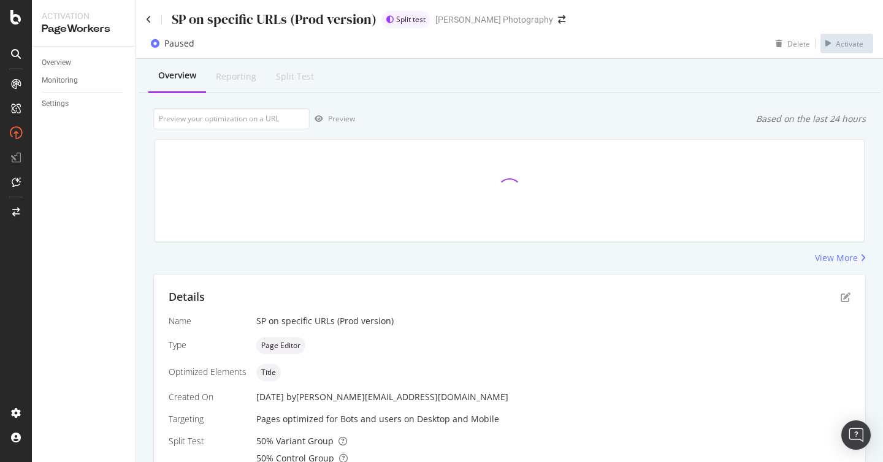
scroll to position [273, 0]
